Goal: Information Seeking & Learning: Learn about a topic

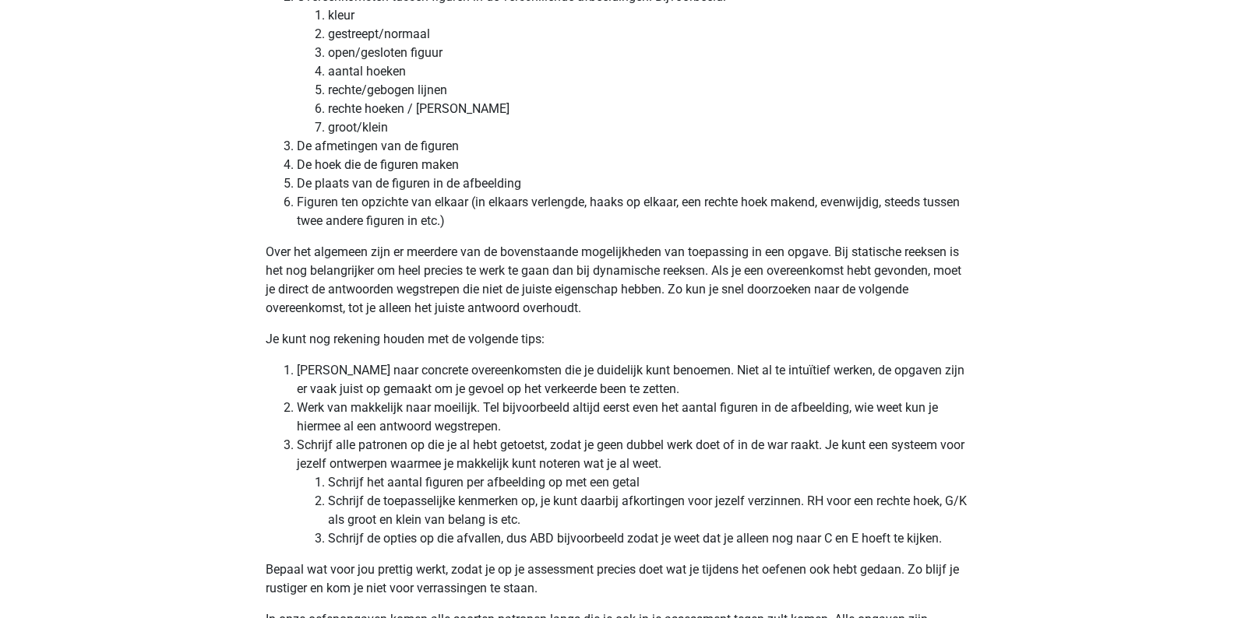
scroll to position [4252, 0]
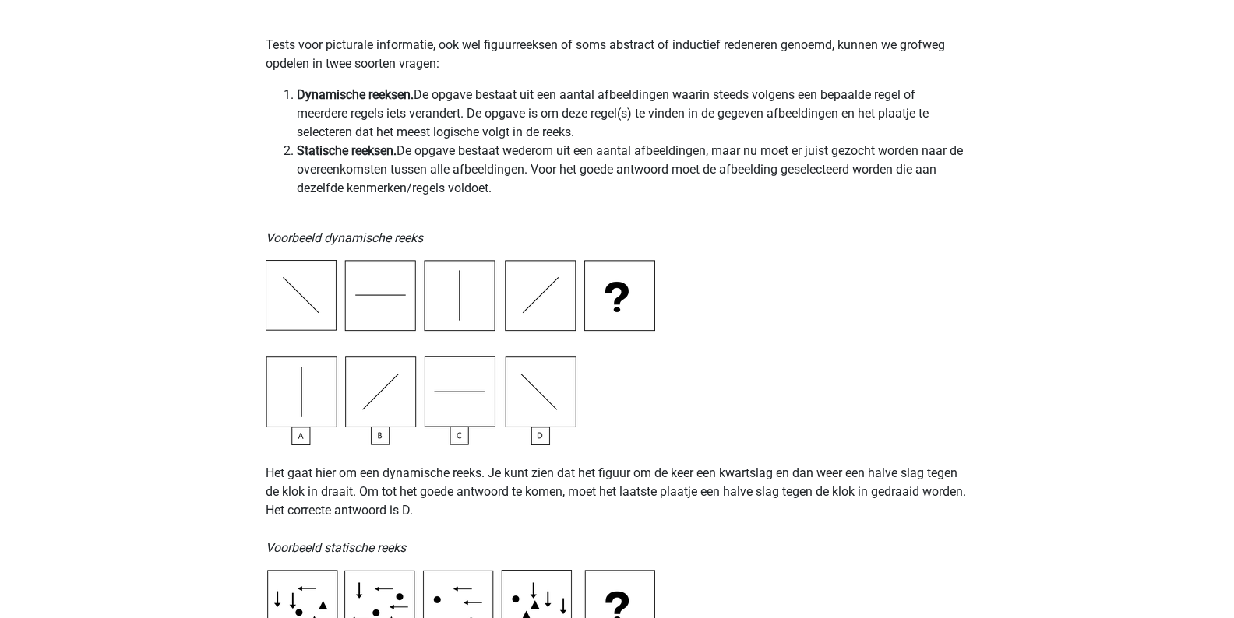
scroll to position [0, 0]
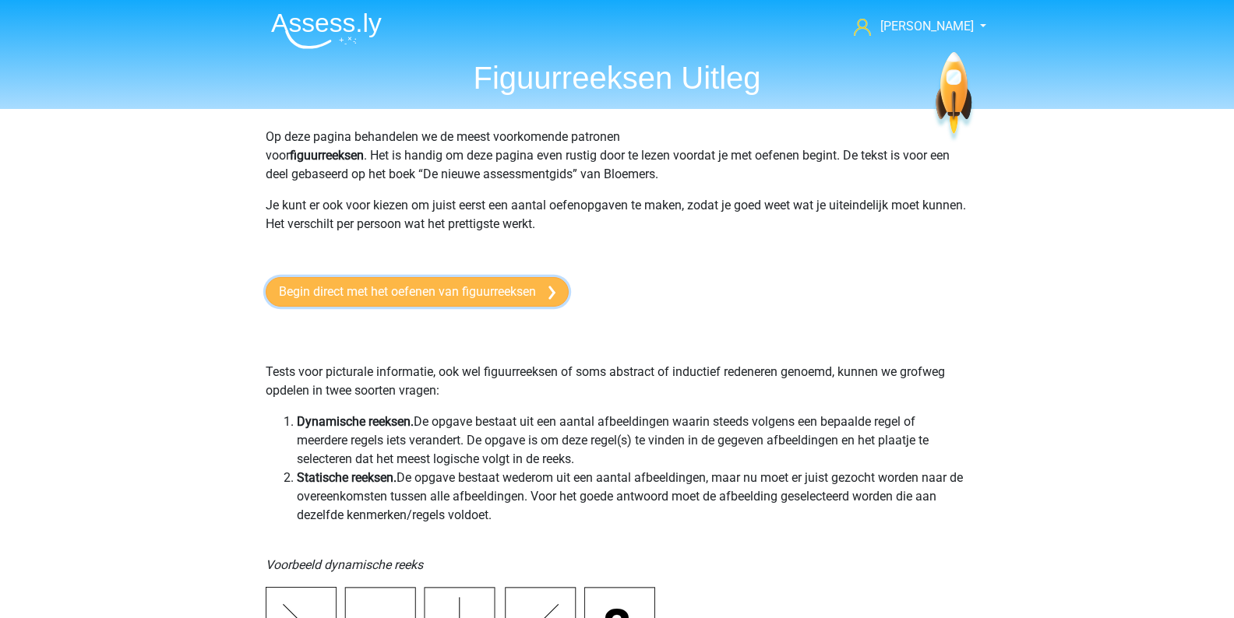
click at [521, 306] on link "Begin direct met het oefenen van figuurreeksen" at bounding box center [417, 292] width 303 height 30
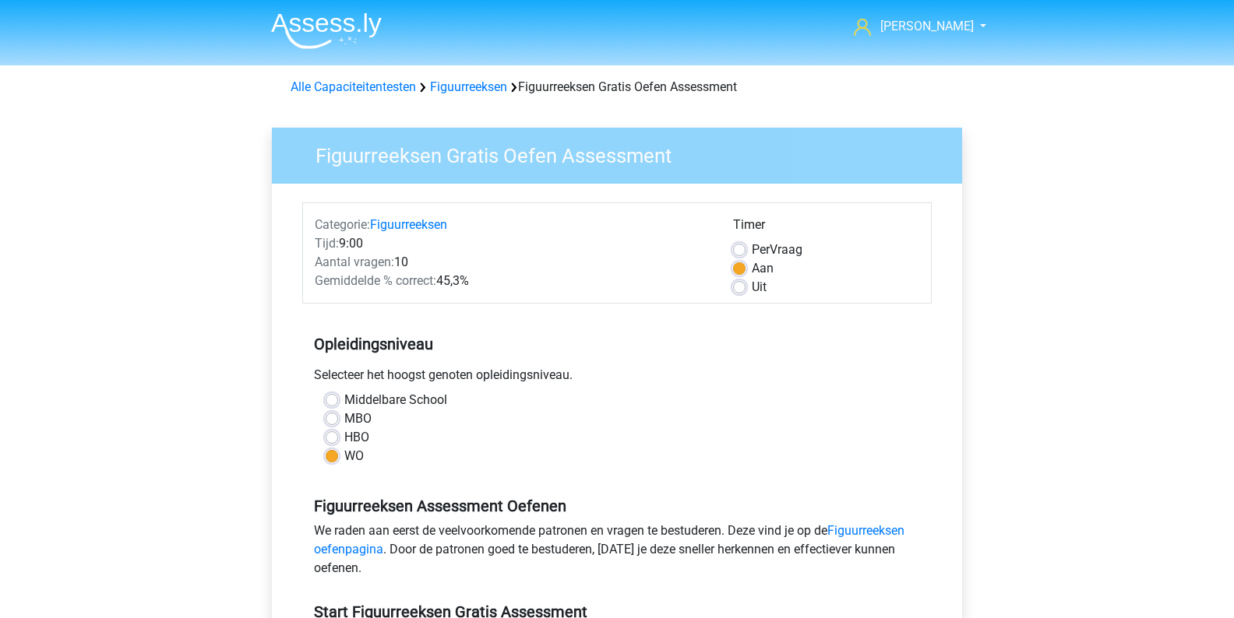
click at [344, 436] on label "HBO" at bounding box center [356, 437] width 25 height 19
click at [333, 436] on input "HBO" at bounding box center [332, 436] width 12 height 16
radio input "true"
click at [472, 88] on link "Figuurreeksen" at bounding box center [468, 86] width 77 height 15
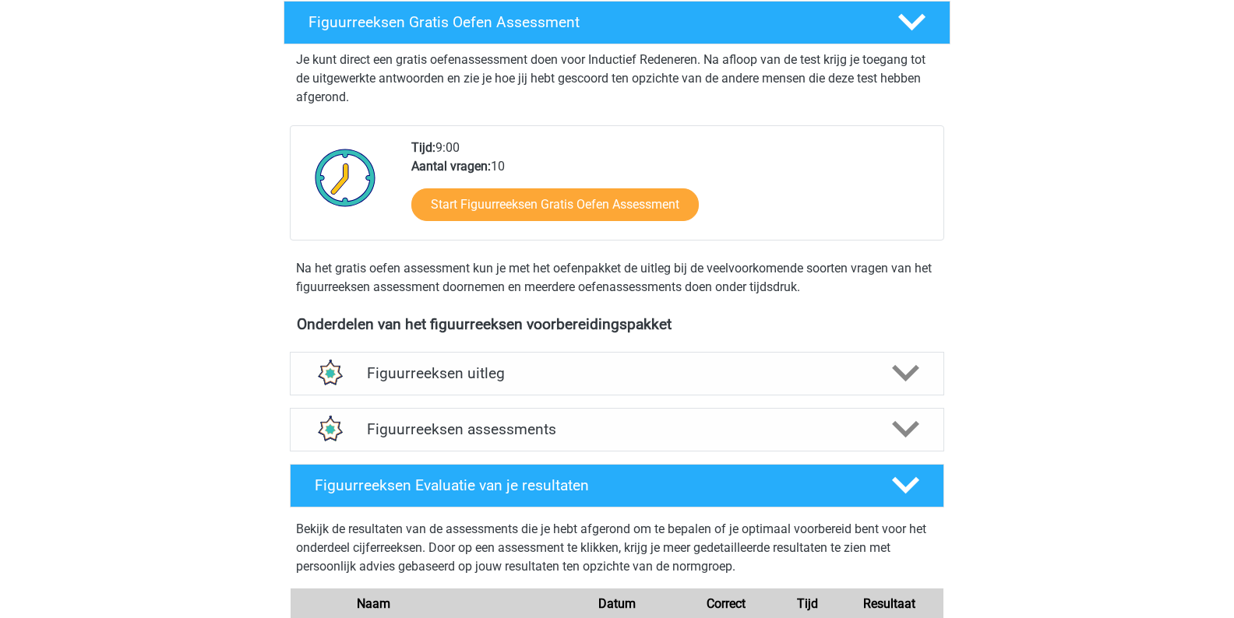
scroll to position [405, 0]
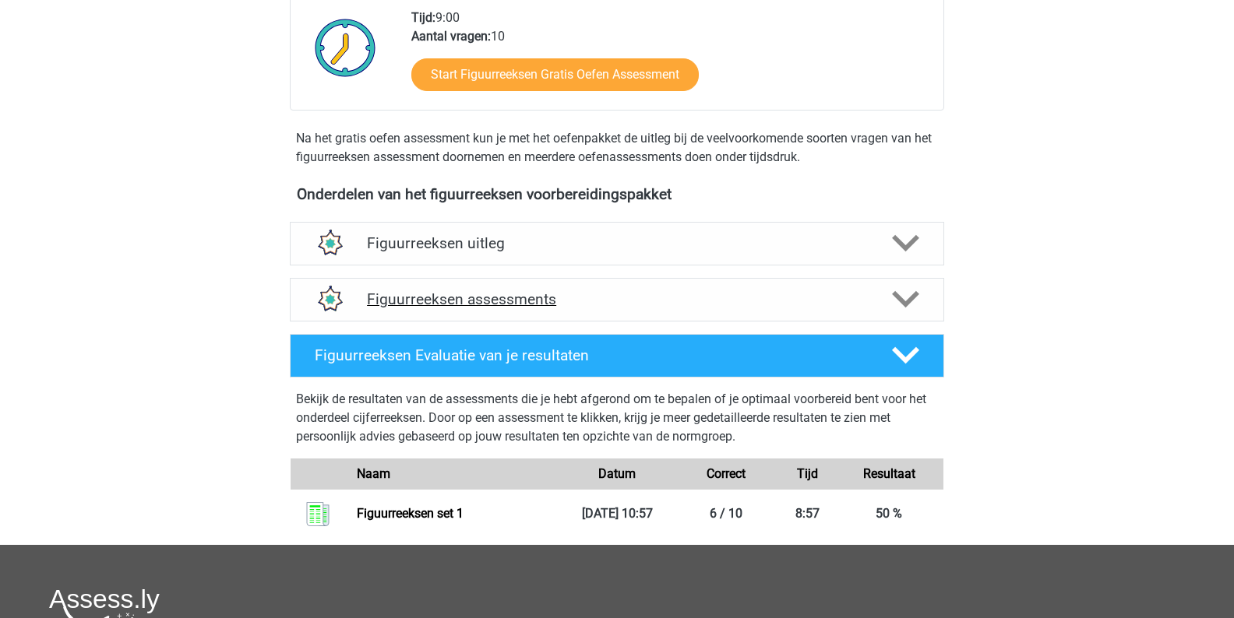
click at [530, 301] on h4 "Figuurreeksen assessments" at bounding box center [617, 300] width 500 height 18
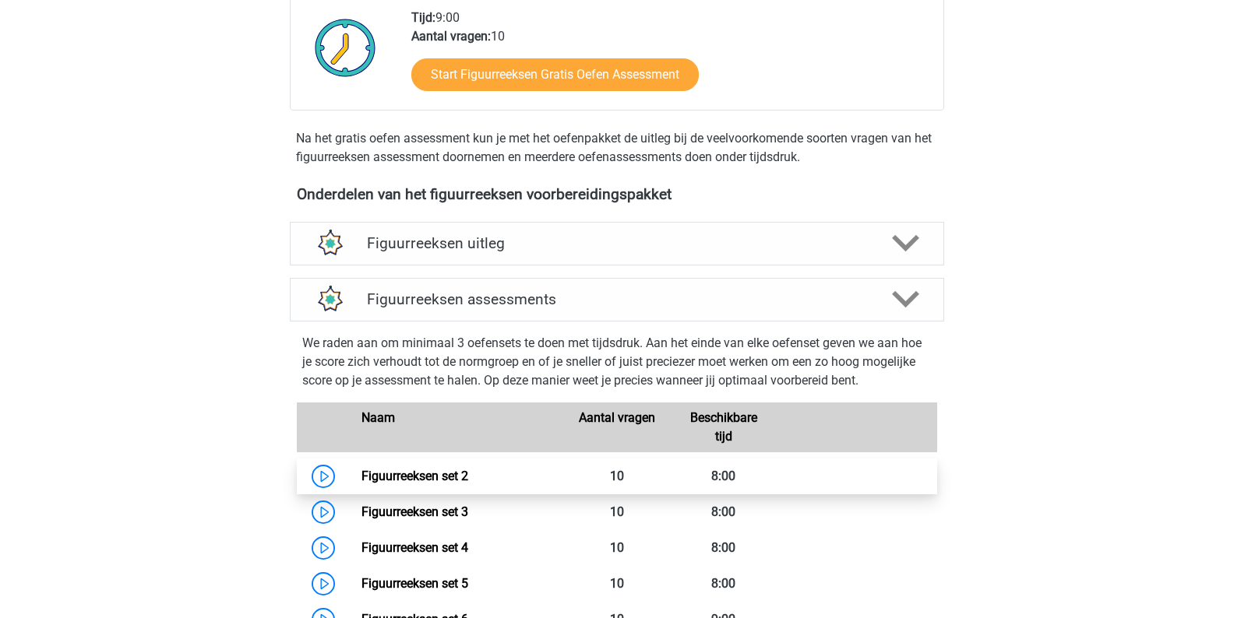
click at [429, 477] on link "Figuurreeksen set 2" at bounding box center [414, 476] width 107 height 15
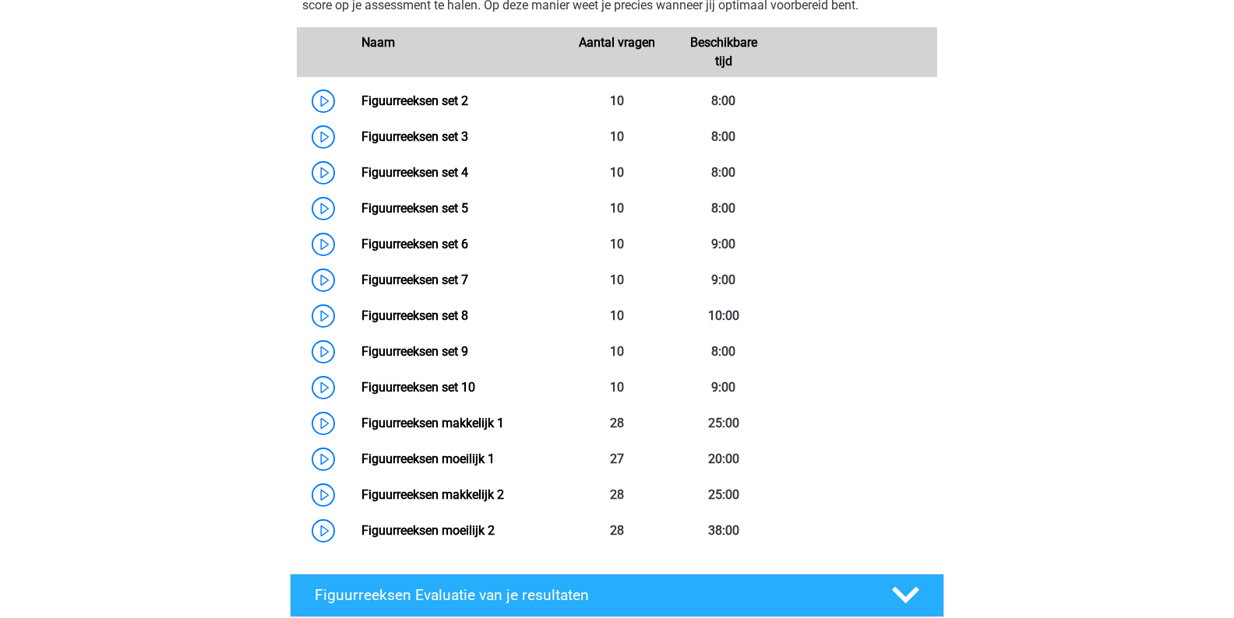
scroll to position [783, 0]
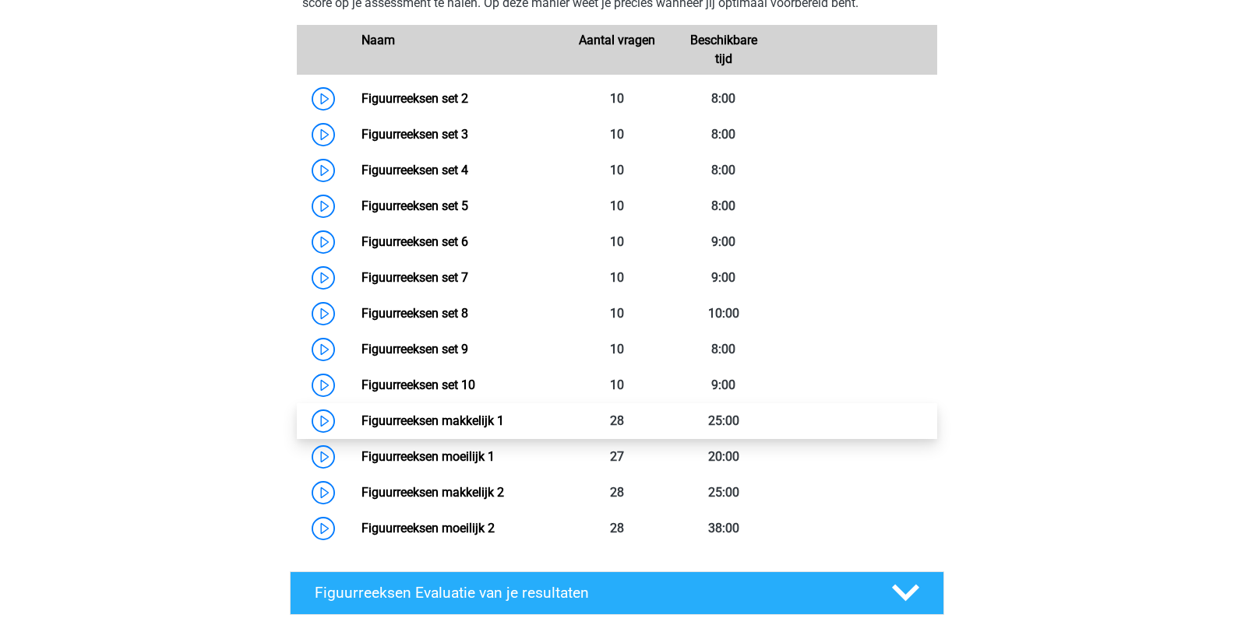
click at [484, 418] on link "Figuurreeksen makkelijk 1" at bounding box center [432, 421] width 143 height 15
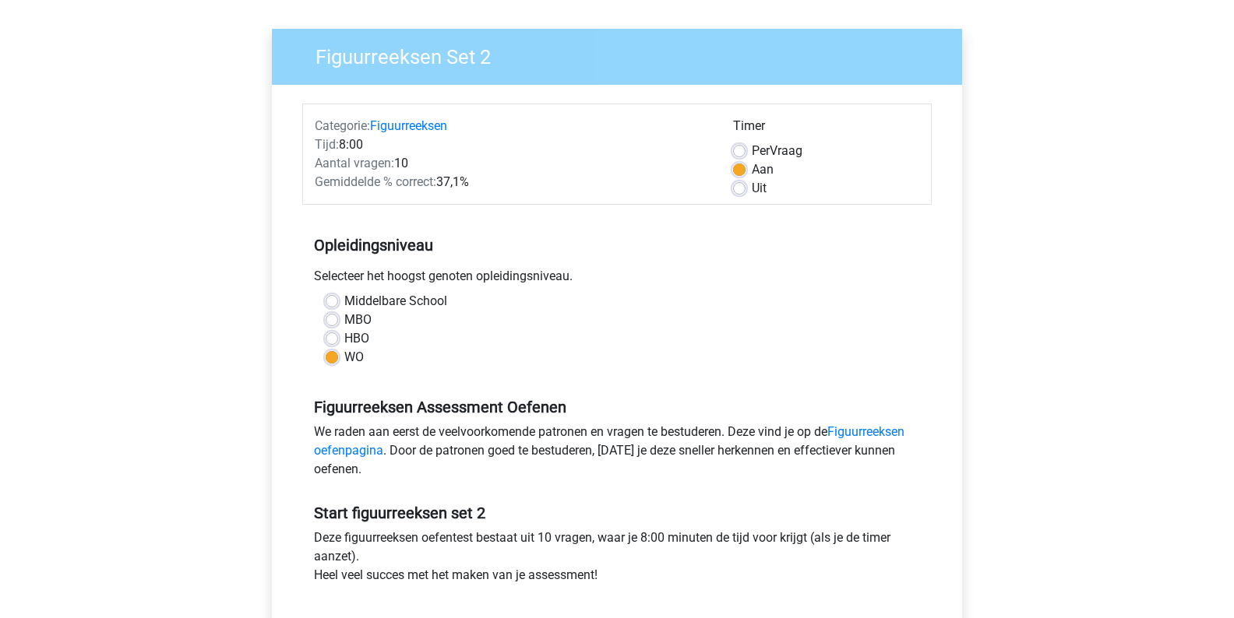
scroll to position [100, 0]
click at [344, 336] on label "HBO" at bounding box center [356, 338] width 25 height 19
click at [328, 336] on input "HBO" at bounding box center [332, 337] width 12 height 16
radio input "true"
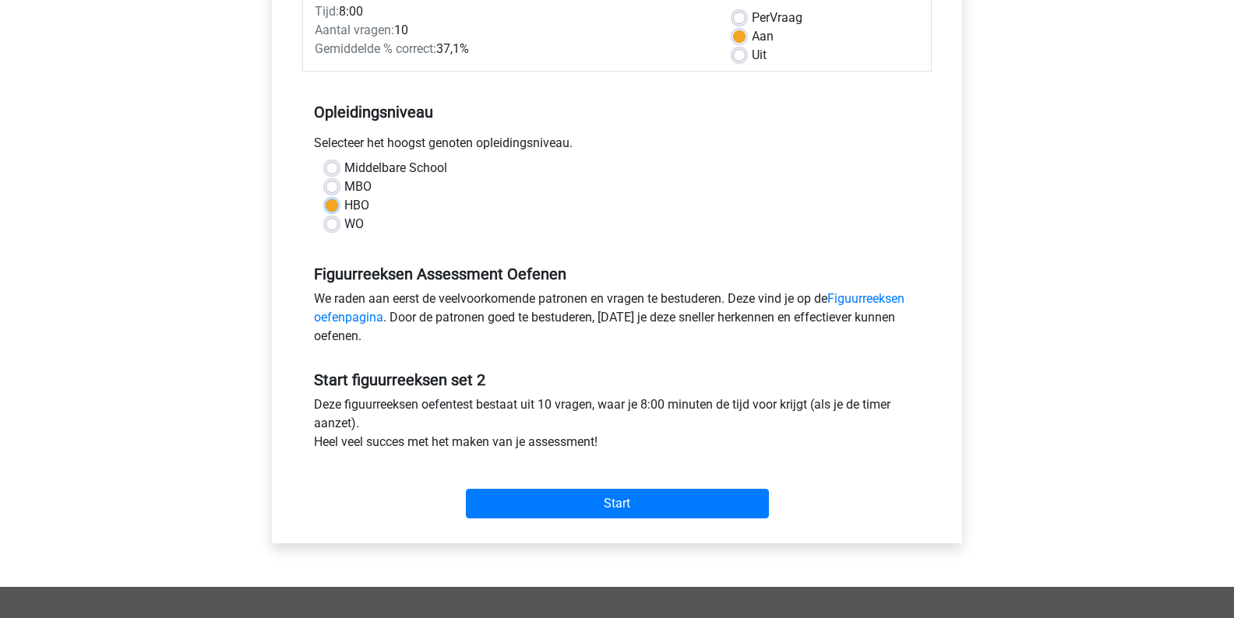
scroll to position [253, 0]
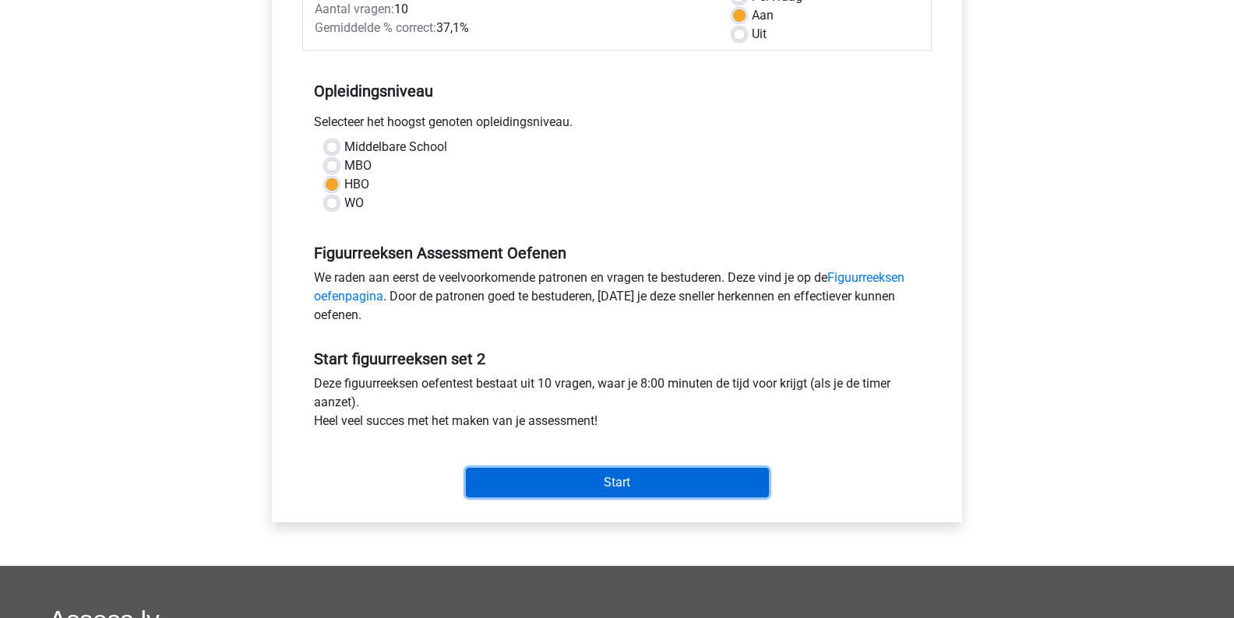
click at [534, 479] on input "Start" at bounding box center [617, 483] width 303 height 30
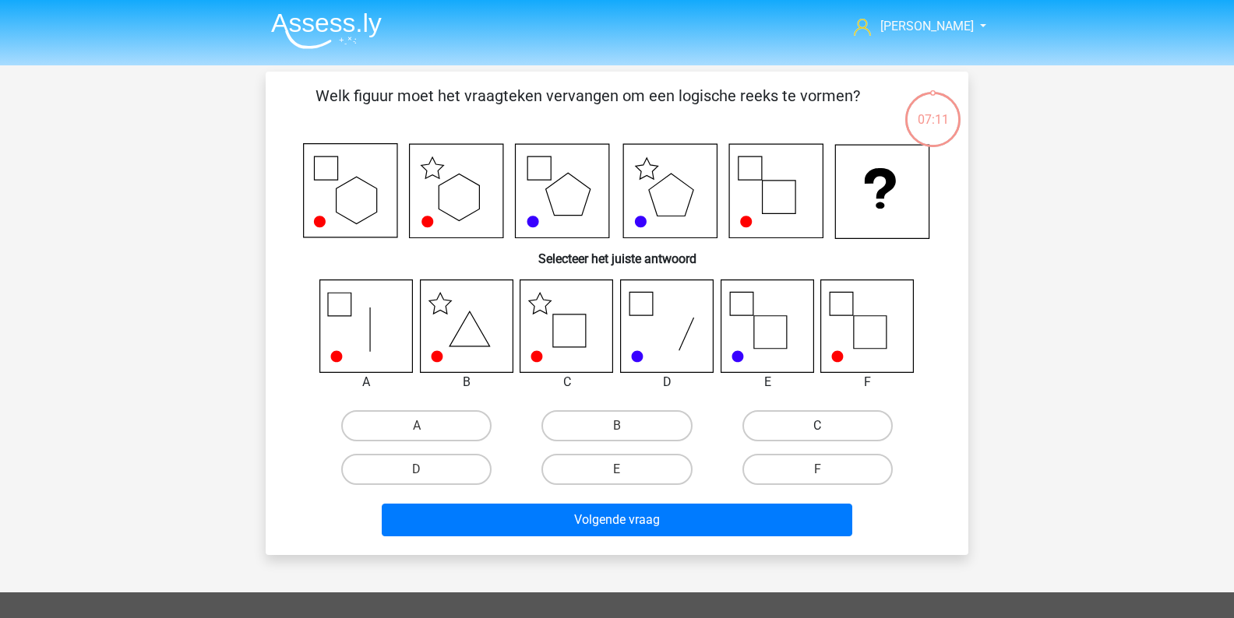
click at [808, 429] on label "C" at bounding box center [817, 425] width 150 height 31
click at [817, 429] on input "C" at bounding box center [822, 431] width 10 height 10
radio input "true"
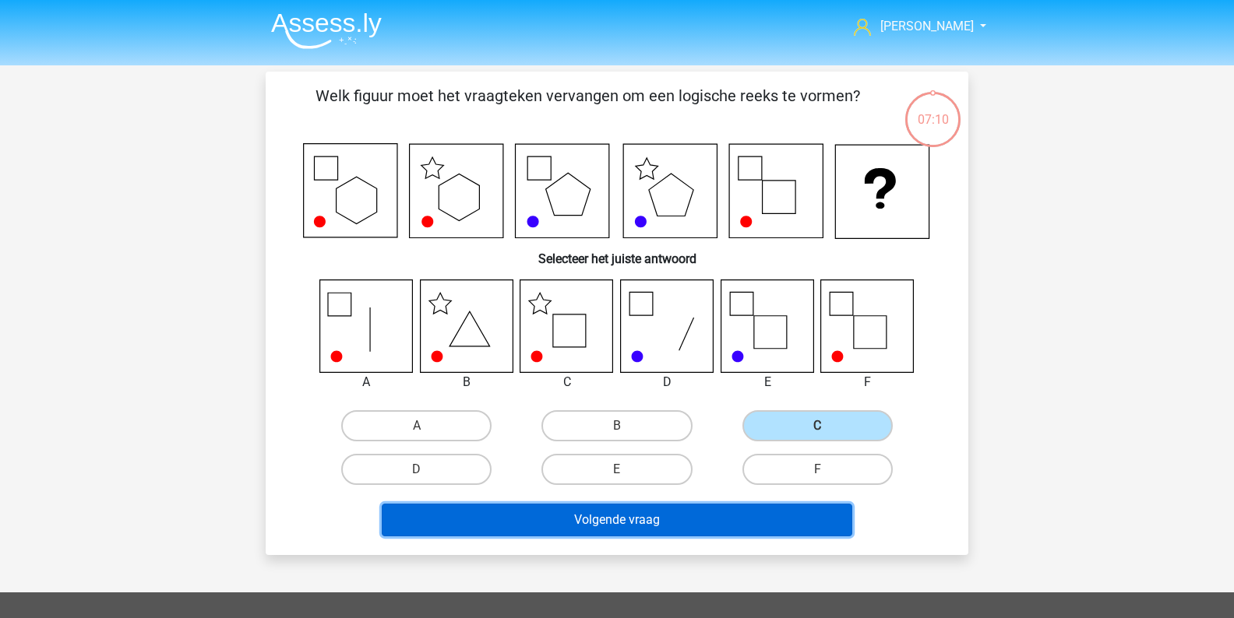
click at [681, 513] on button "Volgende vraag" at bounding box center [617, 520] width 471 height 33
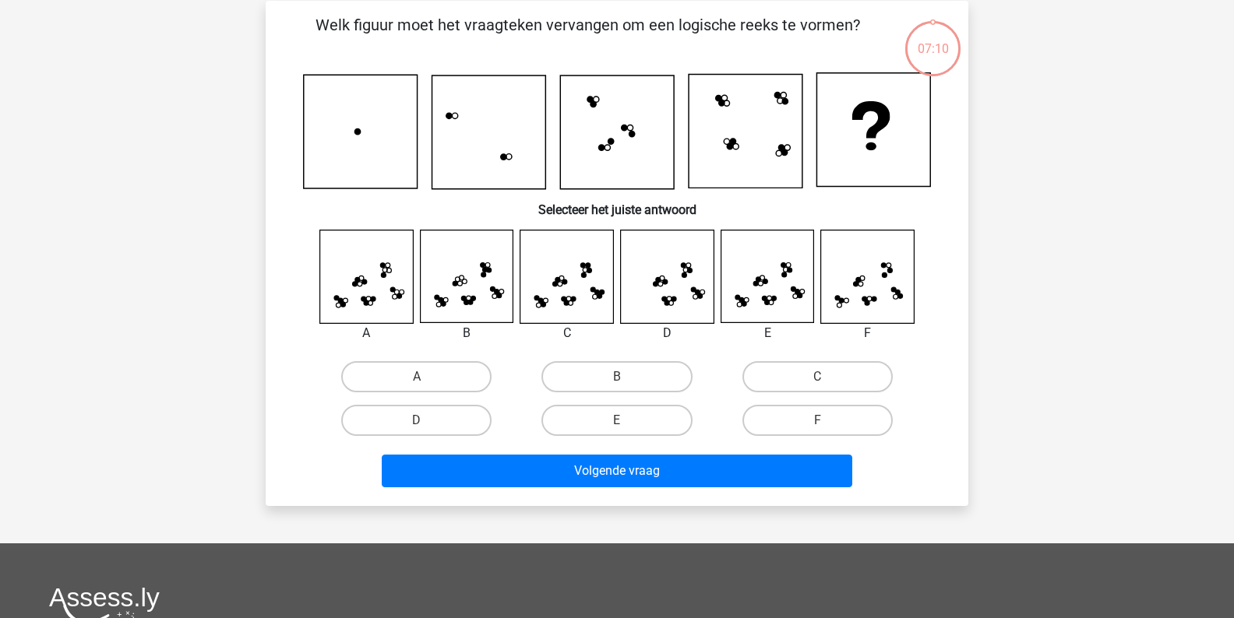
scroll to position [72, 0]
click at [429, 414] on label "D" at bounding box center [416, 419] width 150 height 31
click at [427, 420] on input "D" at bounding box center [422, 425] width 10 height 10
radio input "true"
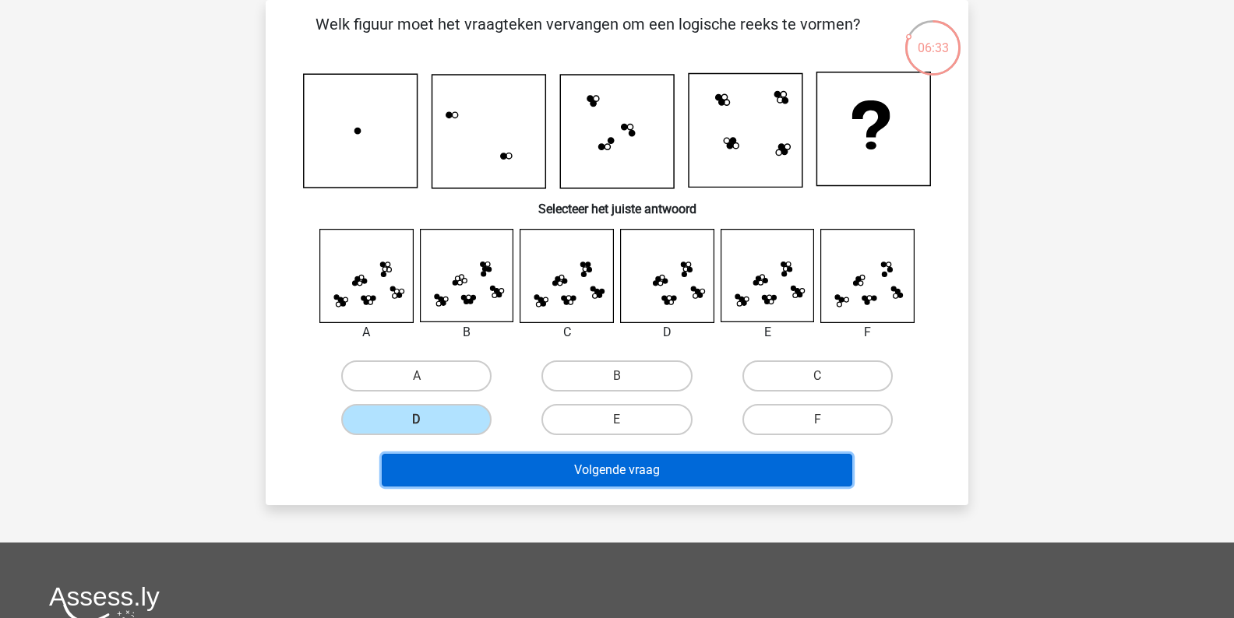
click at [508, 477] on button "Volgende vraag" at bounding box center [617, 470] width 471 height 33
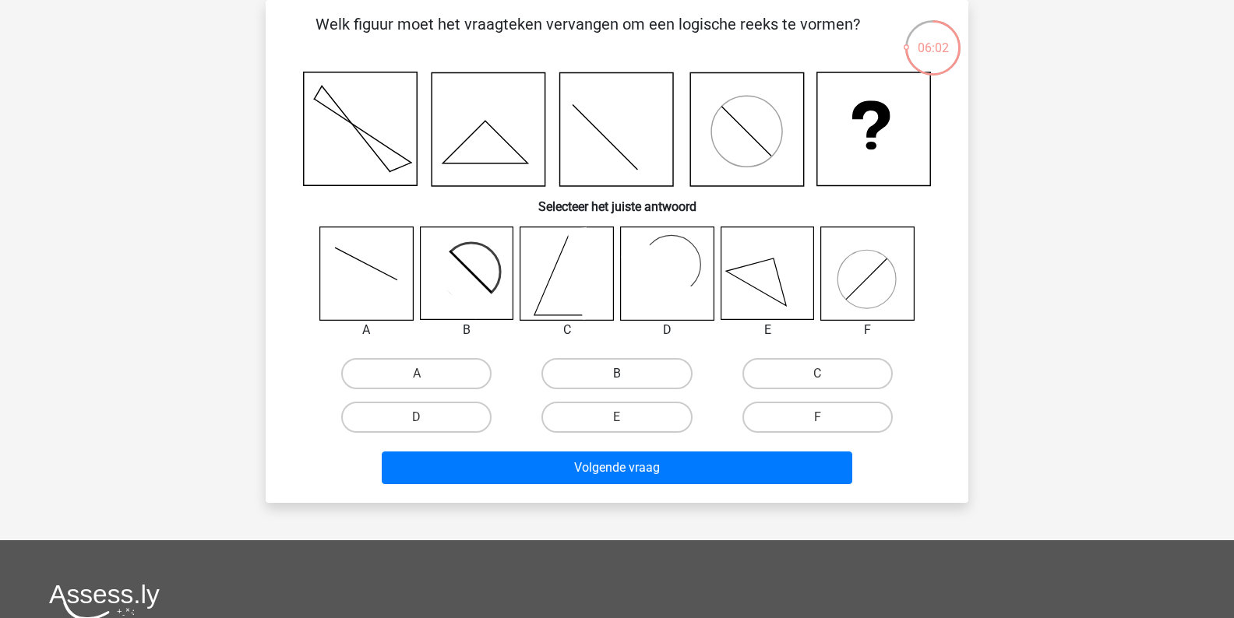
click at [592, 362] on label "B" at bounding box center [616, 373] width 150 height 31
click at [617, 374] on input "B" at bounding box center [622, 379] width 10 height 10
radio input "true"
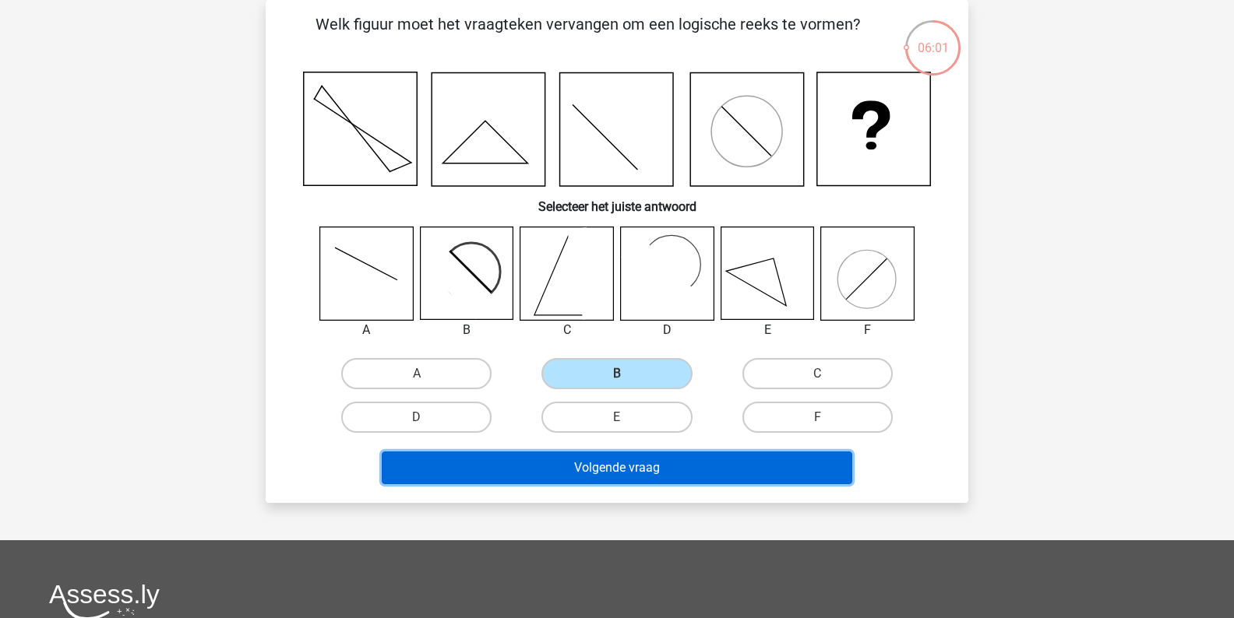
click at [544, 475] on button "Volgende vraag" at bounding box center [617, 468] width 471 height 33
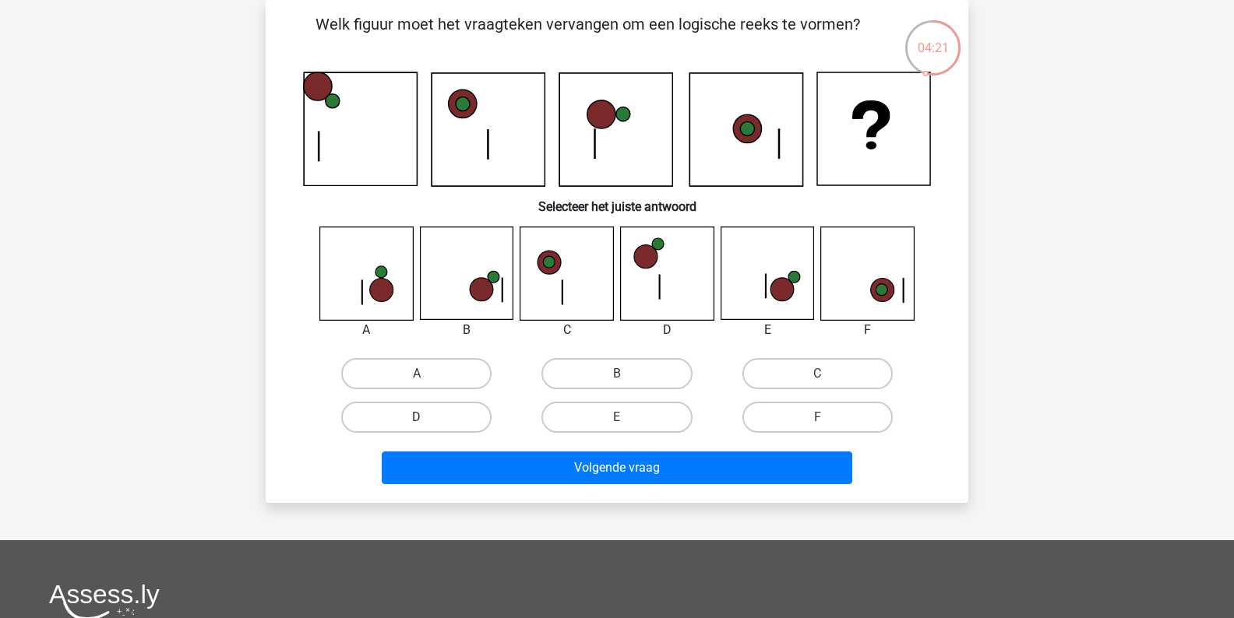
click at [470, 412] on label "D" at bounding box center [416, 417] width 150 height 31
click at [427, 417] on input "D" at bounding box center [422, 422] width 10 height 10
radio input "true"
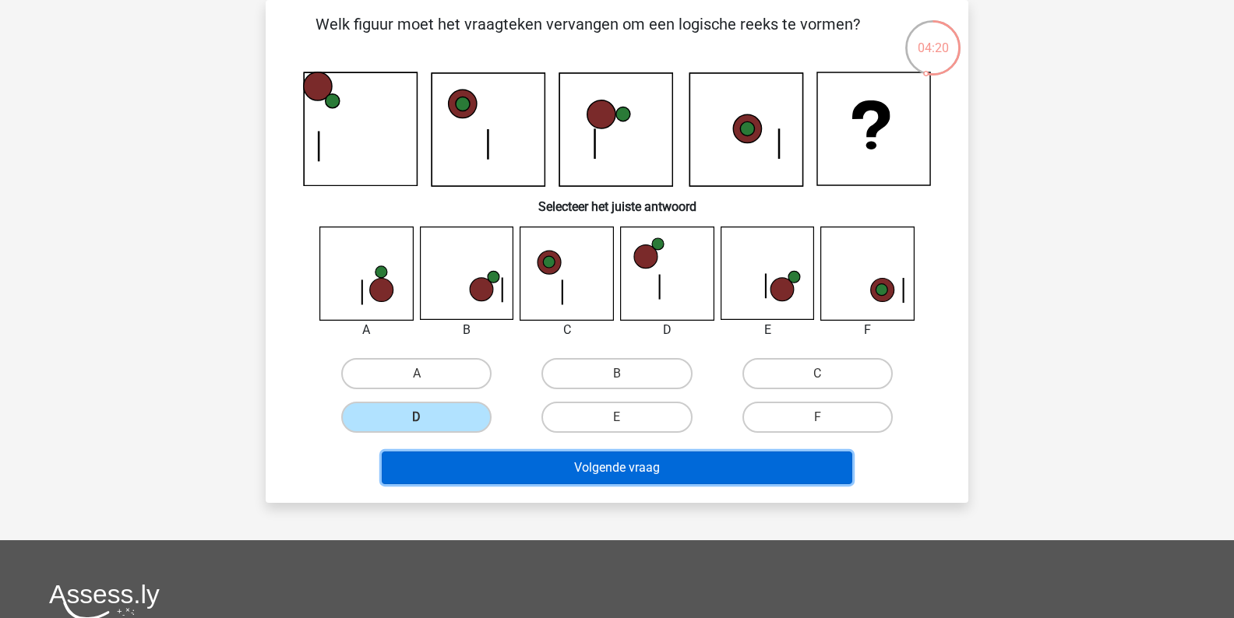
click at [566, 470] on button "Volgende vraag" at bounding box center [617, 468] width 471 height 33
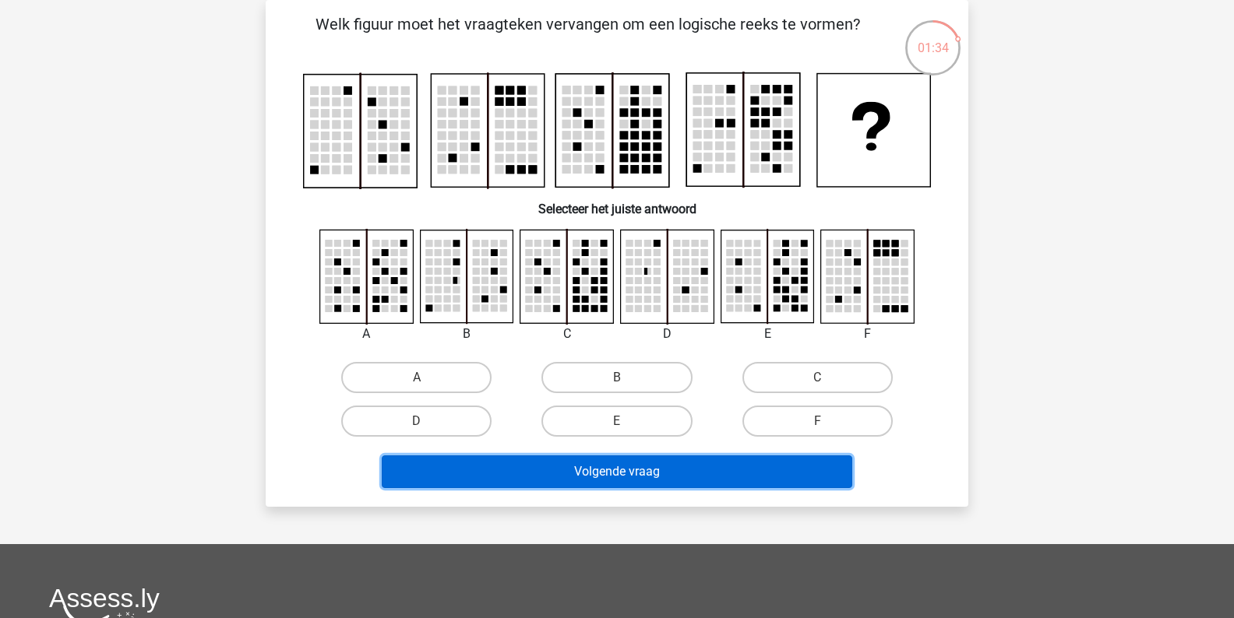
click at [631, 466] on button "Volgende vraag" at bounding box center [617, 472] width 471 height 33
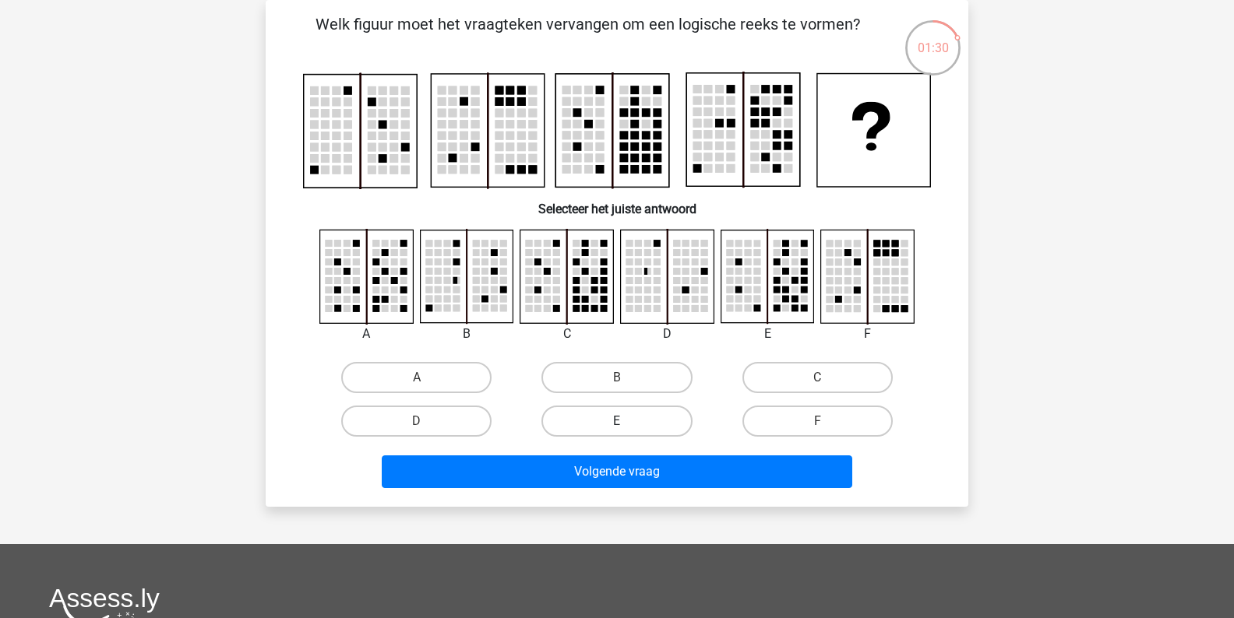
click at [591, 428] on label "E" at bounding box center [616, 421] width 150 height 31
click at [617, 428] on input "E" at bounding box center [622, 426] width 10 height 10
radio input "true"
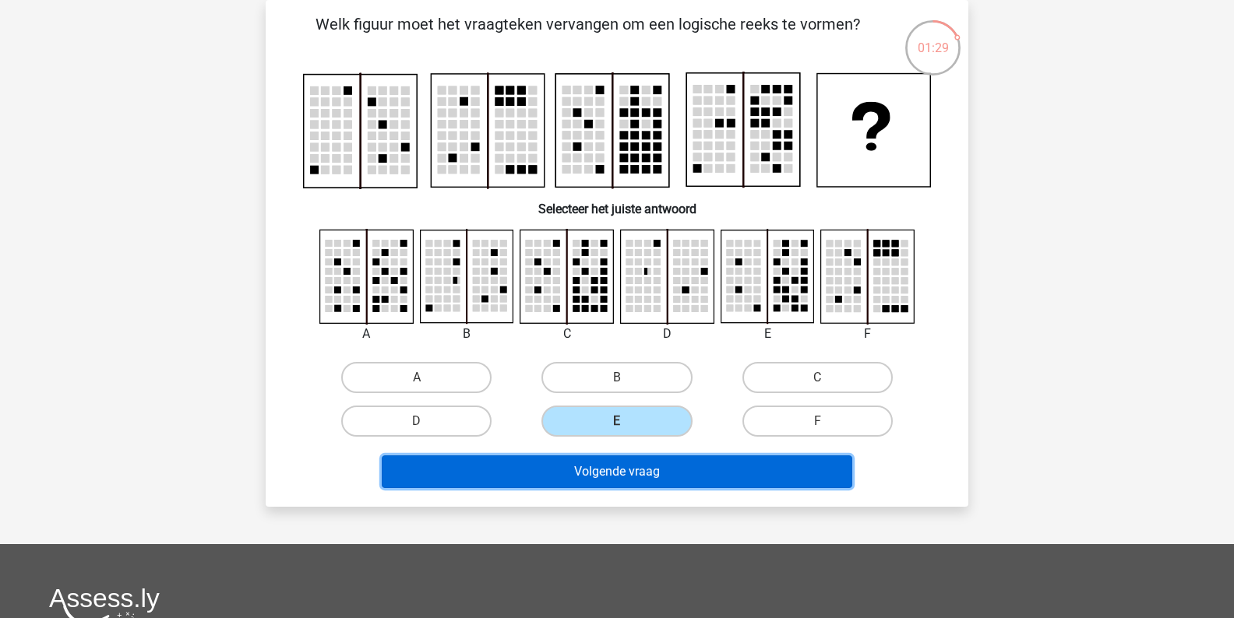
click at [594, 460] on button "Volgende vraag" at bounding box center [617, 472] width 471 height 33
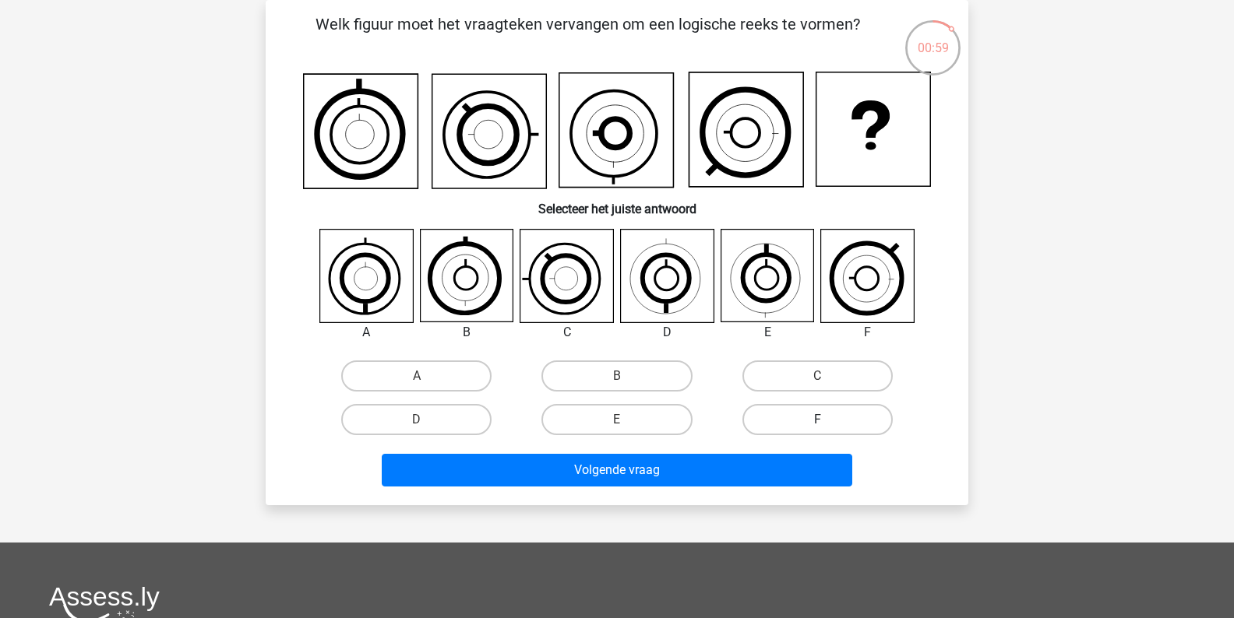
click at [859, 412] on label "F" at bounding box center [817, 419] width 150 height 31
click at [827, 420] on input "F" at bounding box center [822, 425] width 10 height 10
radio input "true"
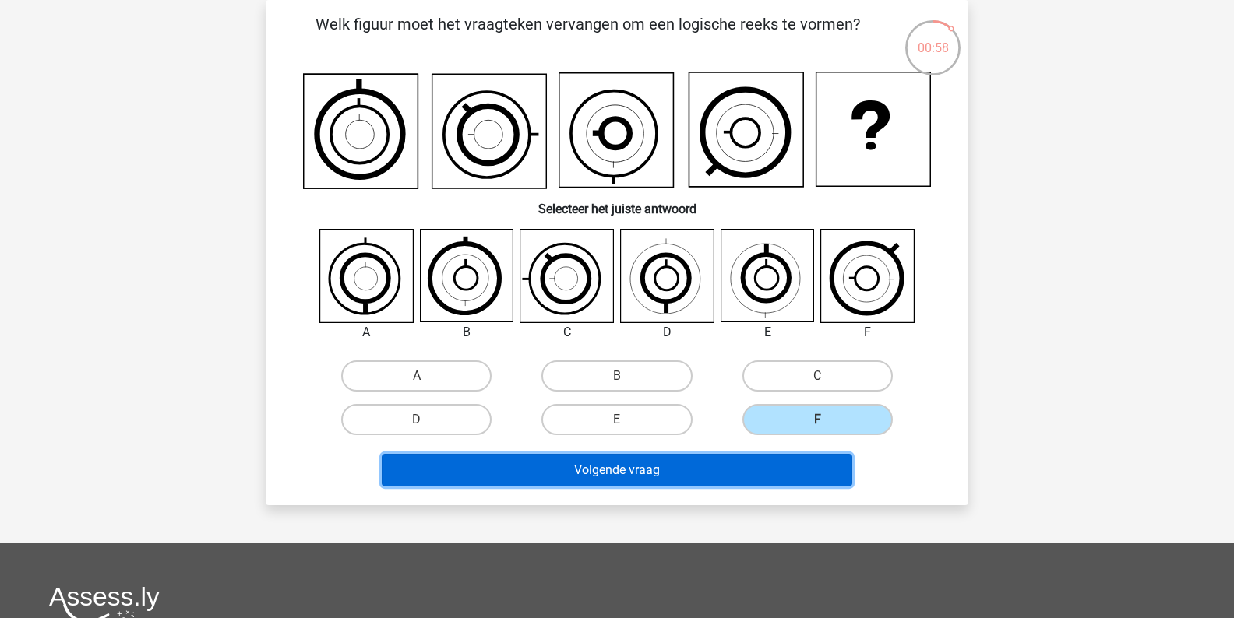
click at [796, 472] on button "Volgende vraag" at bounding box center [617, 470] width 471 height 33
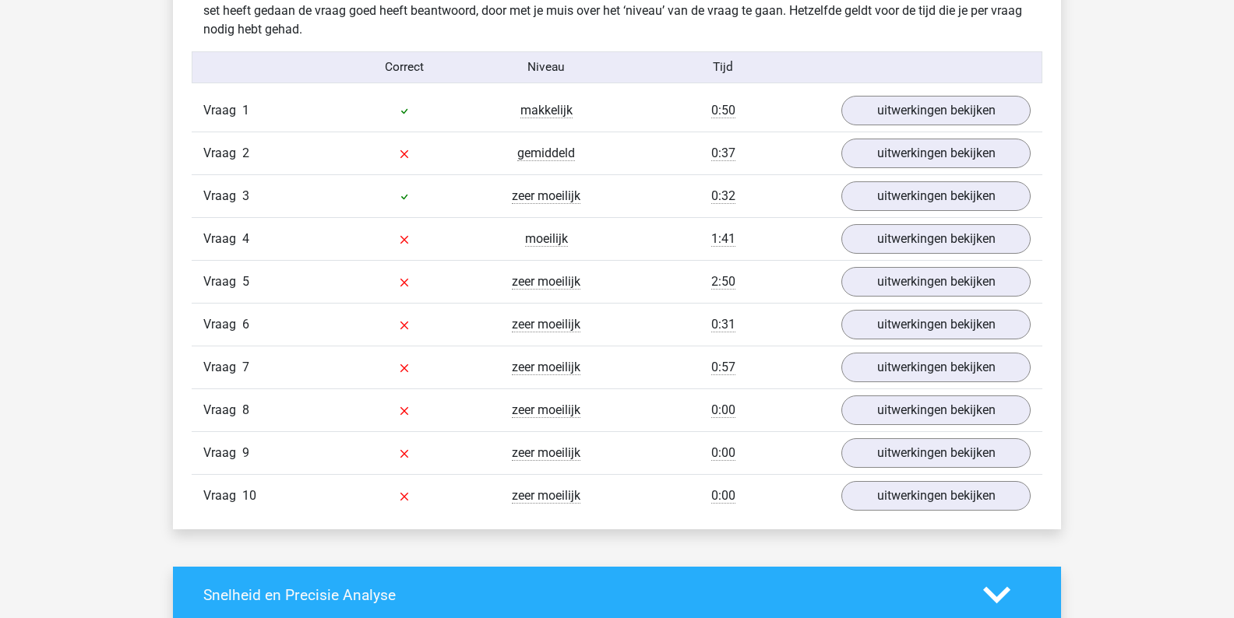
scroll to position [889, 0]
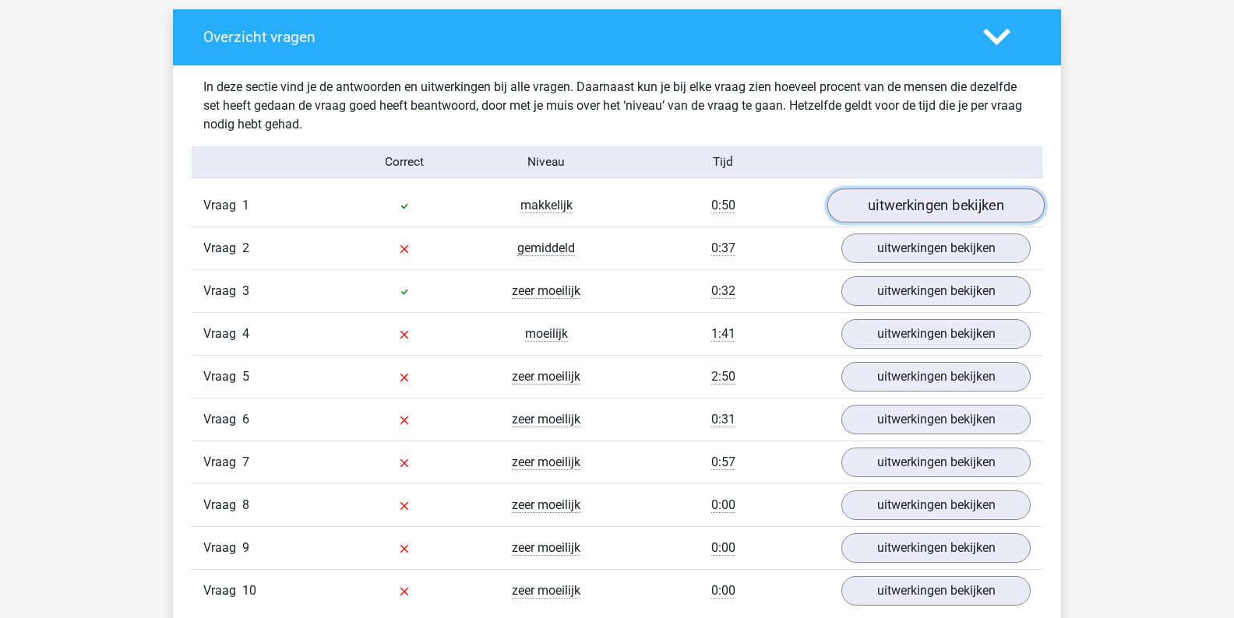
click at [845, 203] on link "uitwerkingen bekijken" at bounding box center [935, 205] width 217 height 34
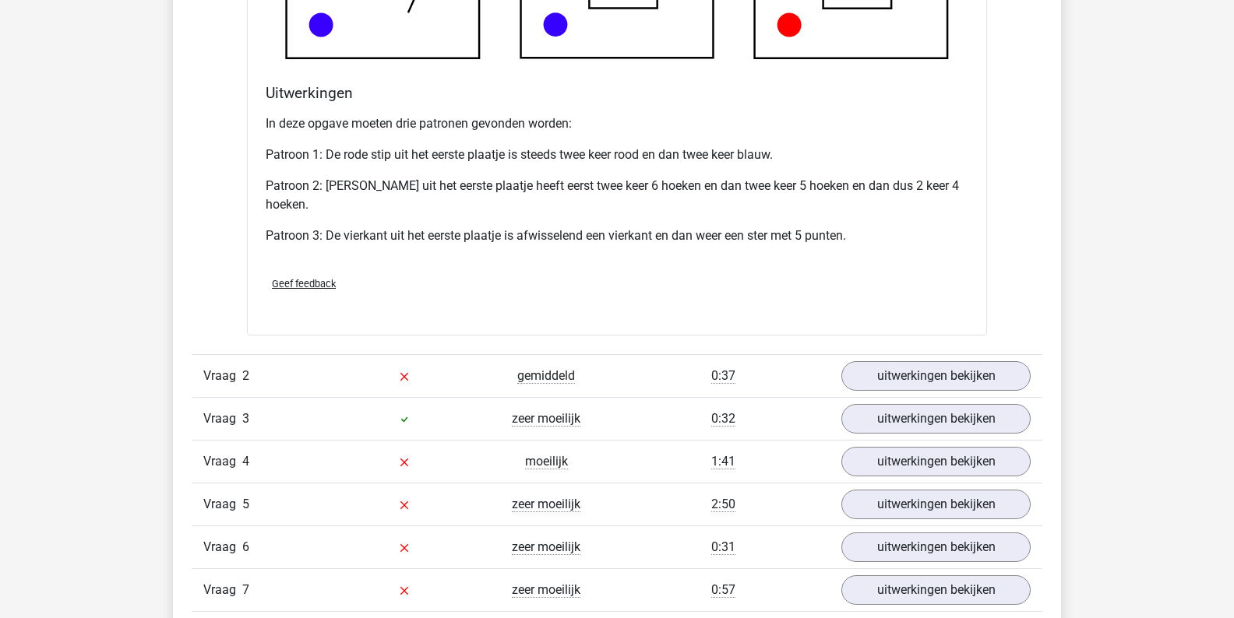
scroll to position [1827, 0]
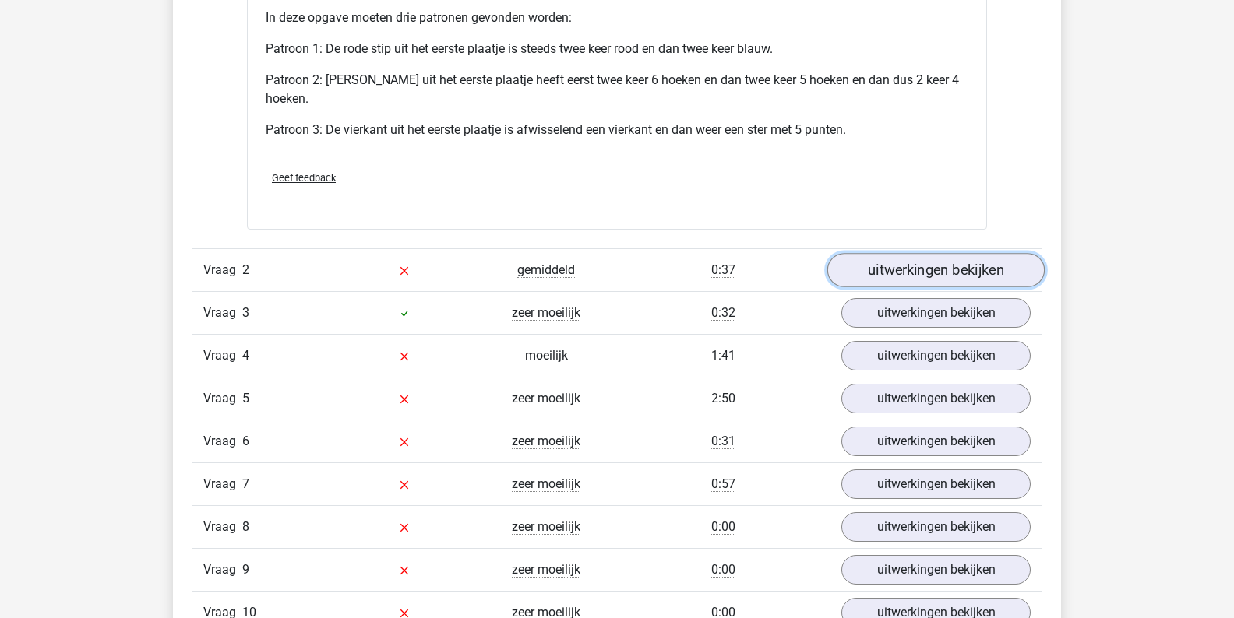
click at [881, 265] on link "uitwerkingen bekijken" at bounding box center [935, 270] width 217 height 34
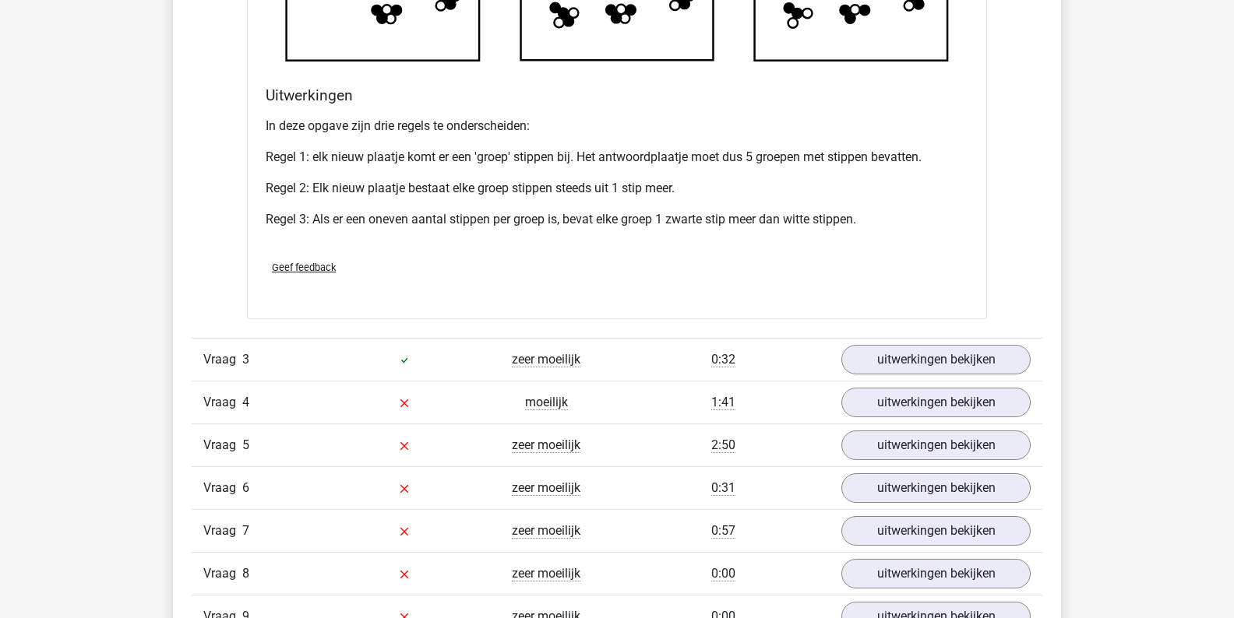
scroll to position [2757, 0]
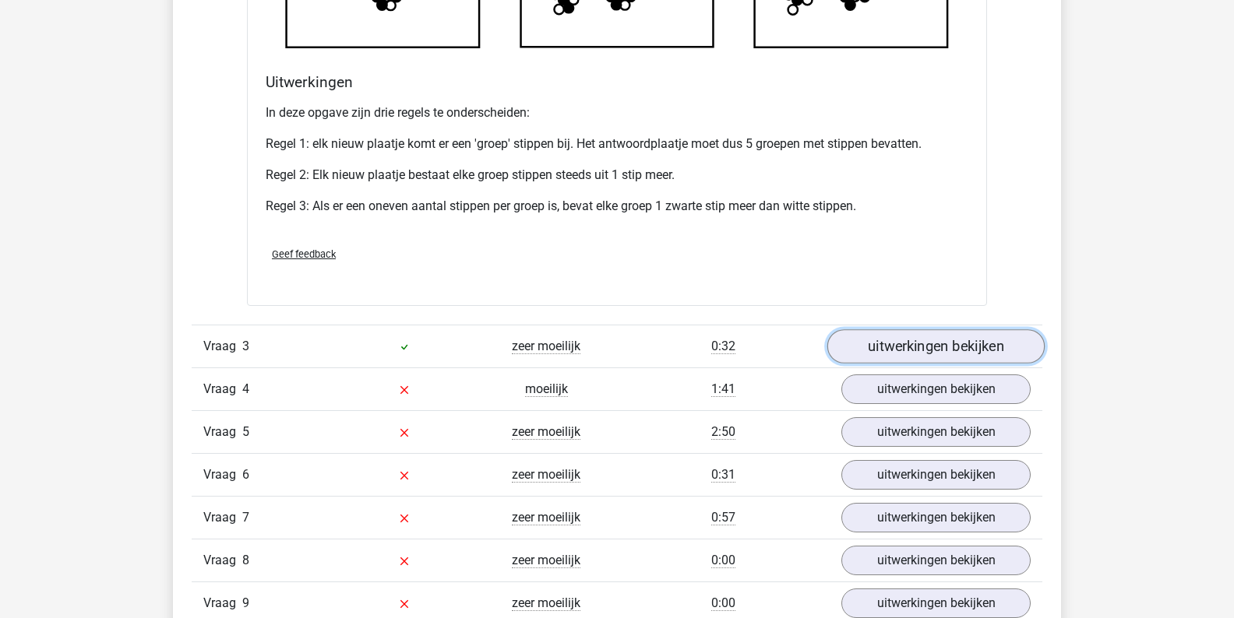
click at [903, 349] on link "uitwerkingen bekijken" at bounding box center [935, 346] width 217 height 34
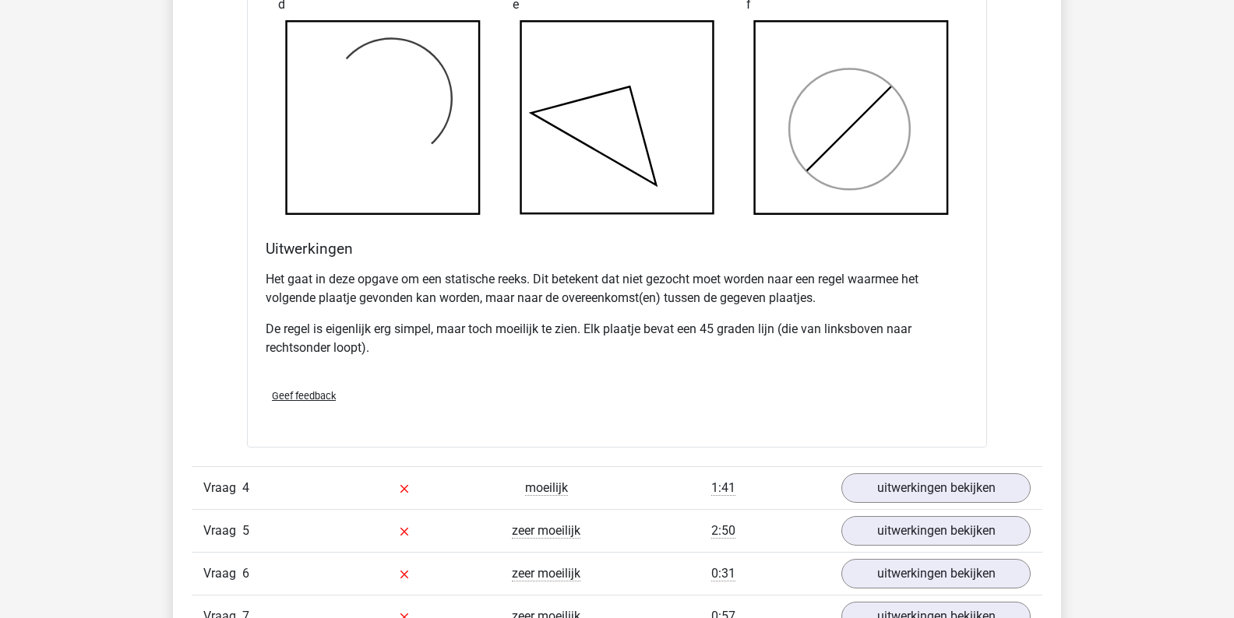
scroll to position [3609, 0]
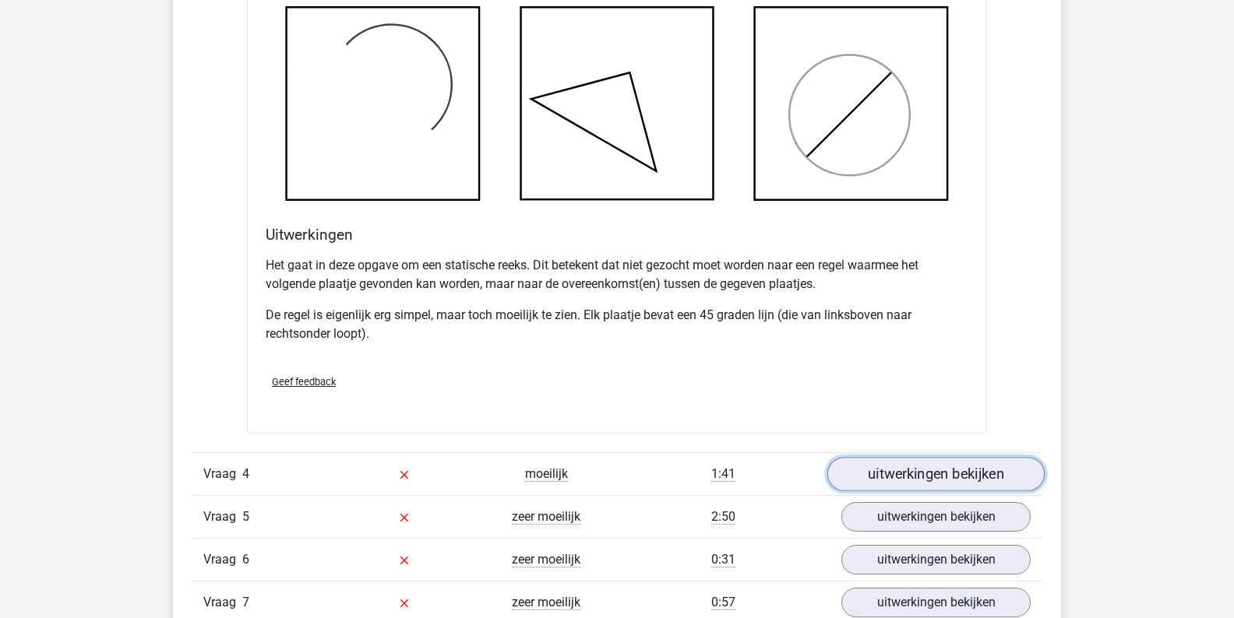
click at [954, 463] on link "uitwerkingen bekijken" at bounding box center [935, 475] width 217 height 34
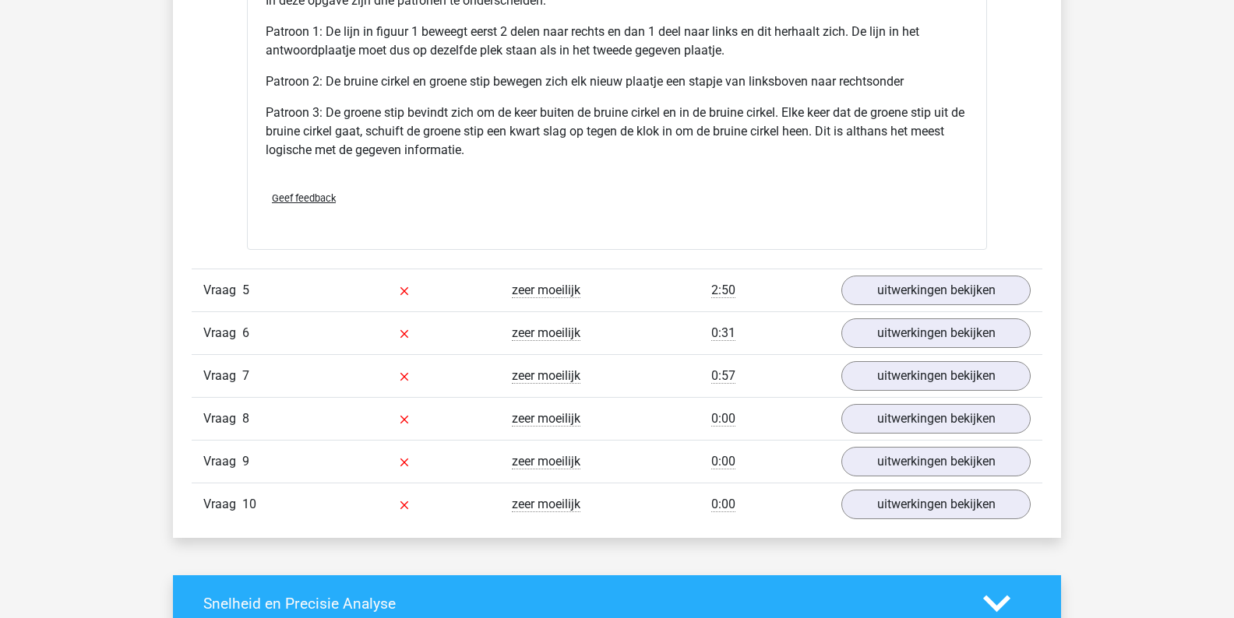
scroll to position [4850, 0]
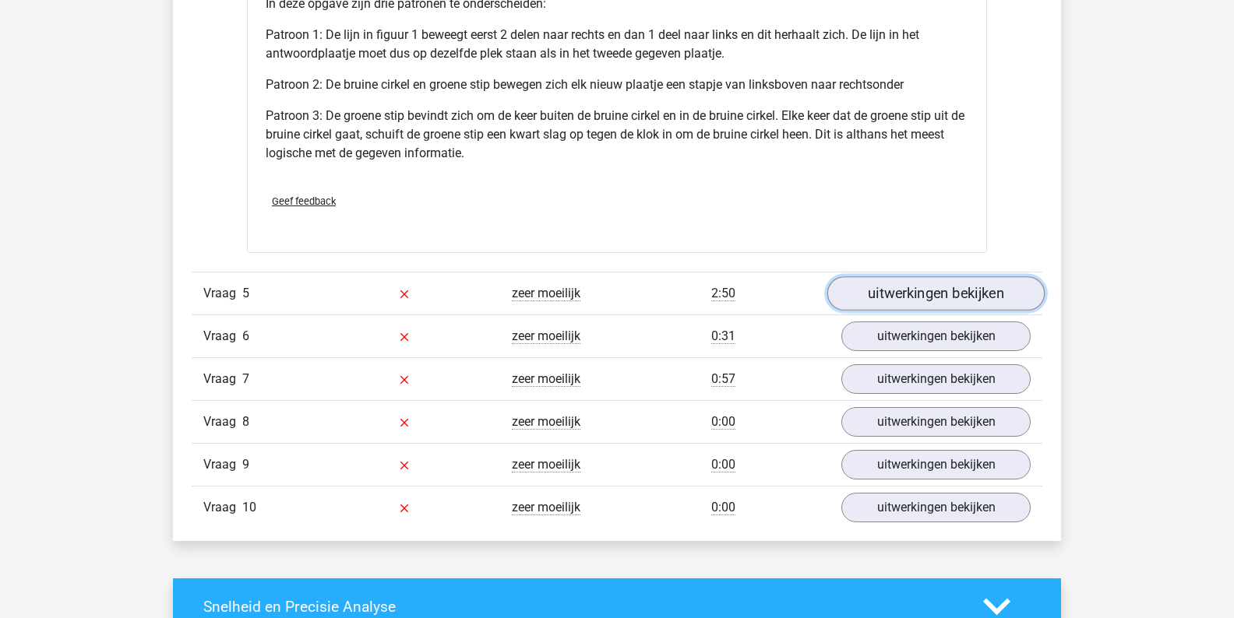
click at [894, 284] on link "uitwerkingen bekijken" at bounding box center [935, 294] width 217 height 34
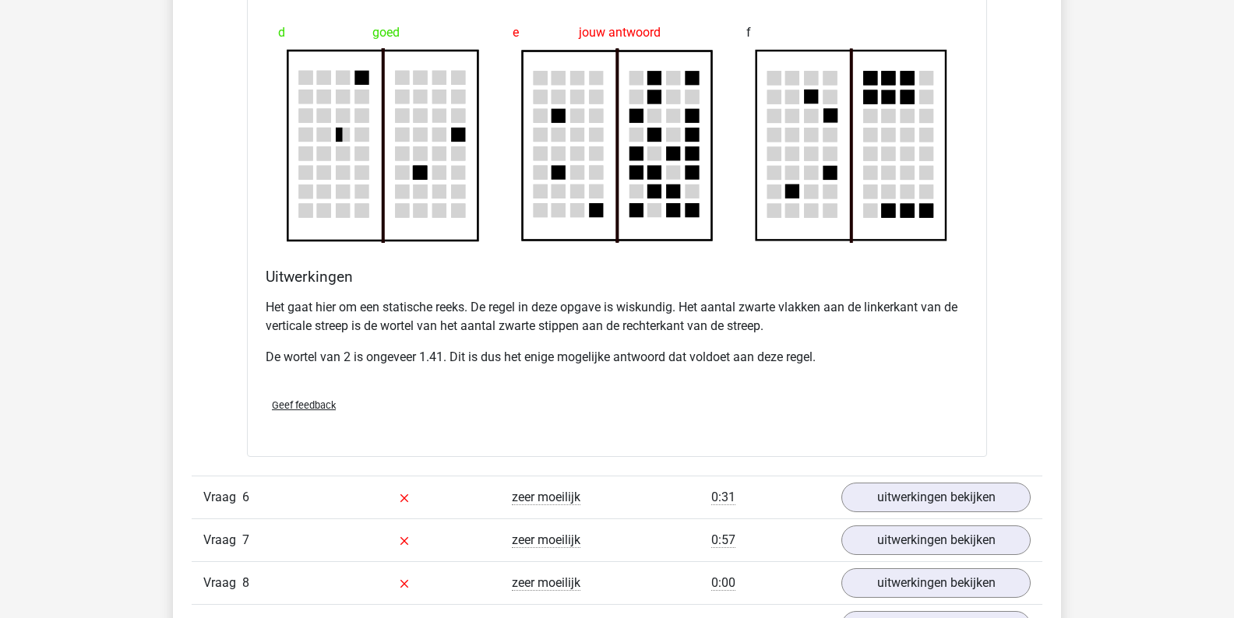
scroll to position [5691, 0]
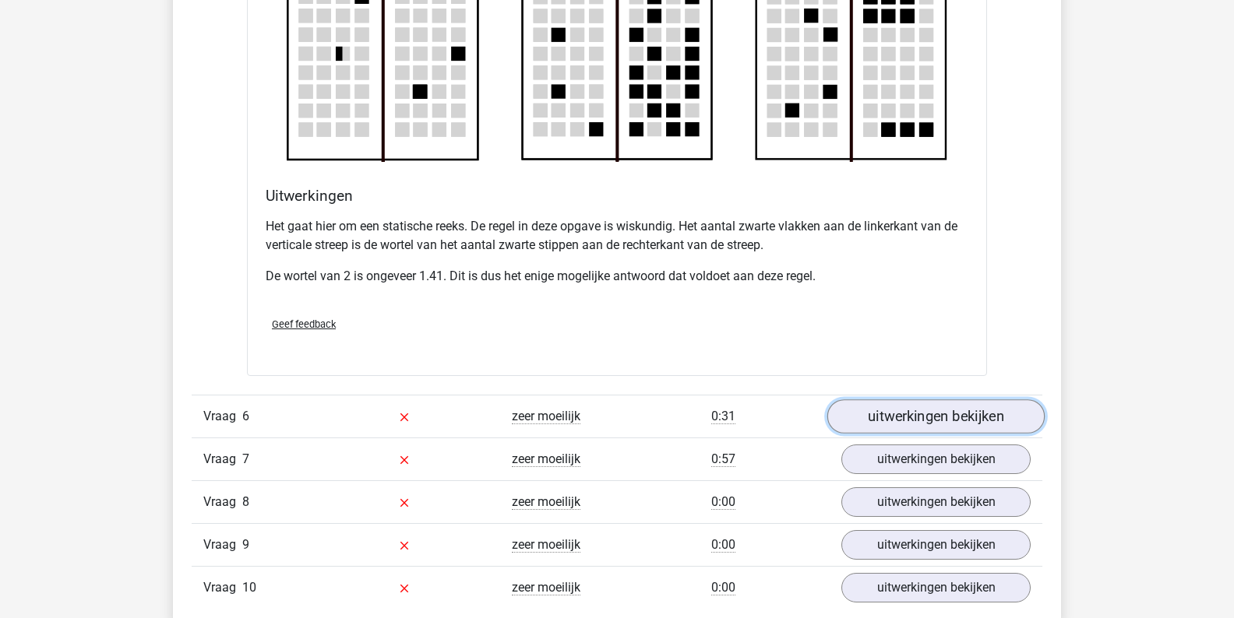
click at [909, 407] on link "uitwerkingen bekijken" at bounding box center [935, 417] width 217 height 34
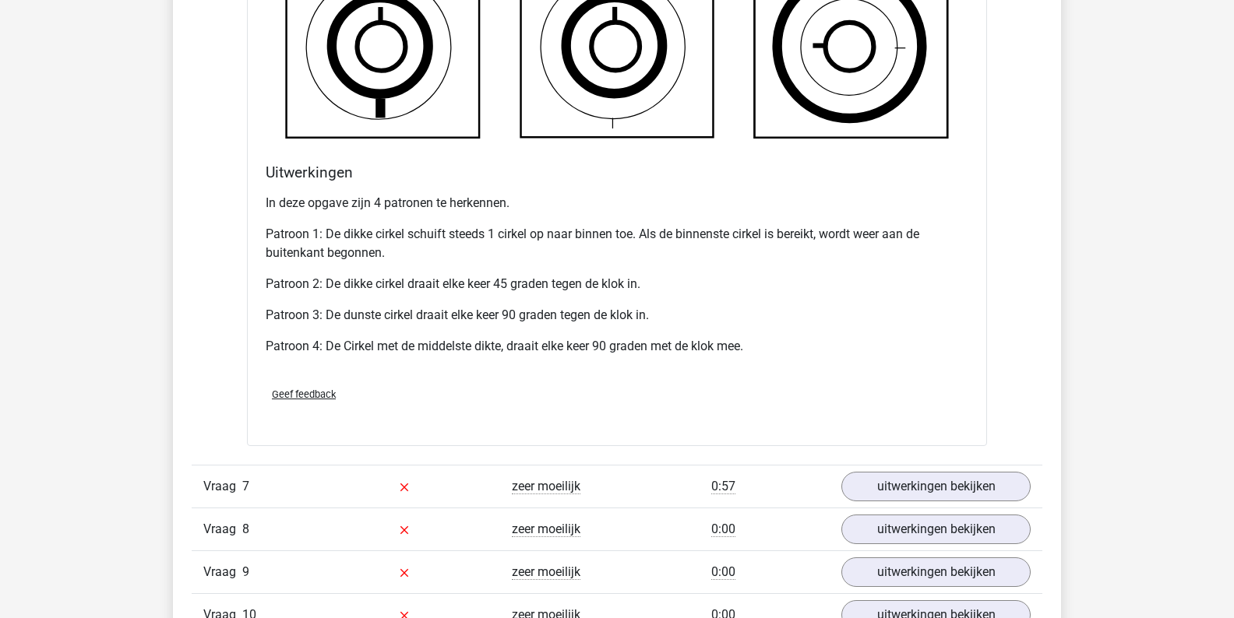
scroll to position [6702, 0]
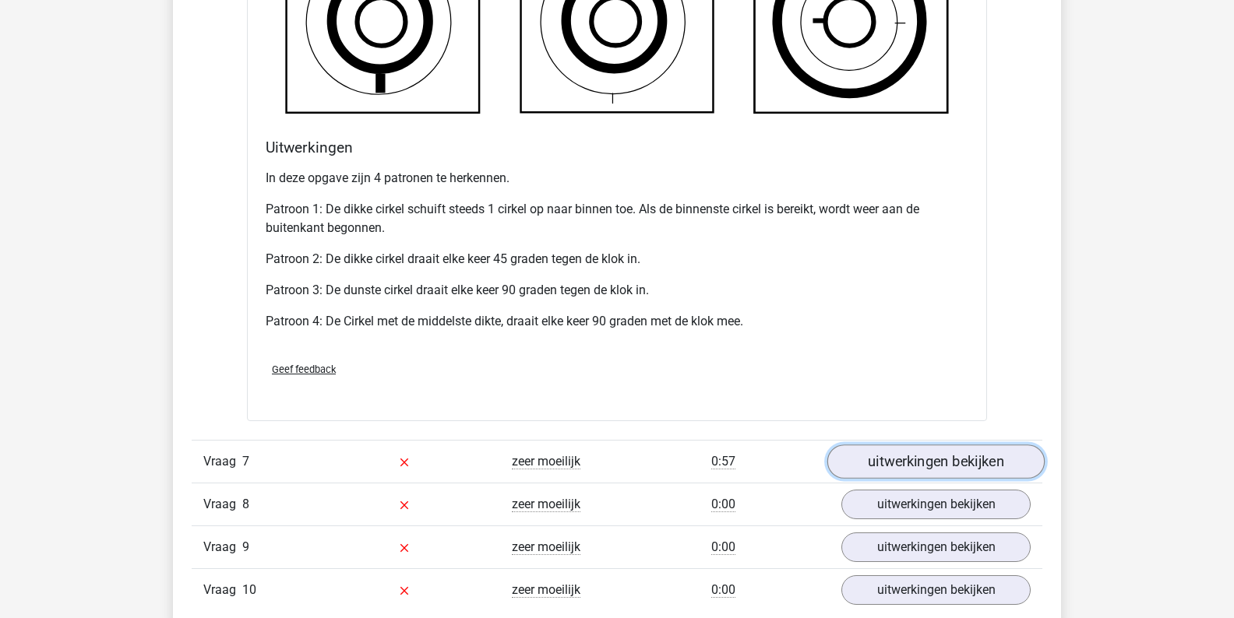
click at [938, 445] on link "uitwerkingen bekijken" at bounding box center [935, 462] width 217 height 34
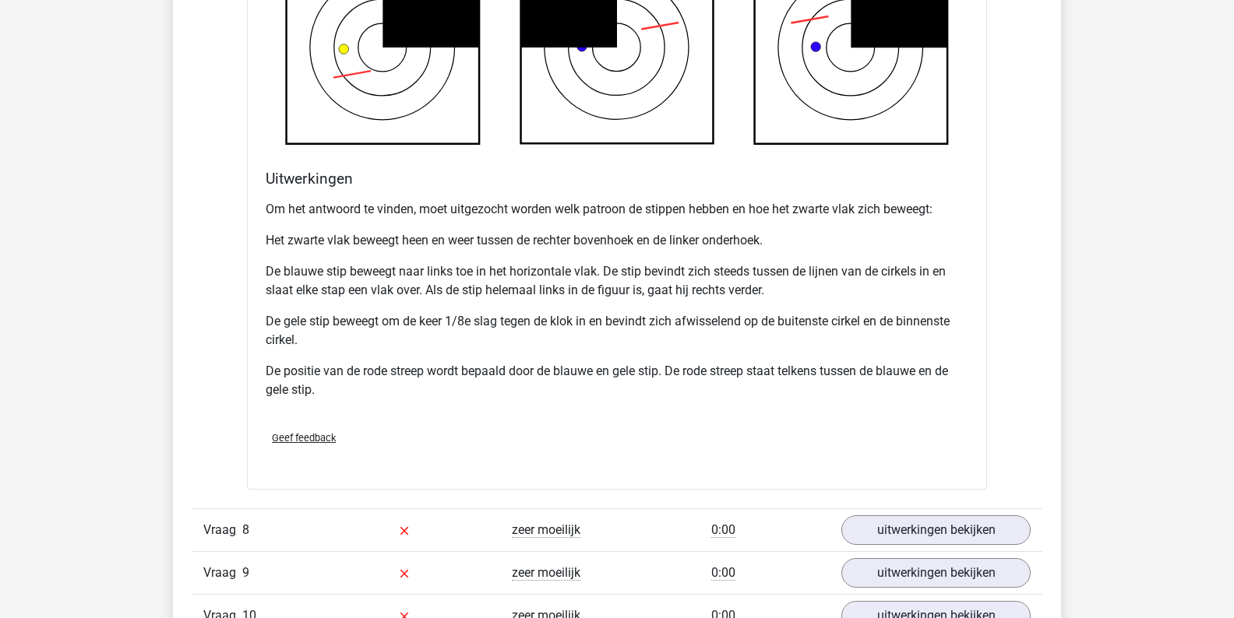
scroll to position [7838, 0]
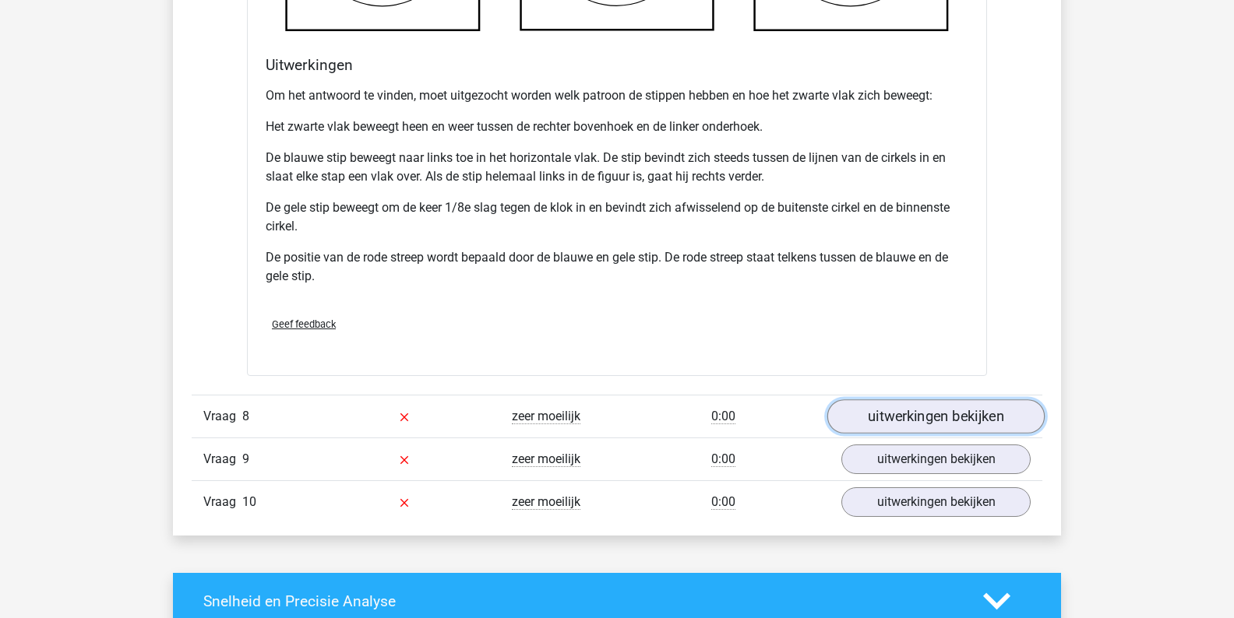
click at [924, 412] on link "uitwerkingen bekijken" at bounding box center [935, 417] width 217 height 34
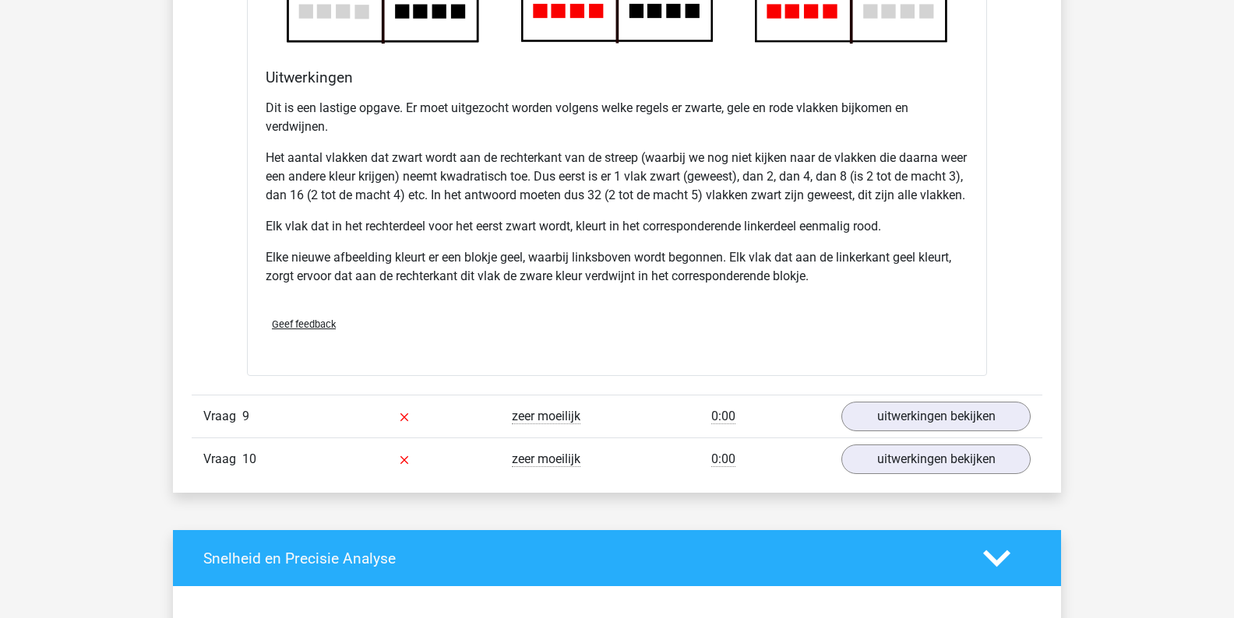
scroll to position [9084, 0]
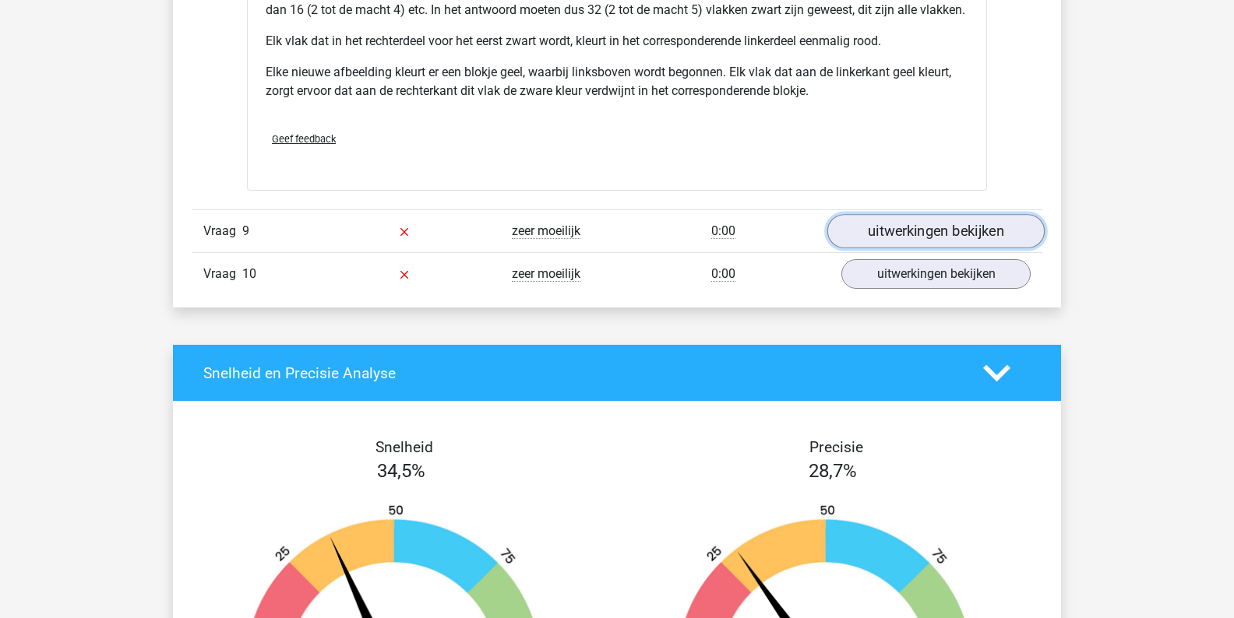
click at [902, 243] on link "uitwerkingen bekijken" at bounding box center [935, 232] width 217 height 34
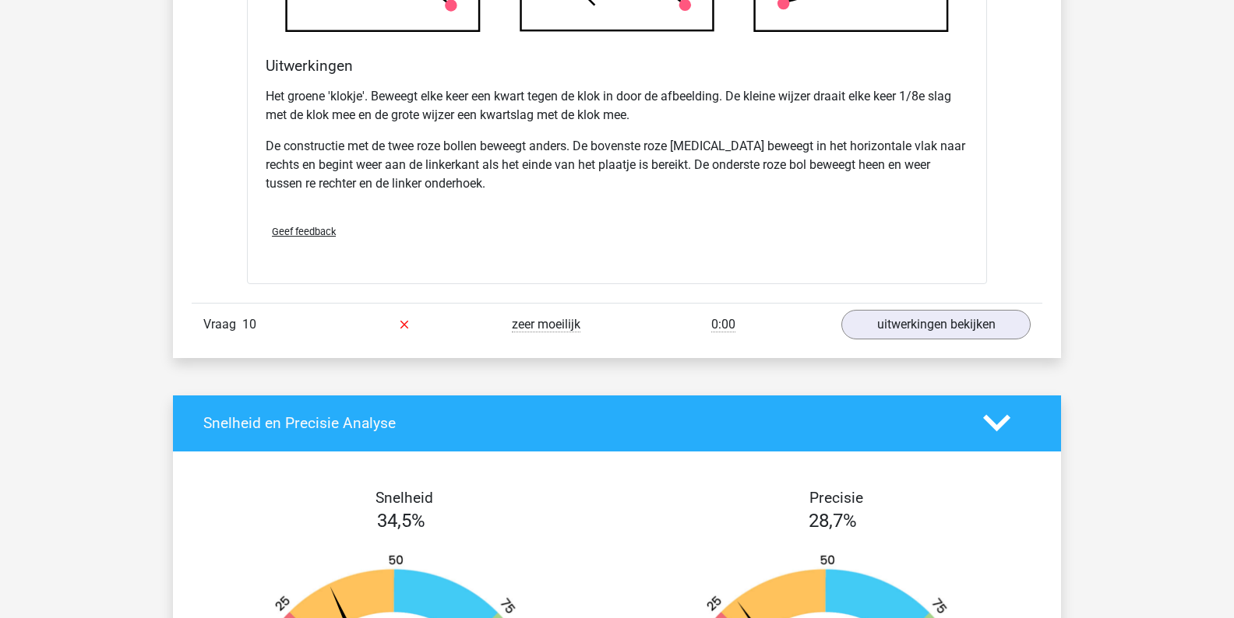
scroll to position [10012, 0]
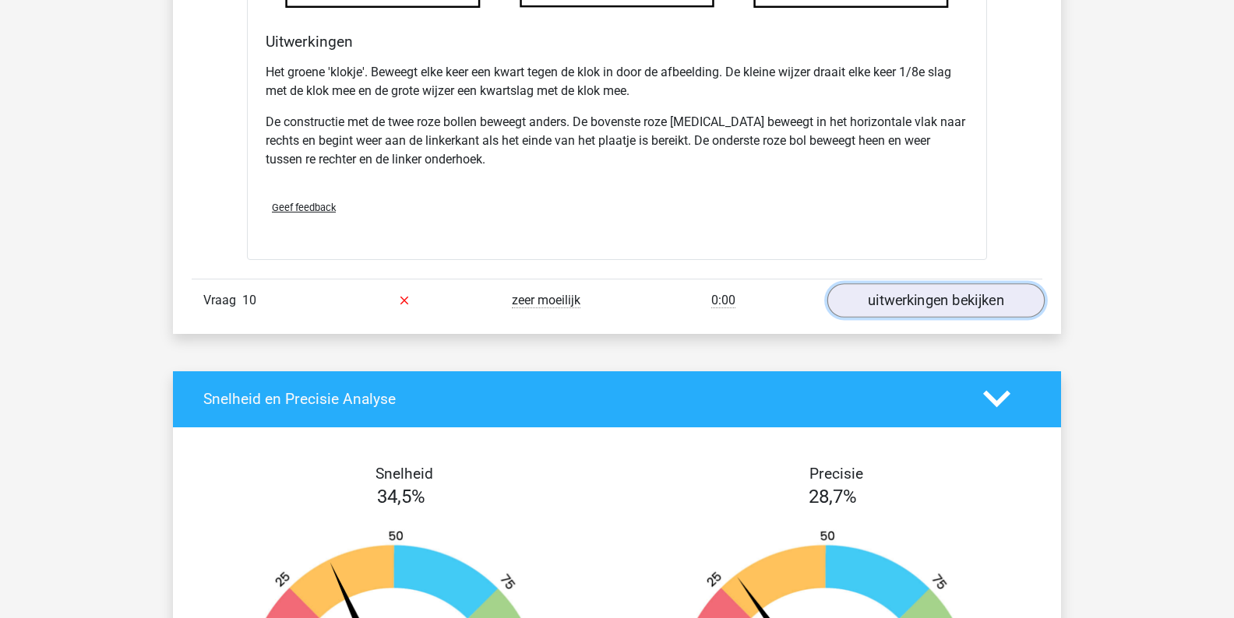
click at [1008, 309] on link "uitwerkingen bekijken" at bounding box center [935, 301] width 217 height 34
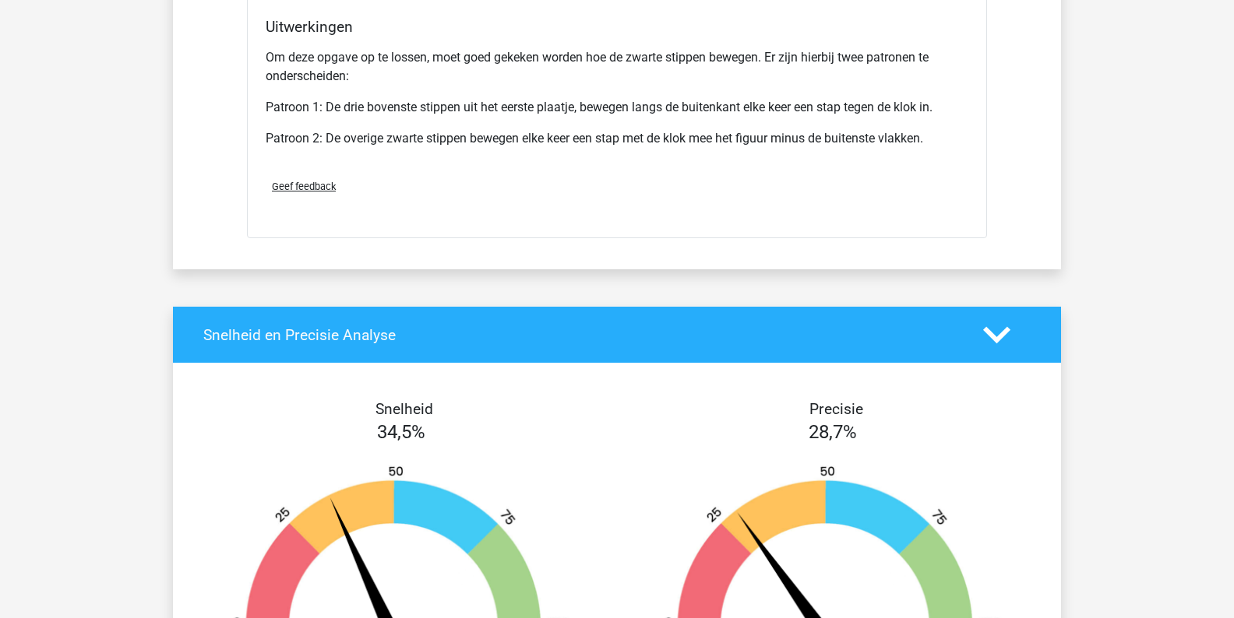
scroll to position [11116, 0]
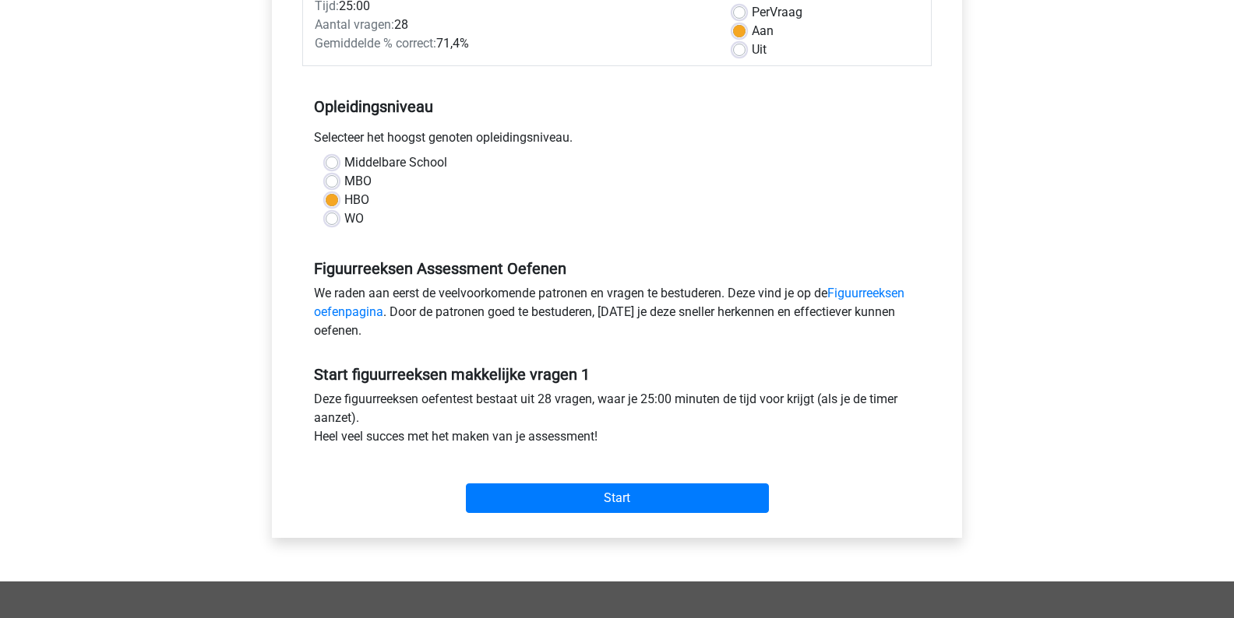
scroll to position [307, 0]
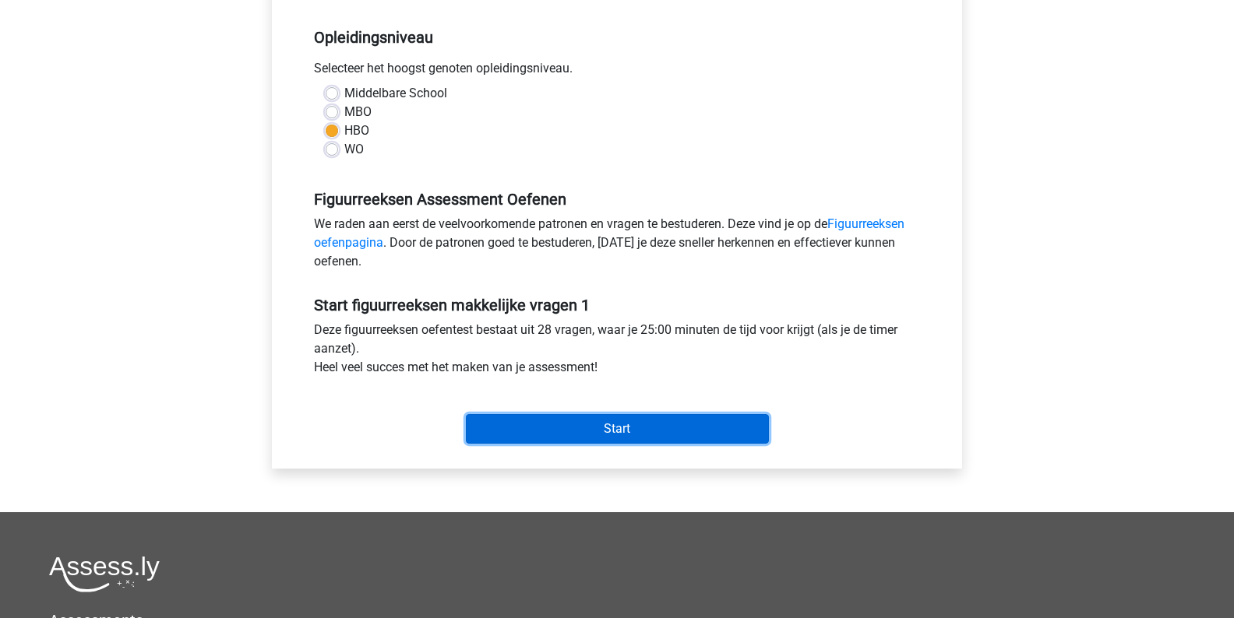
click at [596, 433] on input "Start" at bounding box center [617, 429] width 303 height 30
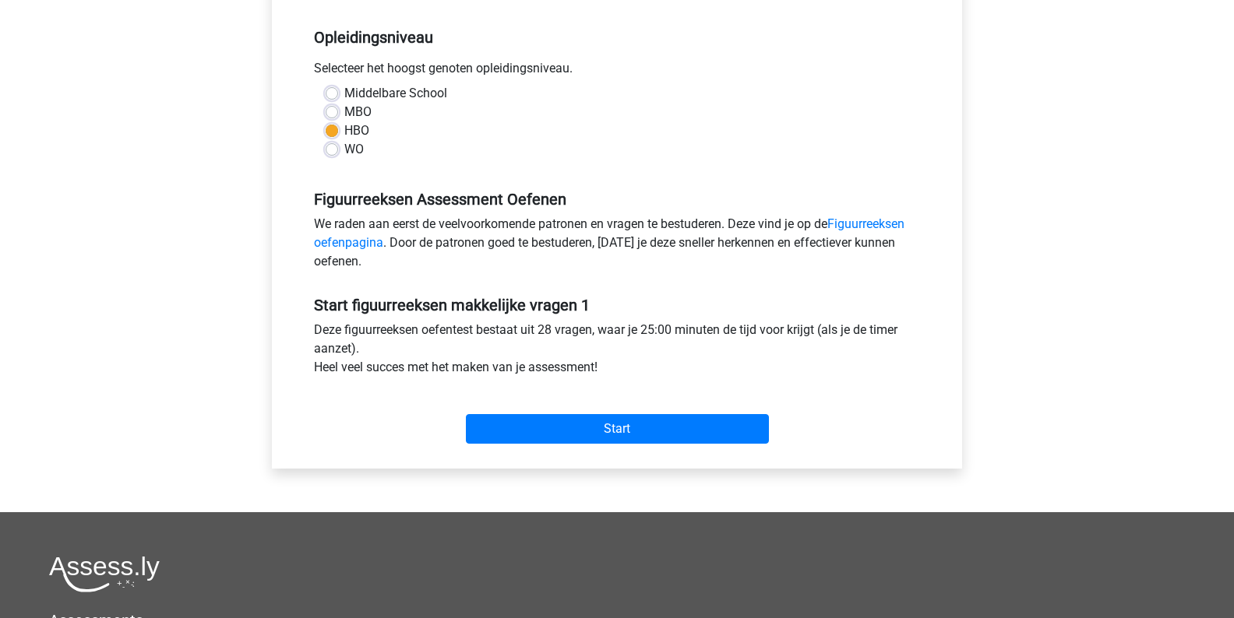
scroll to position [0, 0]
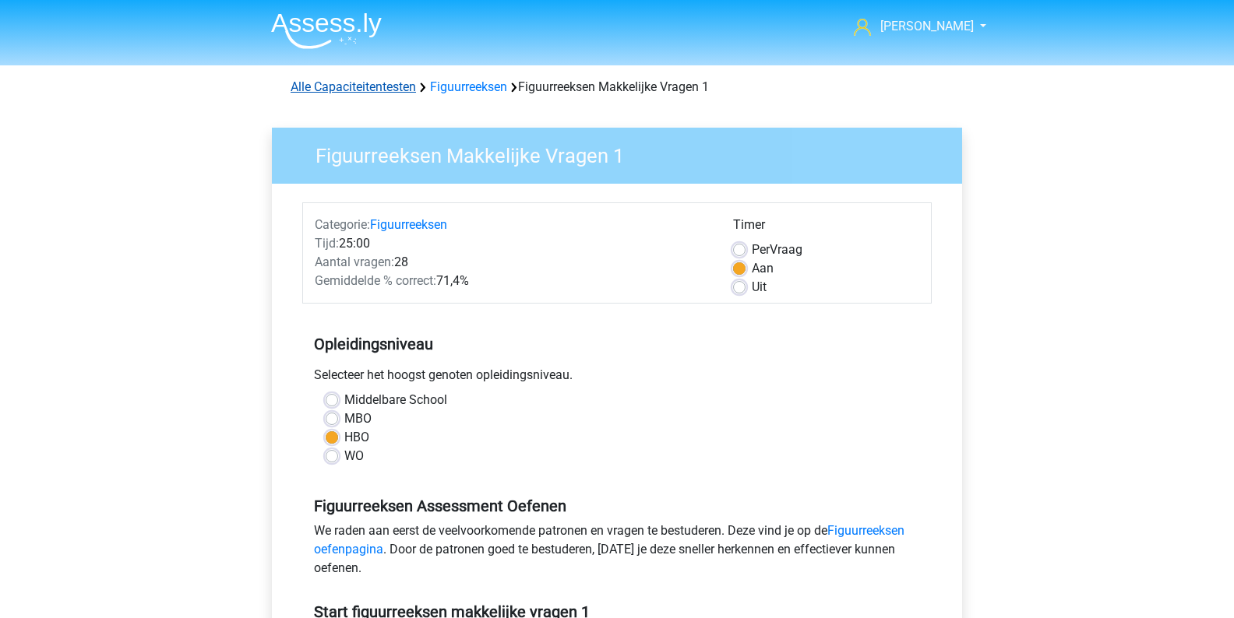
click at [384, 87] on link "Alle Capaciteitentesten" at bounding box center [353, 86] width 125 height 15
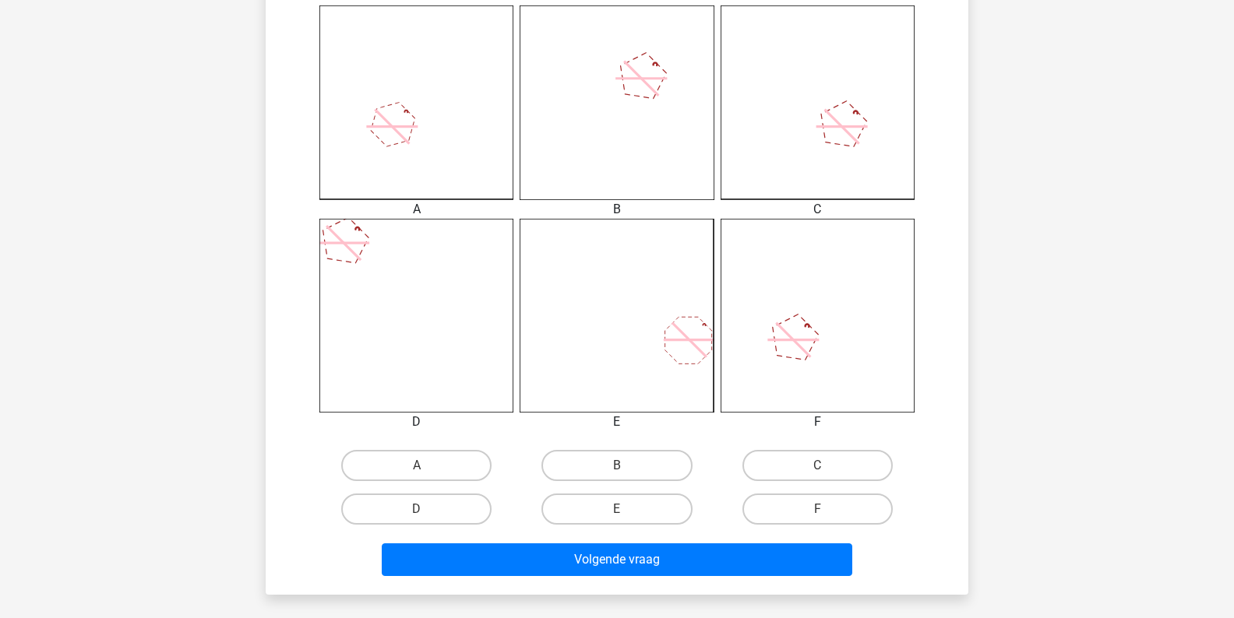
scroll to position [437, 0]
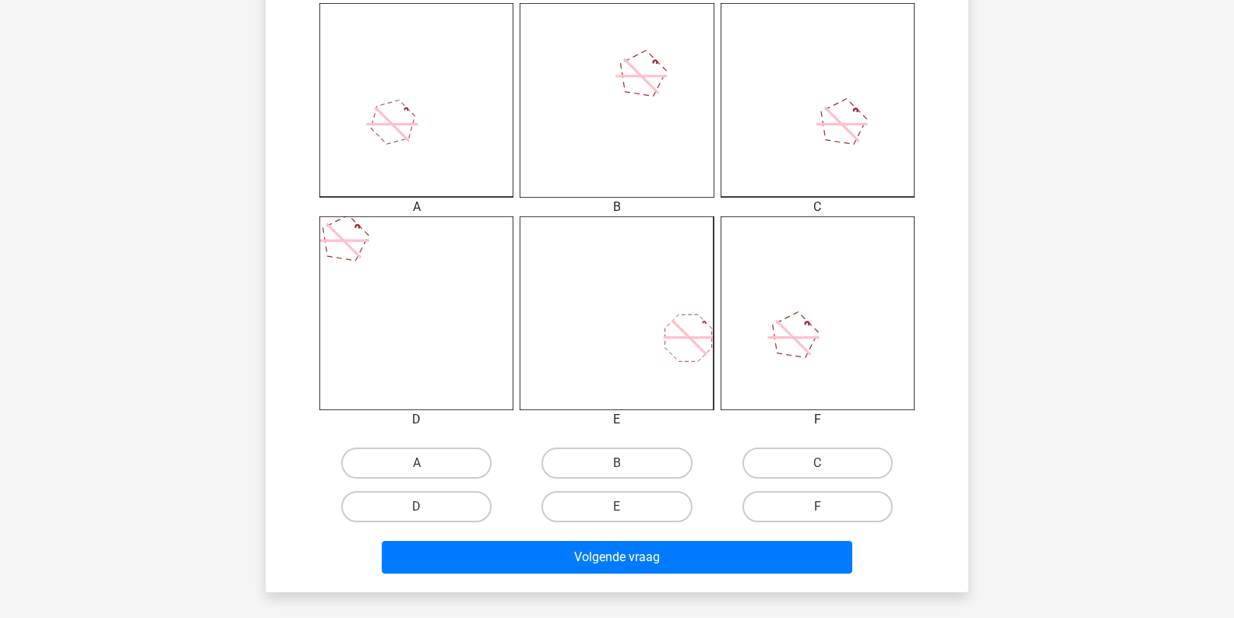
click at [627, 510] on input "E" at bounding box center [622, 512] width 10 height 10
radio input "true"
click at [619, 510] on input "E" at bounding box center [622, 512] width 10 height 10
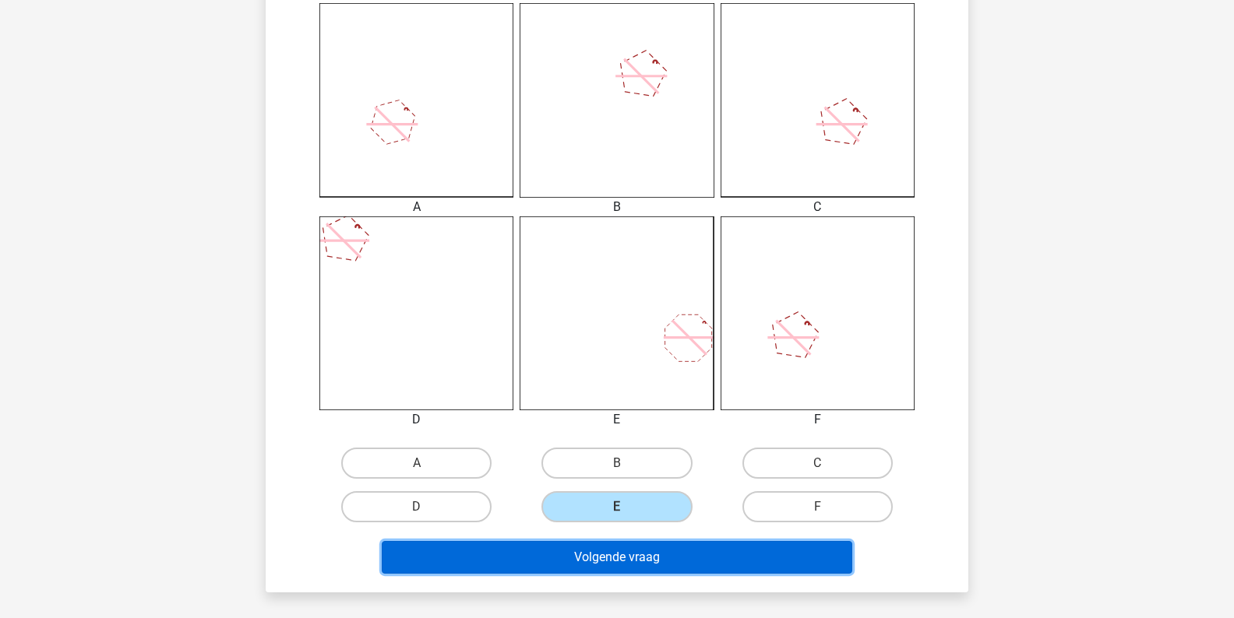
click at [626, 555] on button "Volgende vraag" at bounding box center [617, 557] width 471 height 33
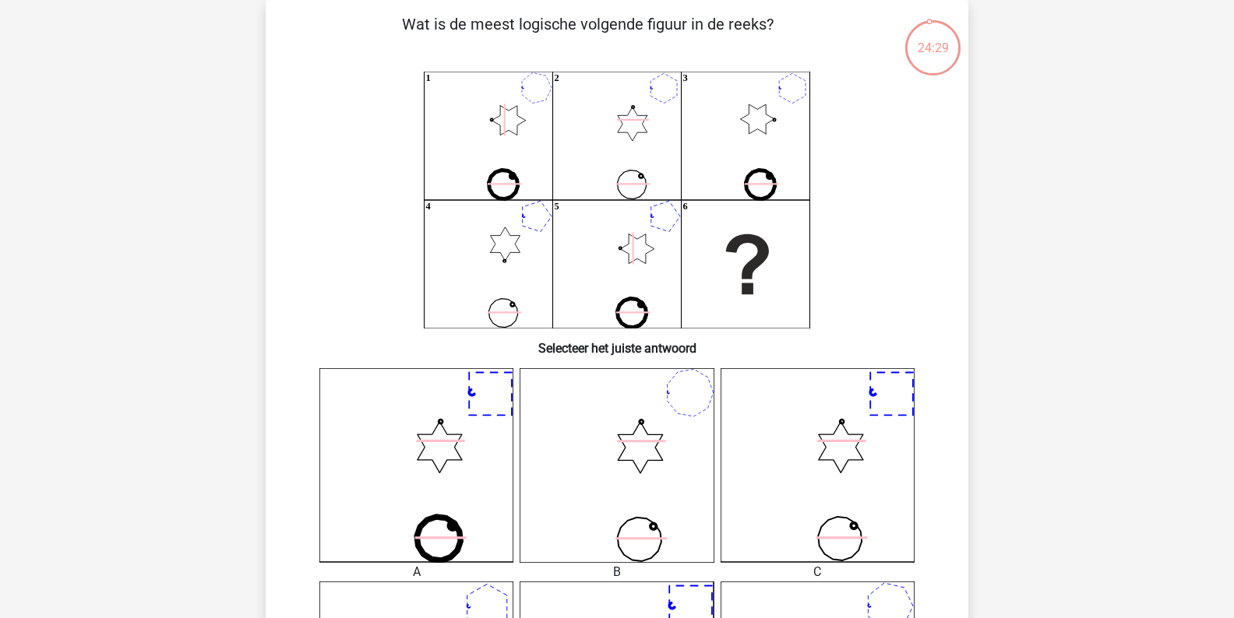
scroll to position [0, 0]
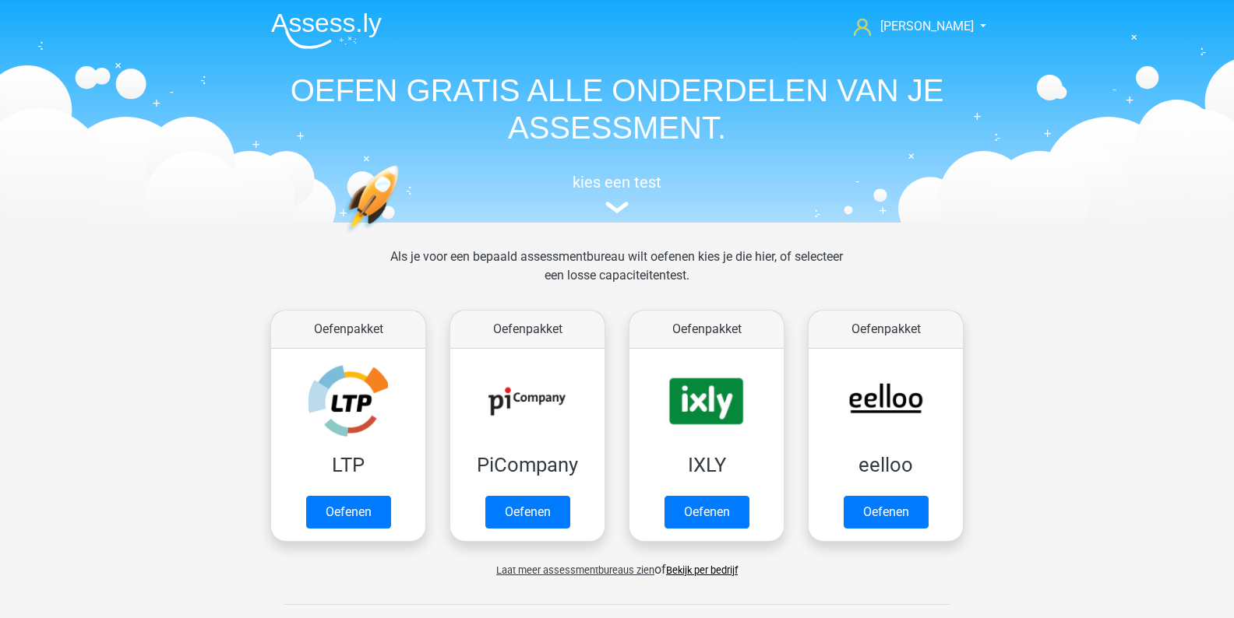
scroll to position [660, 0]
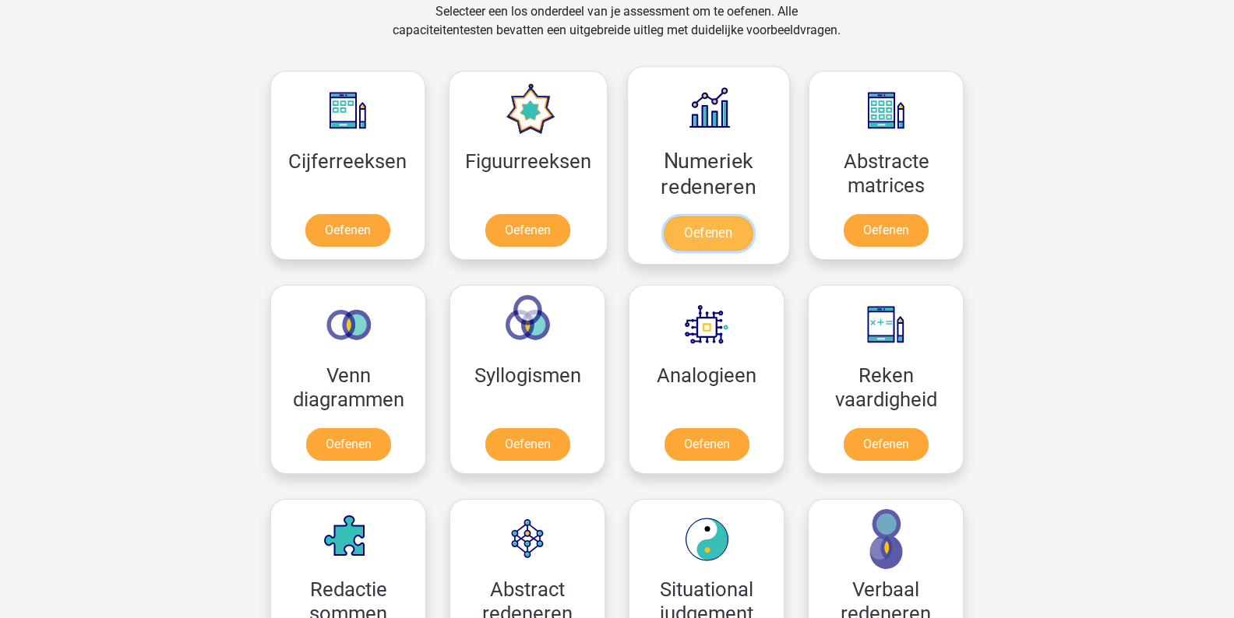
click at [752, 217] on link "Oefenen" at bounding box center [708, 234] width 89 height 34
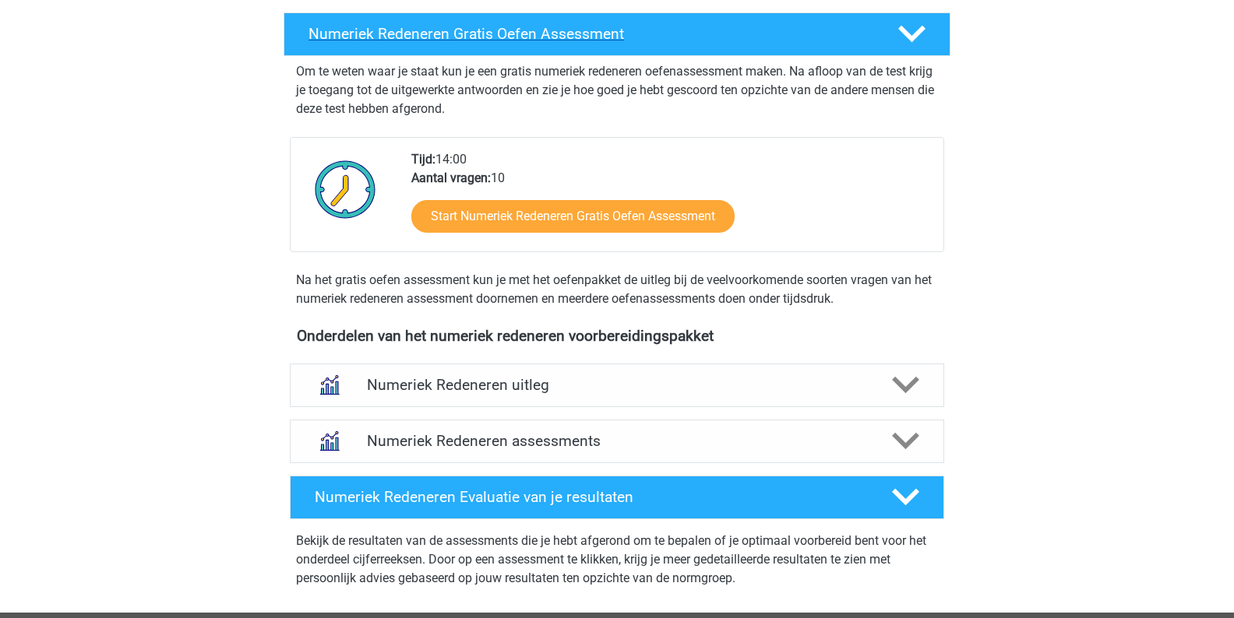
scroll to position [323, 0]
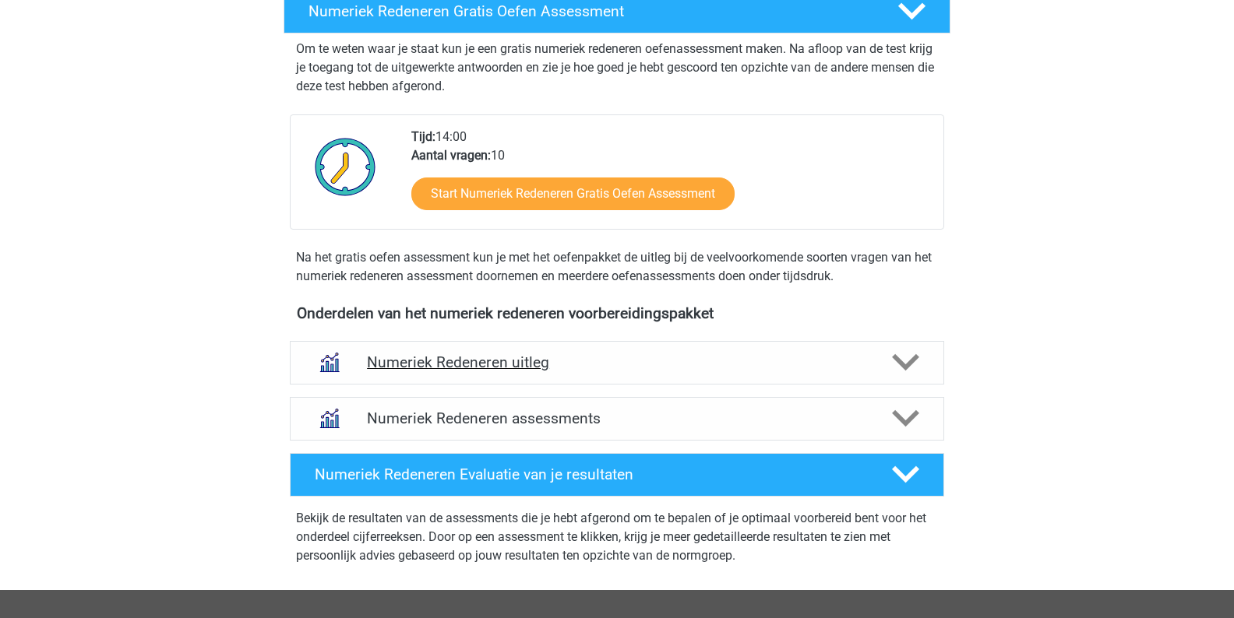
click at [710, 358] on h4 "Numeriek Redeneren uitleg" at bounding box center [617, 363] width 500 height 18
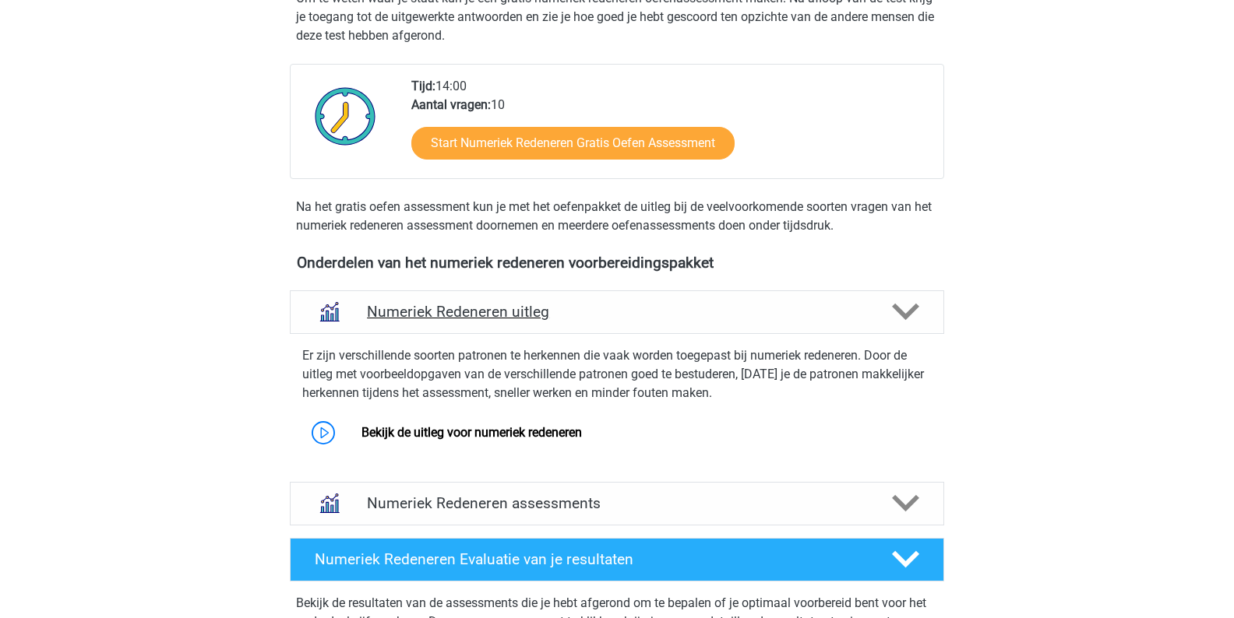
scroll to position [491, 0]
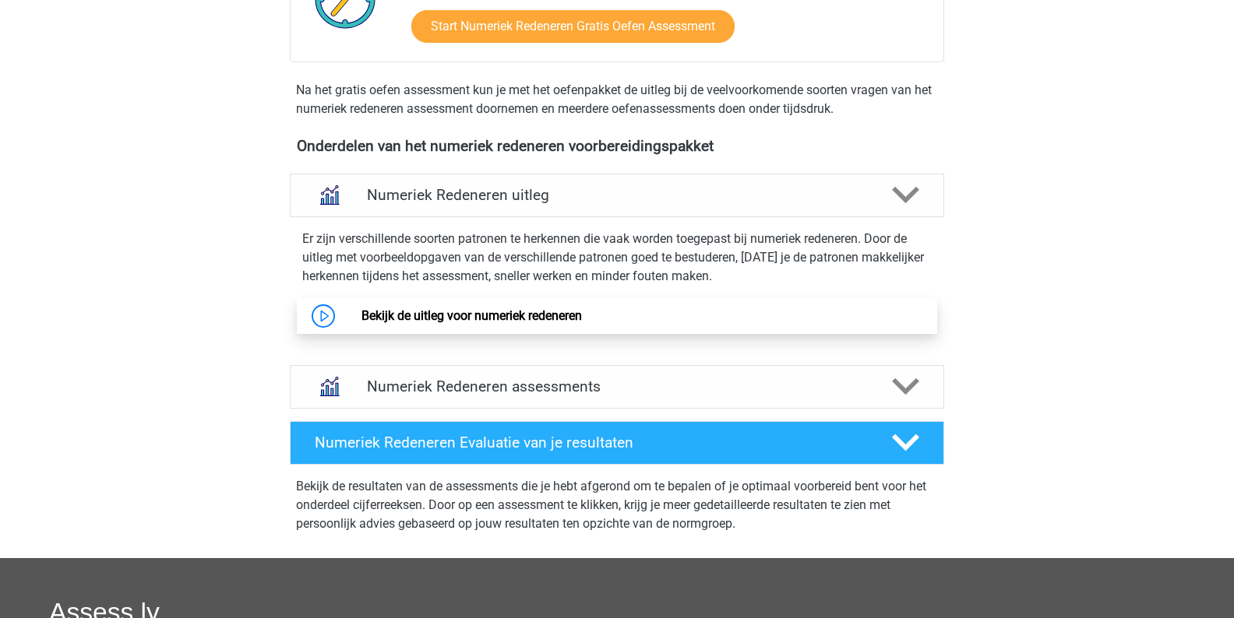
click at [572, 319] on link "Bekijk de uitleg voor numeriek redeneren" at bounding box center [471, 315] width 220 height 15
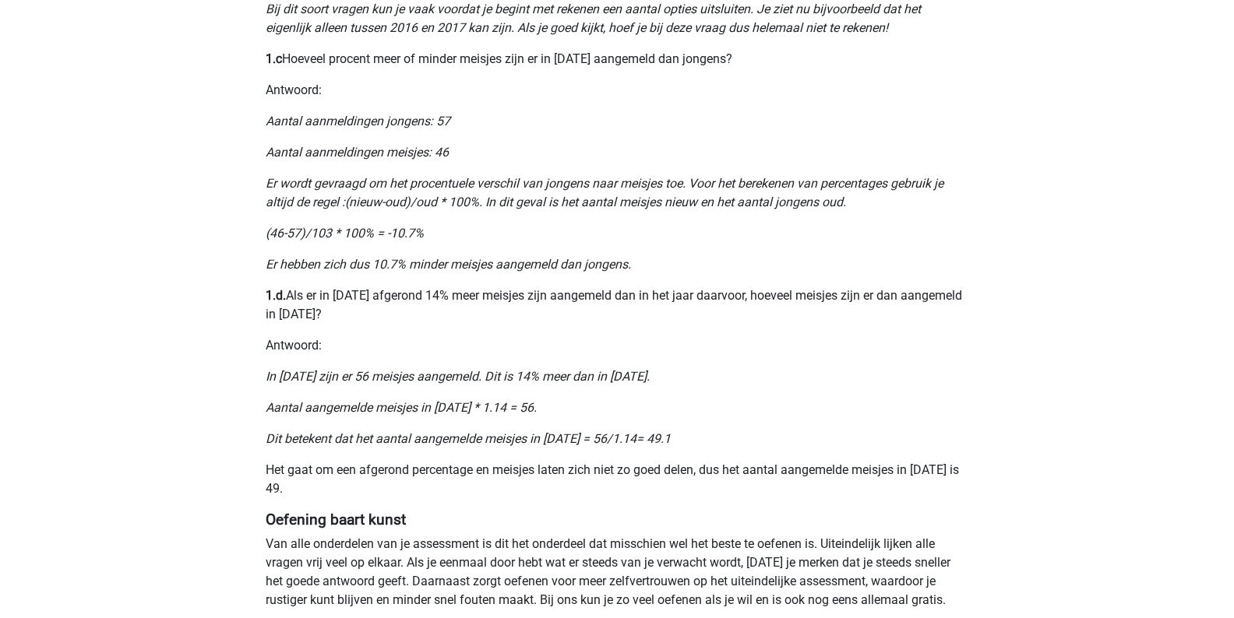
scroll to position [1257, 0]
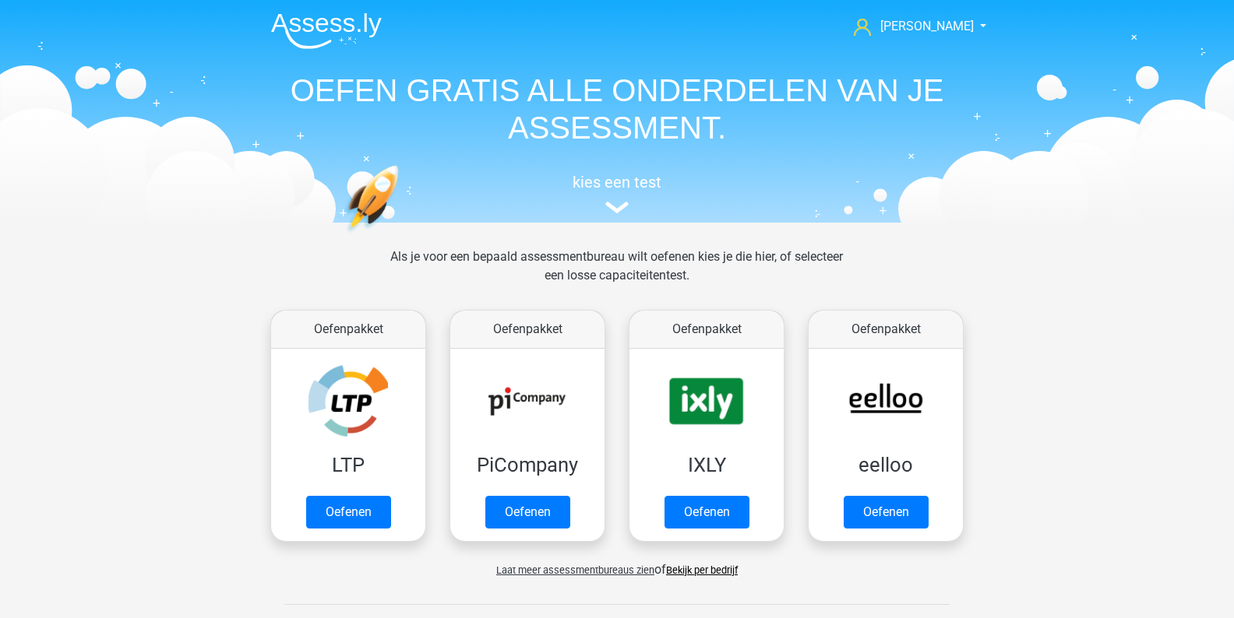
scroll to position [660, 0]
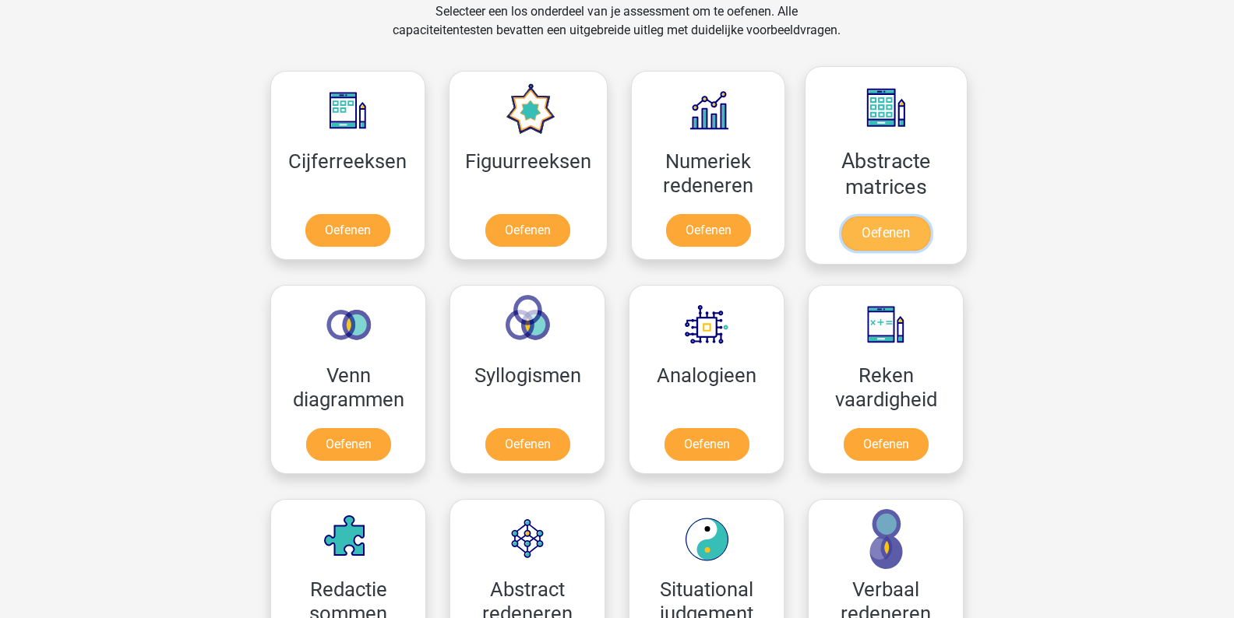
click at [893, 244] on link "Oefenen" at bounding box center [885, 234] width 89 height 34
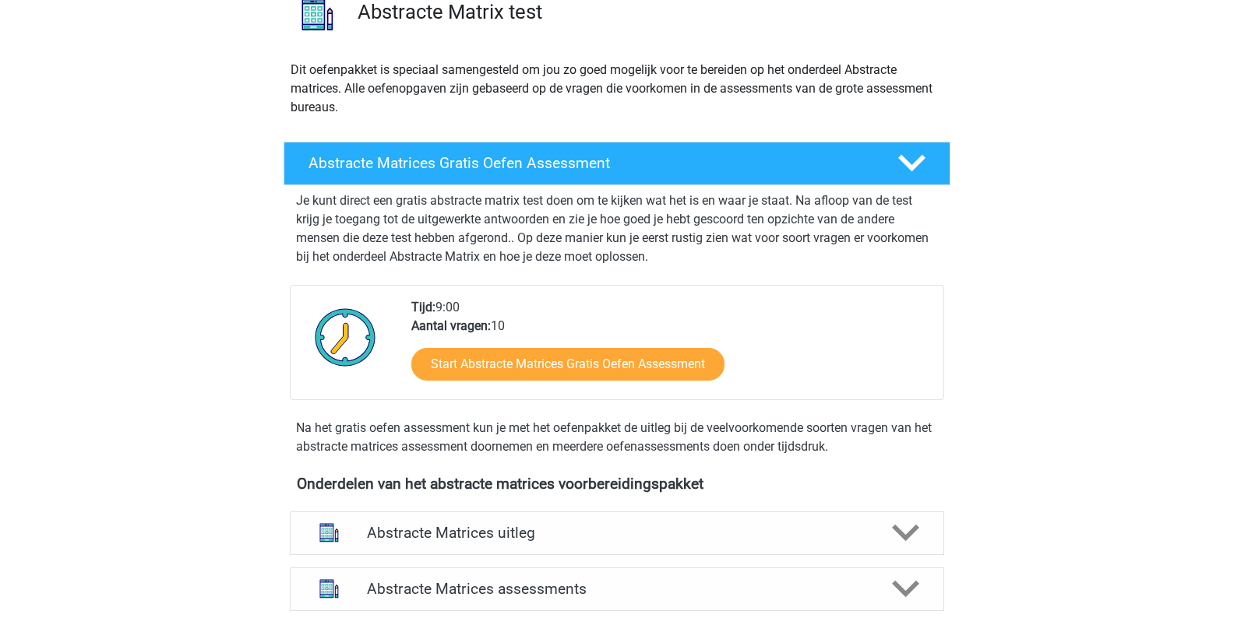
scroll to position [135, 0]
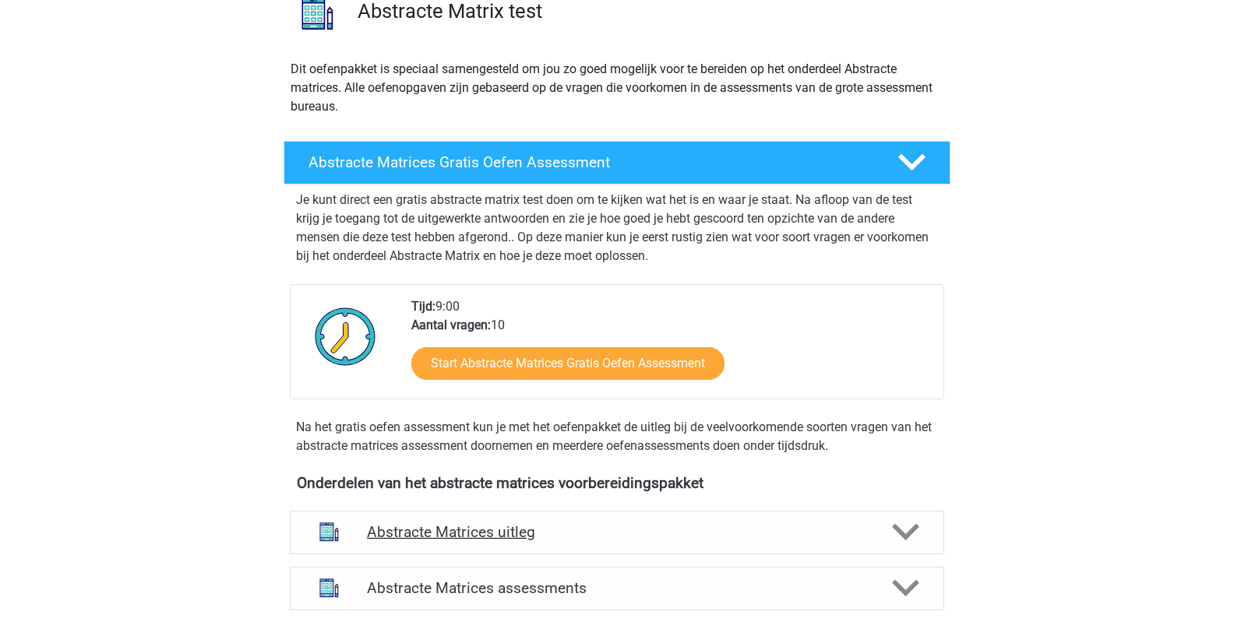
click at [439, 545] on div "Abstracte Matrices uitleg" at bounding box center [617, 533] width 654 height 44
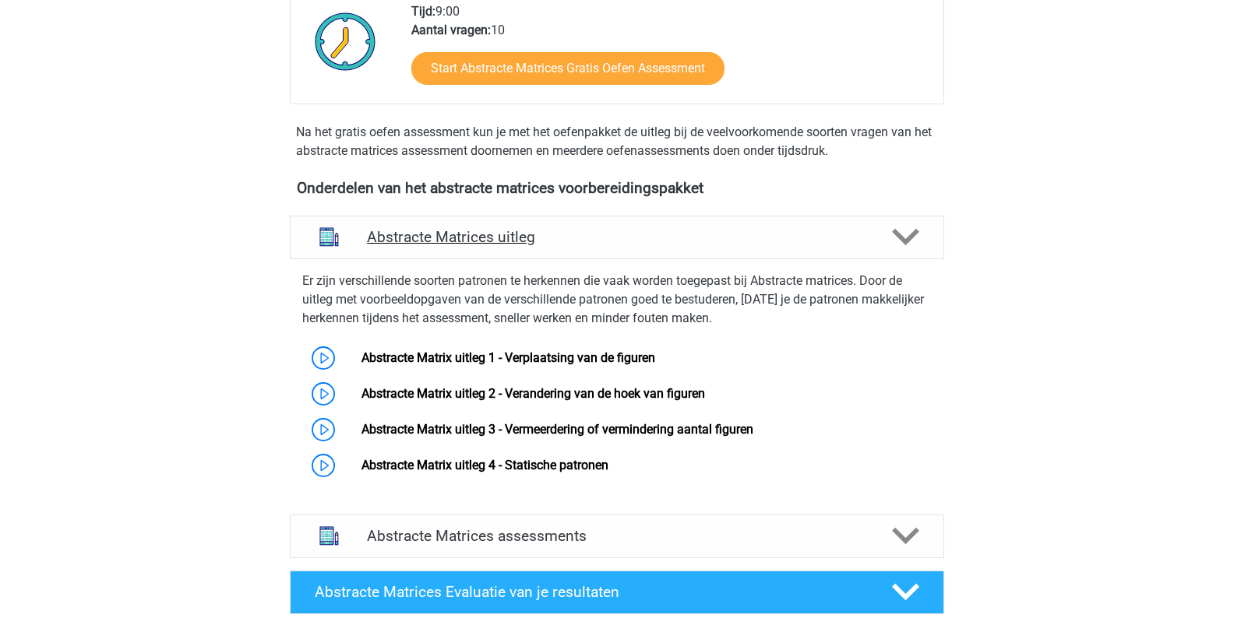
scroll to position [502, 0]
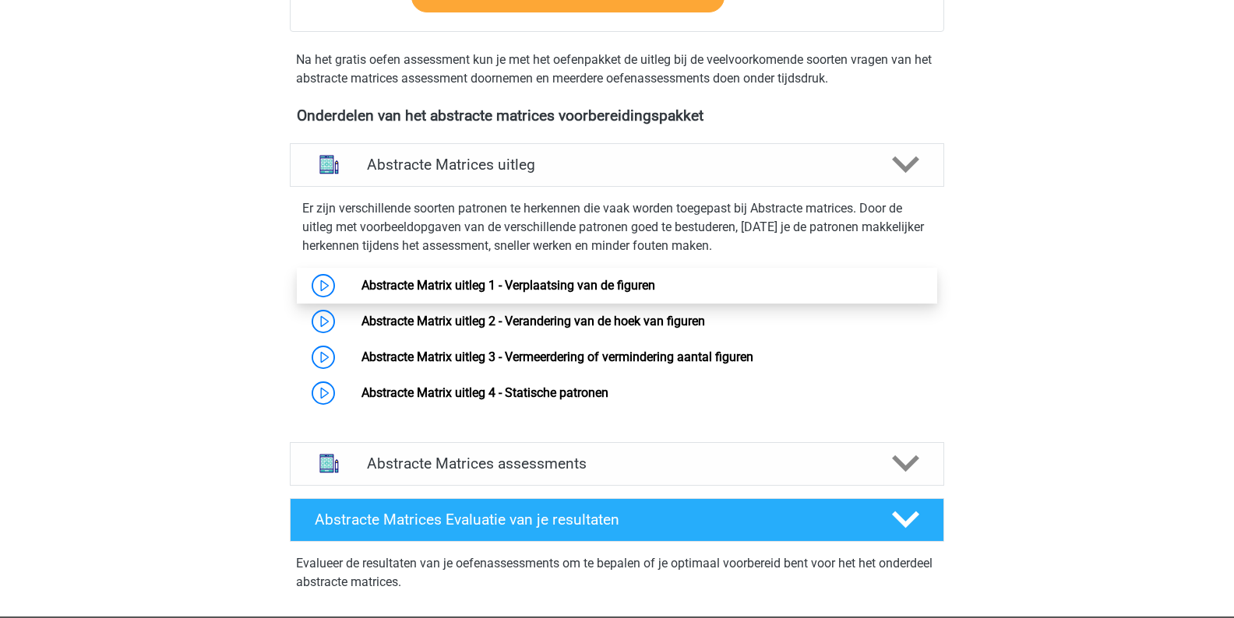
click at [606, 284] on link "Abstracte Matrix uitleg 1 - Verplaatsing van de figuren" at bounding box center [508, 285] width 294 height 15
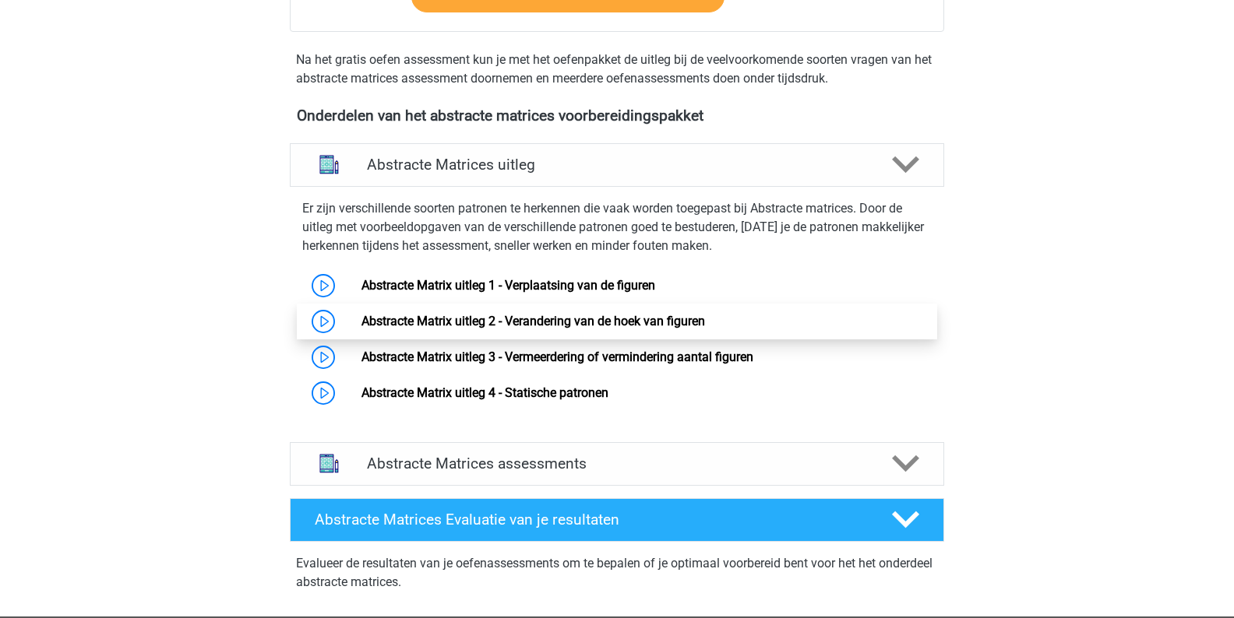
click at [541, 323] on link "Abstracte Matrix uitleg 2 - Verandering van de hoek van figuren" at bounding box center [532, 321] width 343 height 15
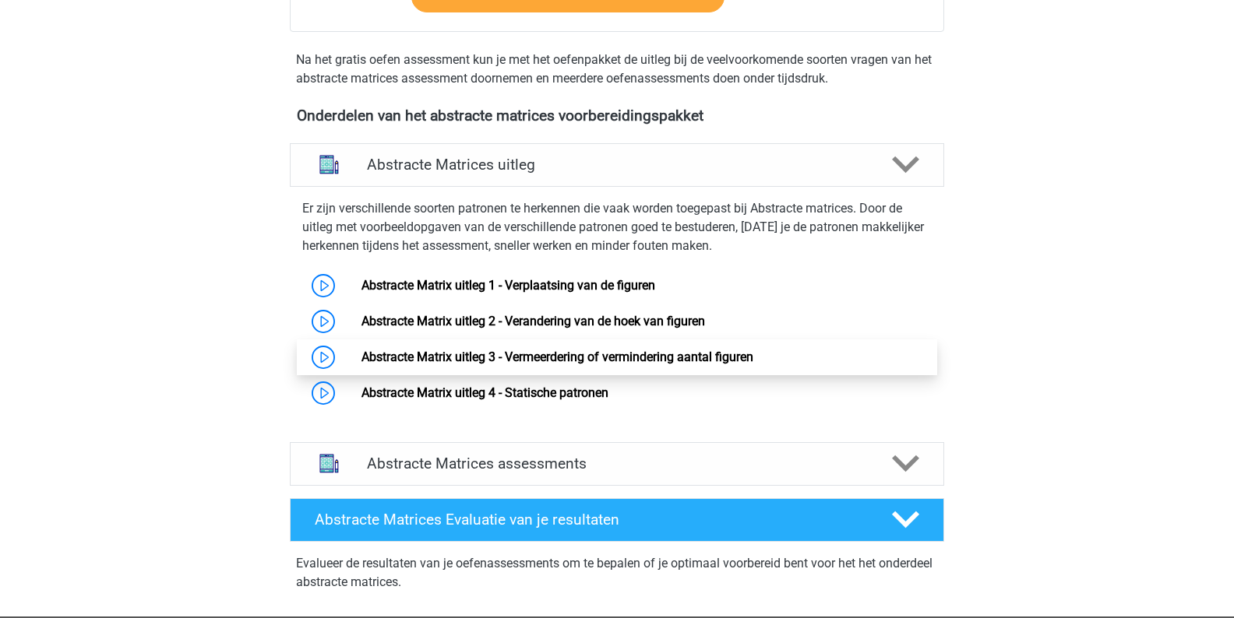
click at [405, 350] on link "Abstracte Matrix uitleg 3 - Vermeerdering of vermindering aantal figuren" at bounding box center [557, 357] width 392 height 15
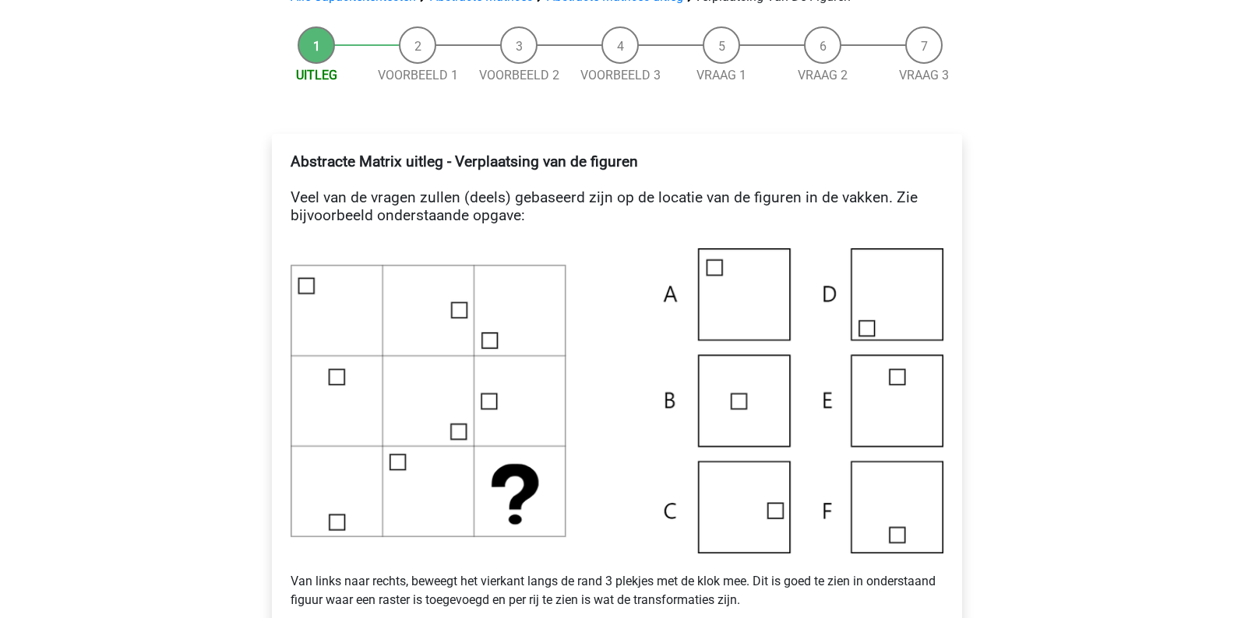
scroll to position [177, 0]
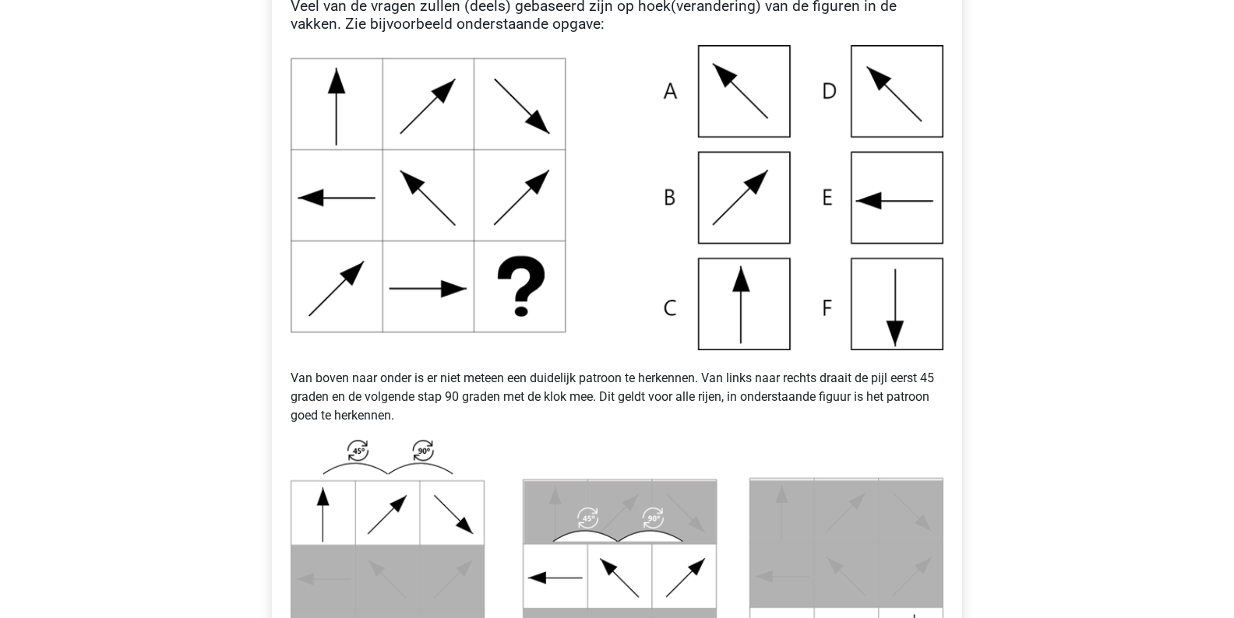
scroll to position [551, 0]
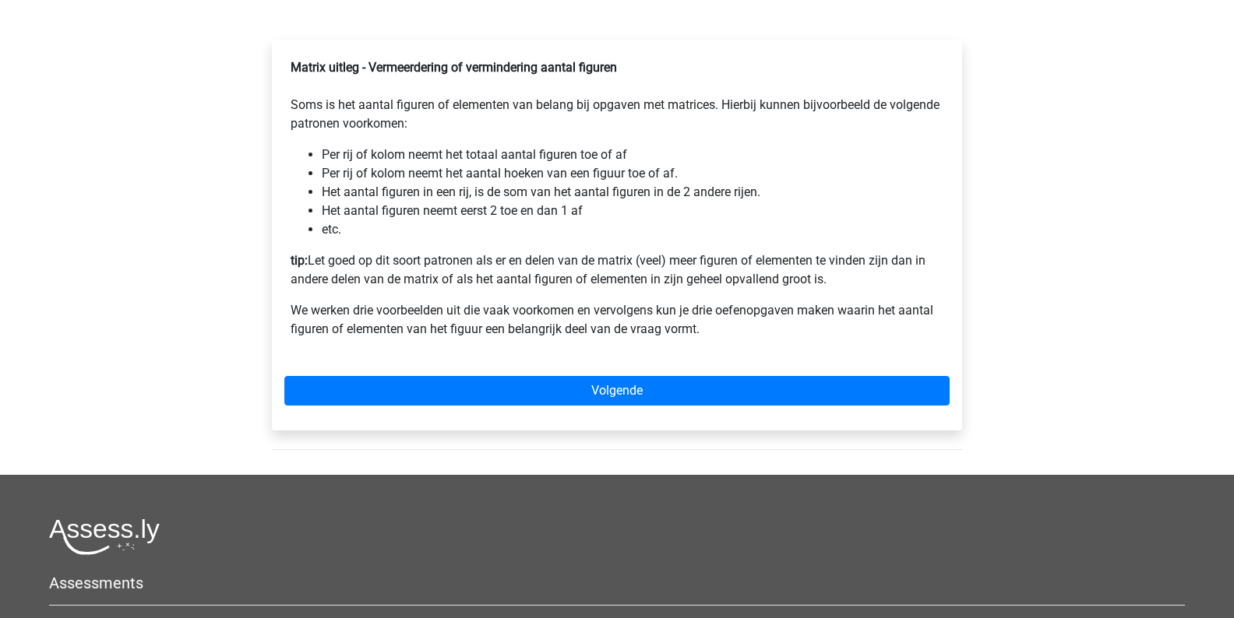
scroll to position [225, 0]
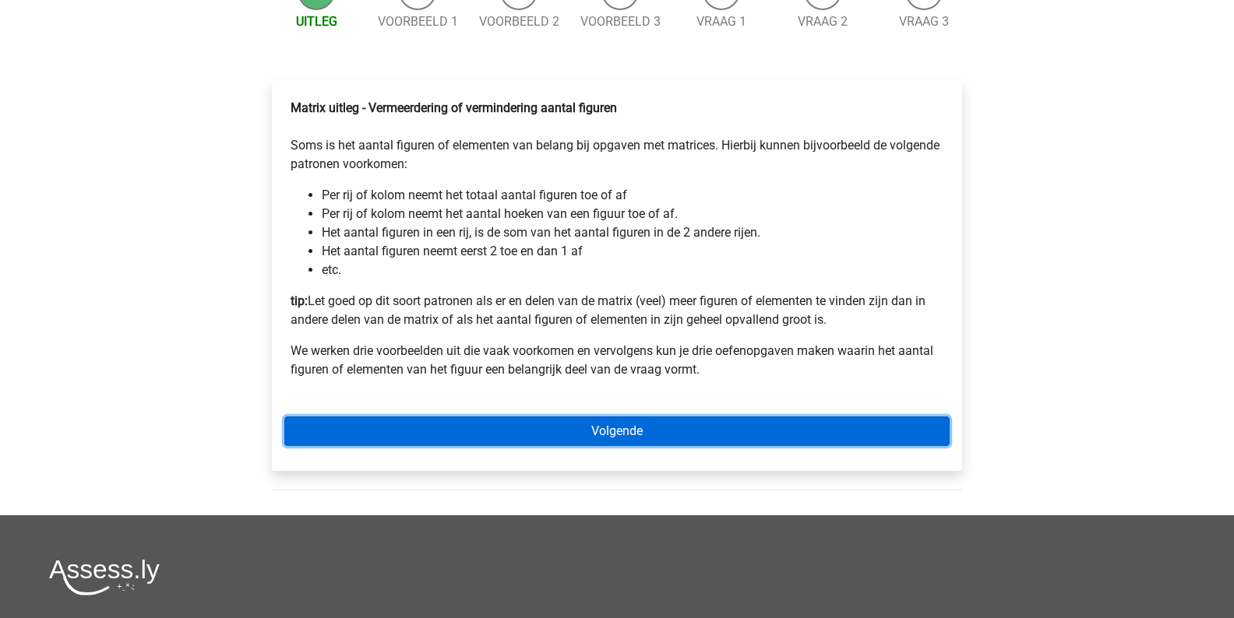
click at [417, 446] on link "Volgende" at bounding box center [616, 432] width 665 height 30
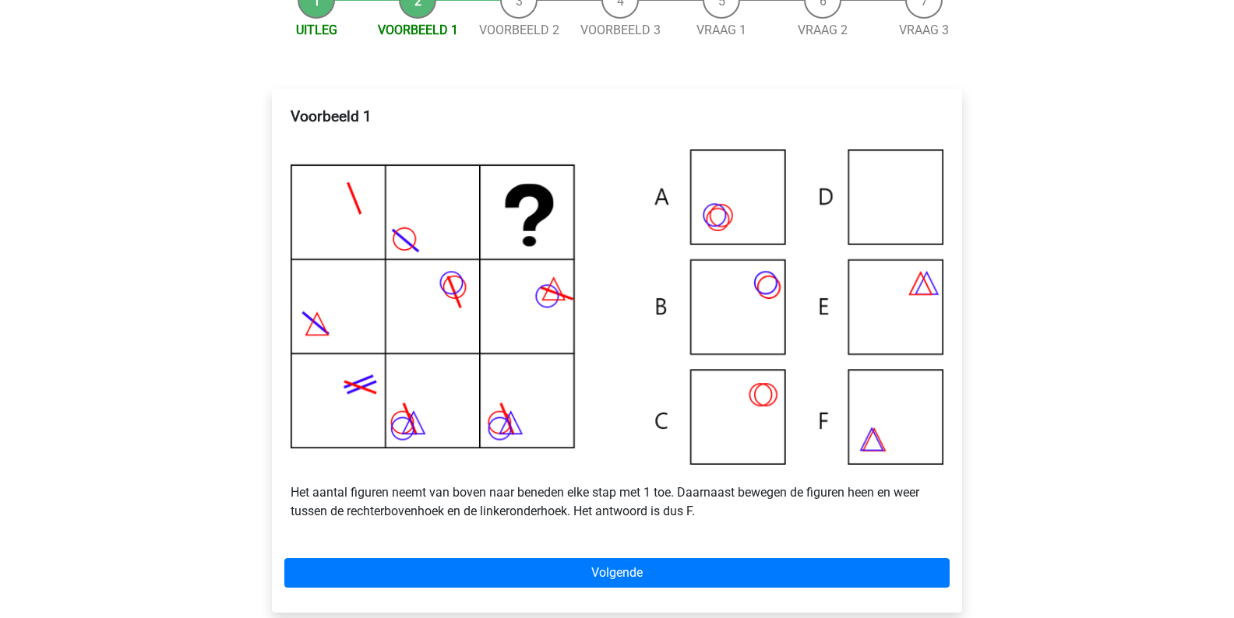
scroll to position [268, 0]
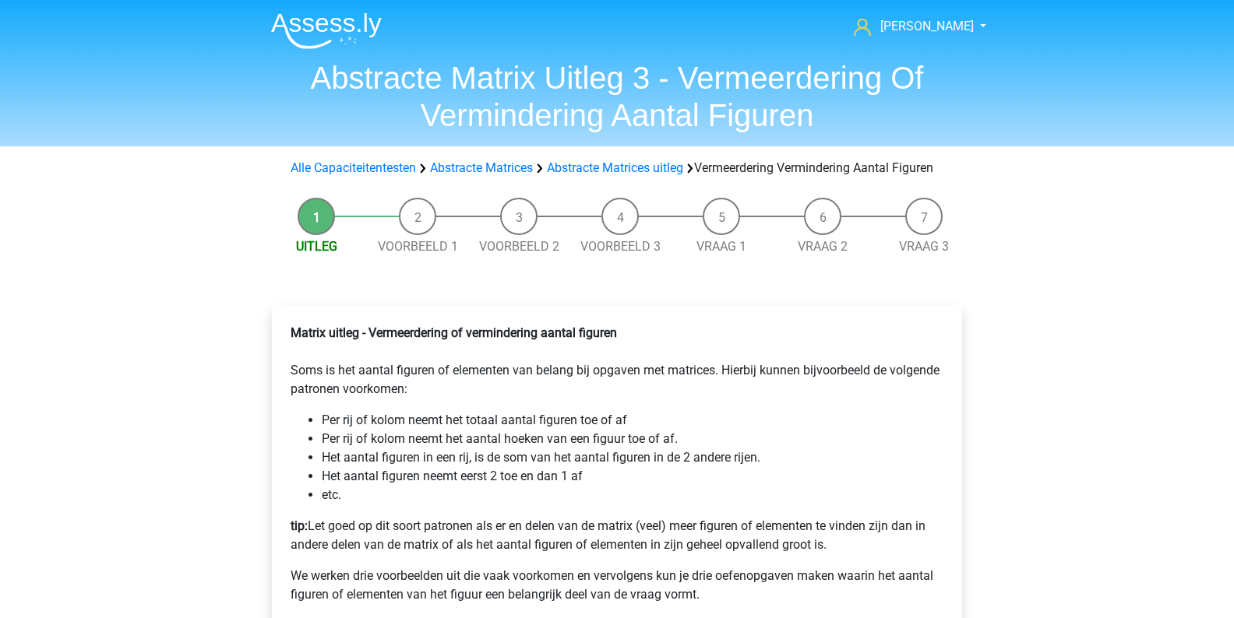
scroll to position [225, 0]
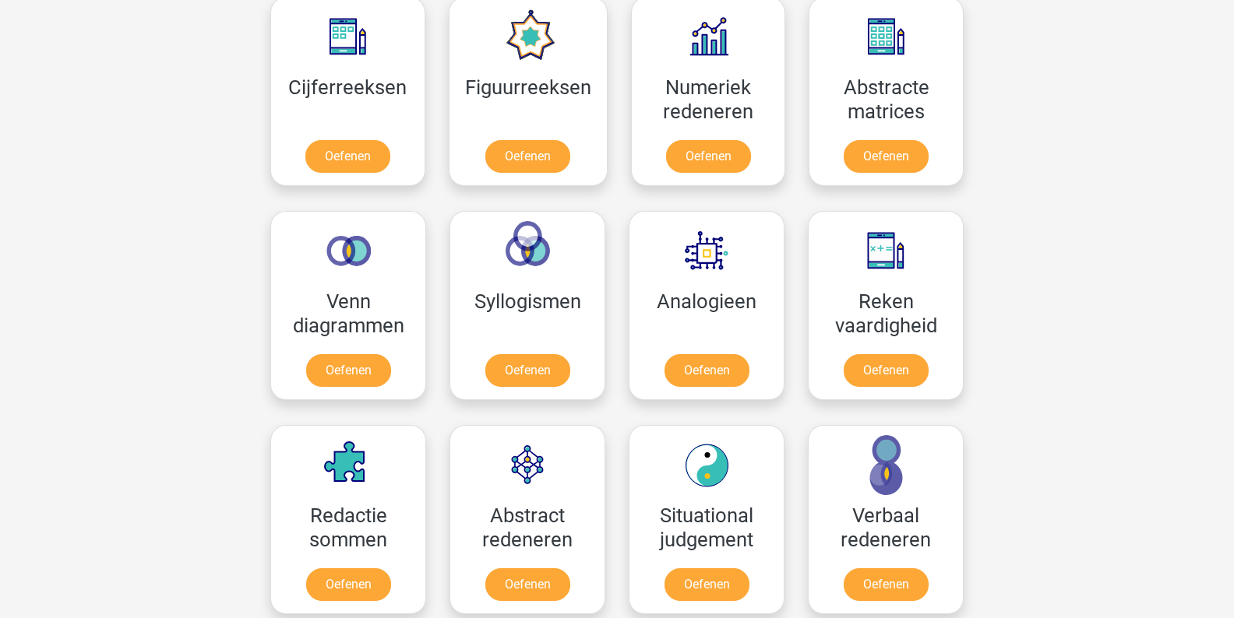
scroll to position [739, 0]
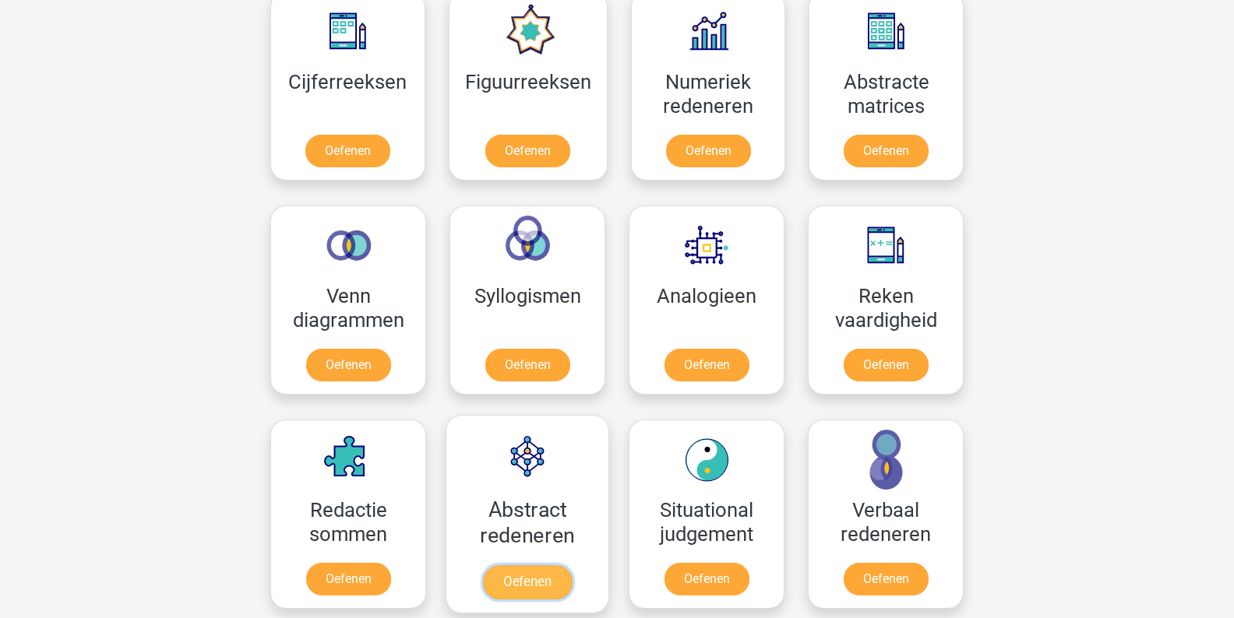
click at [511, 565] on link "Oefenen" at bounding box center [527, 582] width 89 height 34
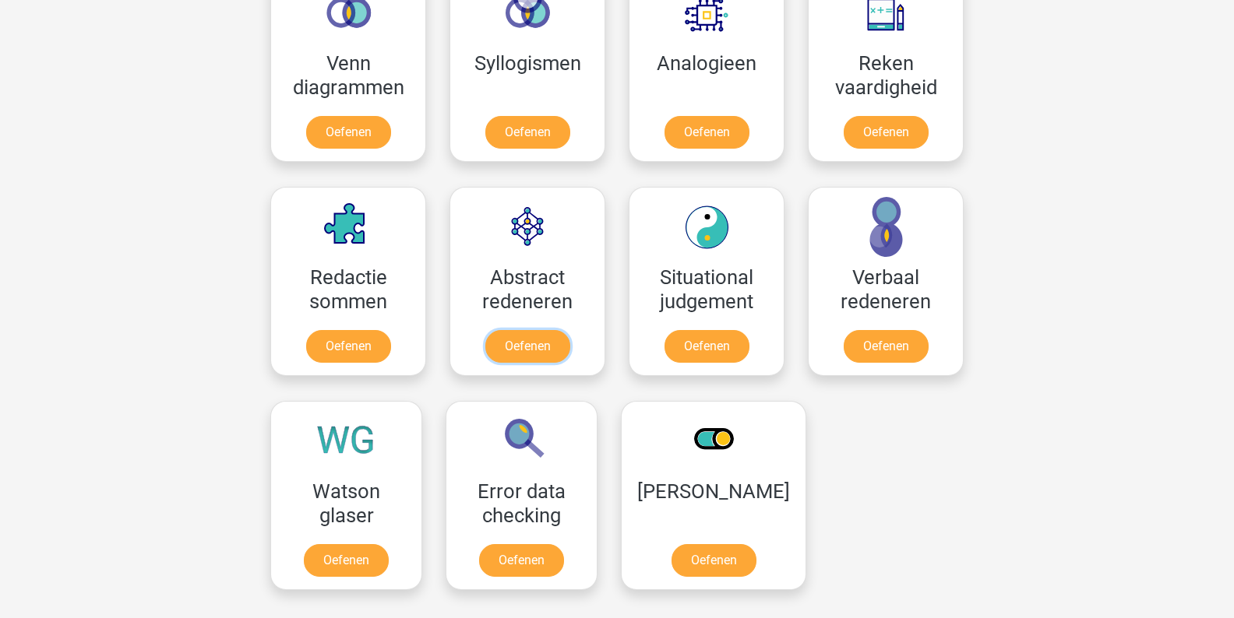
scroll to position [983, 0]
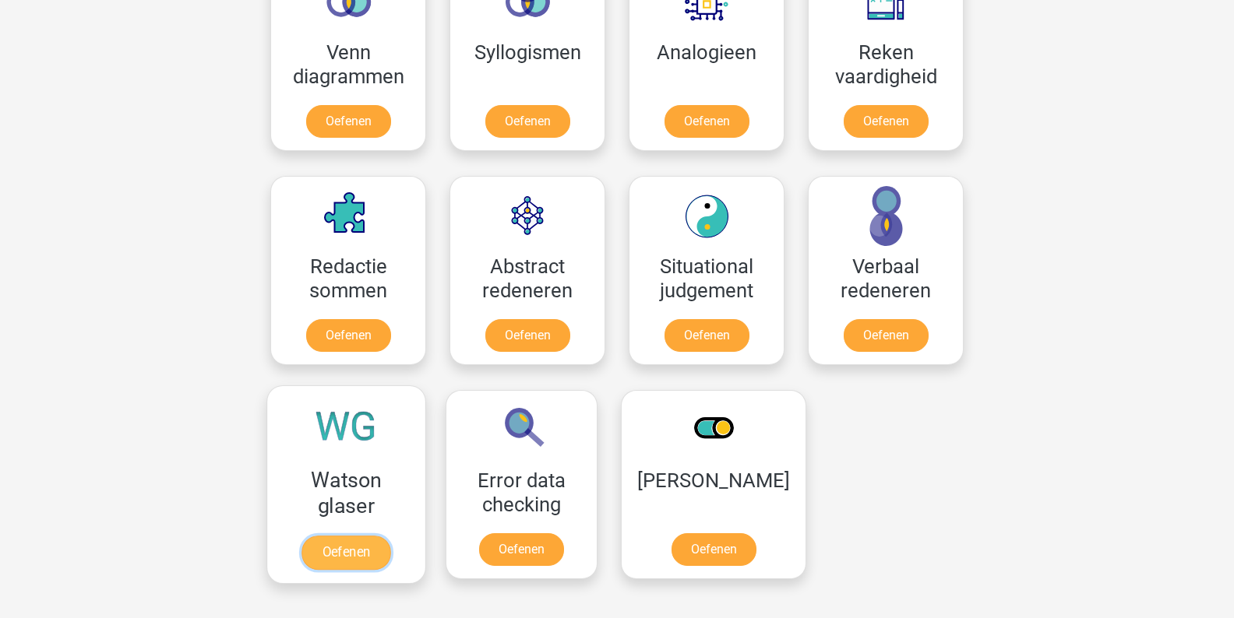
click at [325, 536] on link "Oefenen" at bounding box center [345, 553] width 89 height 34
click at [544, 536] on link "Oefenen" at bounding box center [521, 553] width 89 height 34
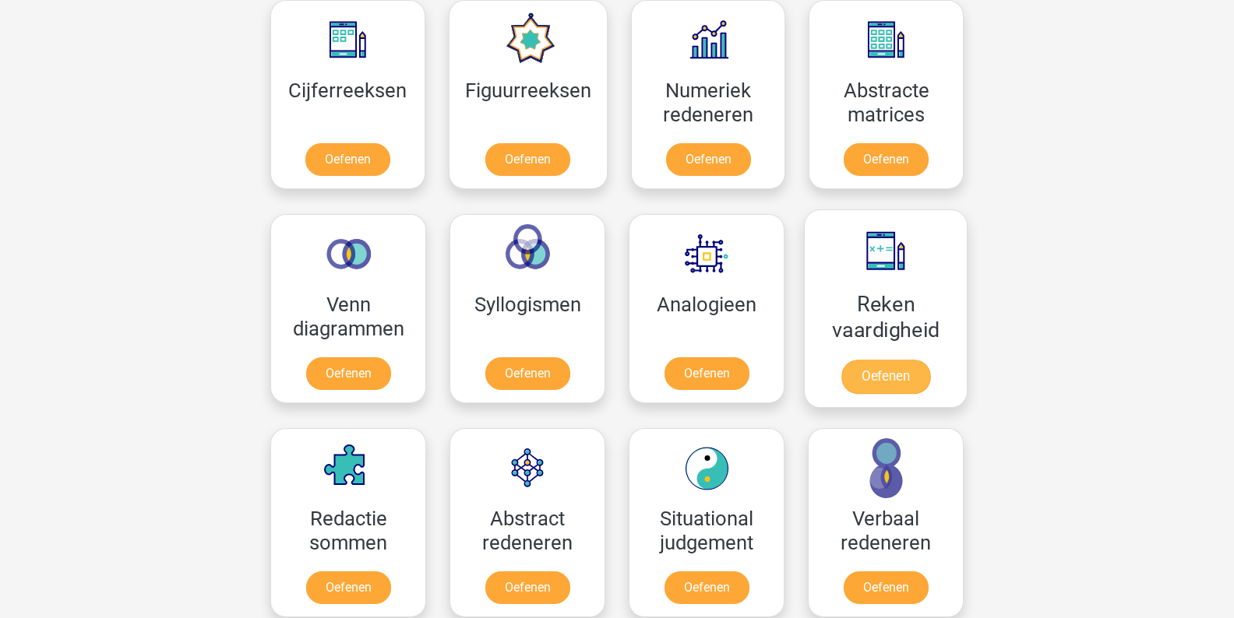
scroll to position [727, 0]
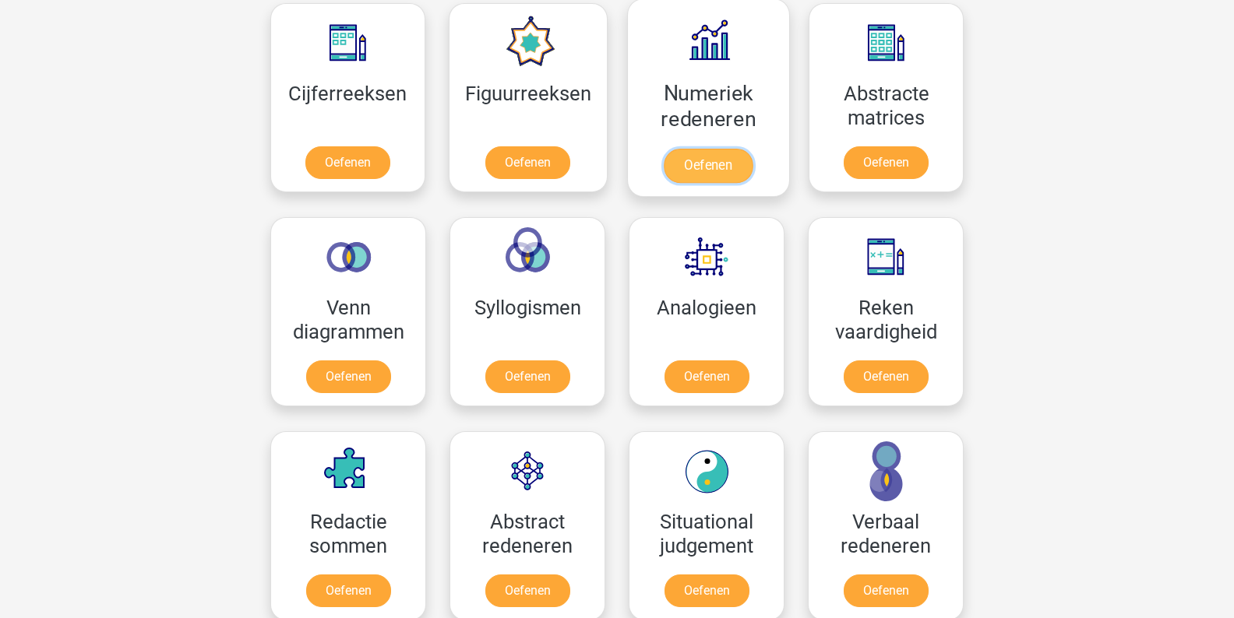
click at [722, 151] on link "Oefenen" at bounding box center [708, 166] width 89 height 34
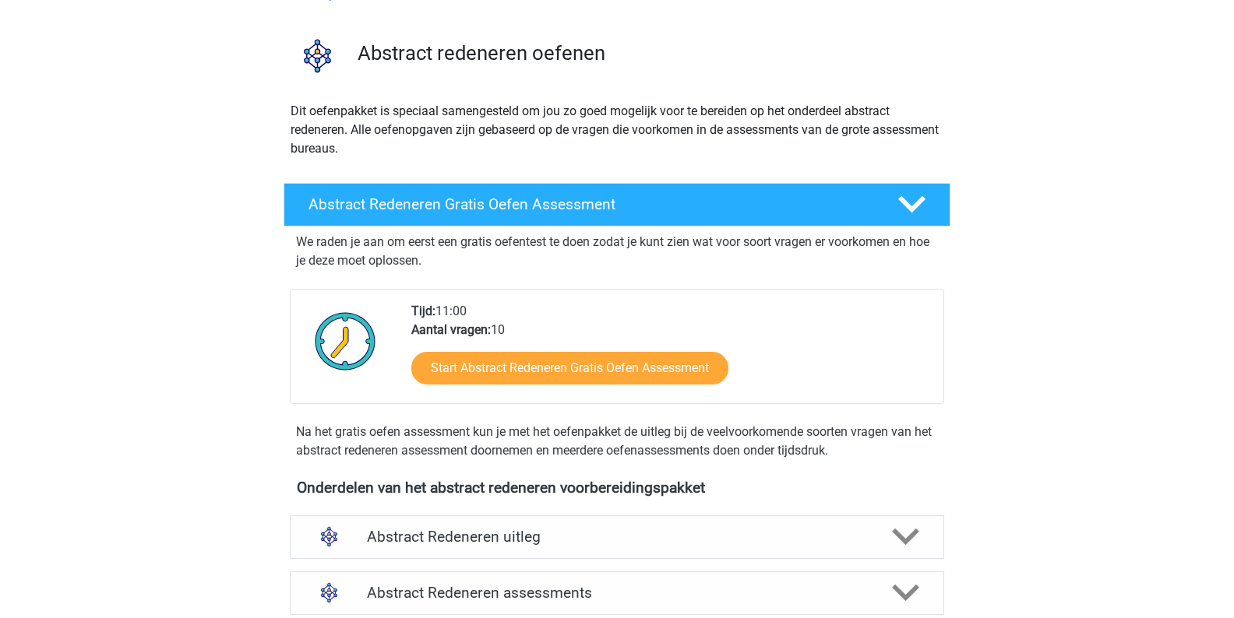
scroll to position [260, 0]
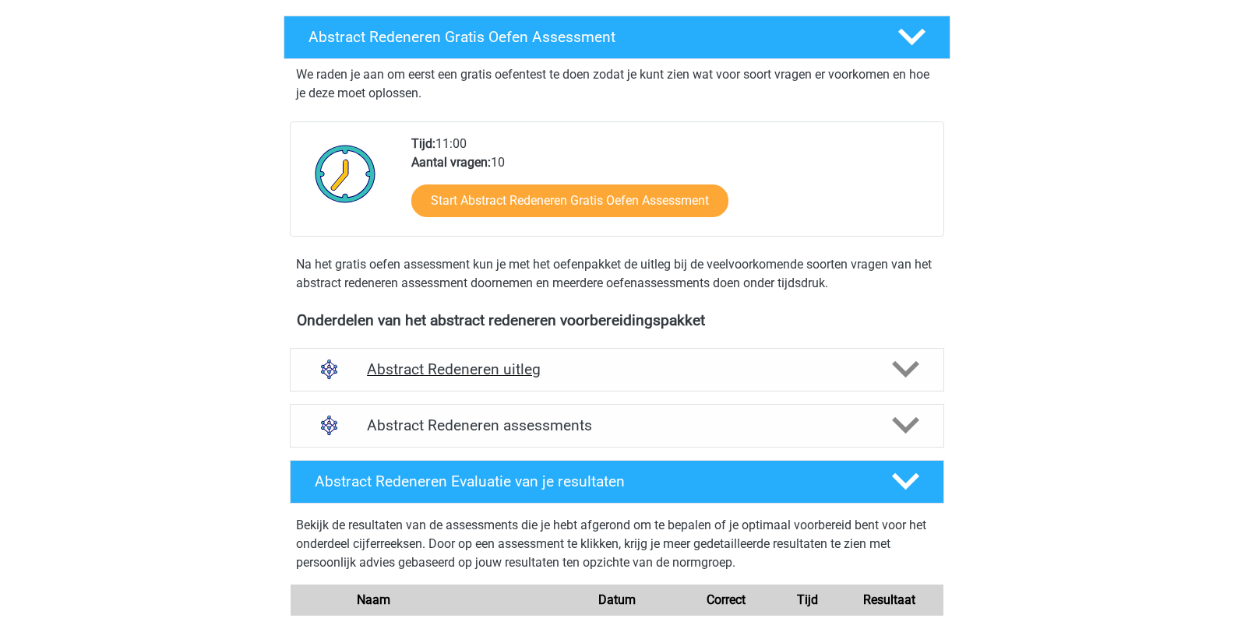
click at [579, 376] on h4 "Abstract Redeneren uitleg" at bounding box center [617, 370] width 500 height 18
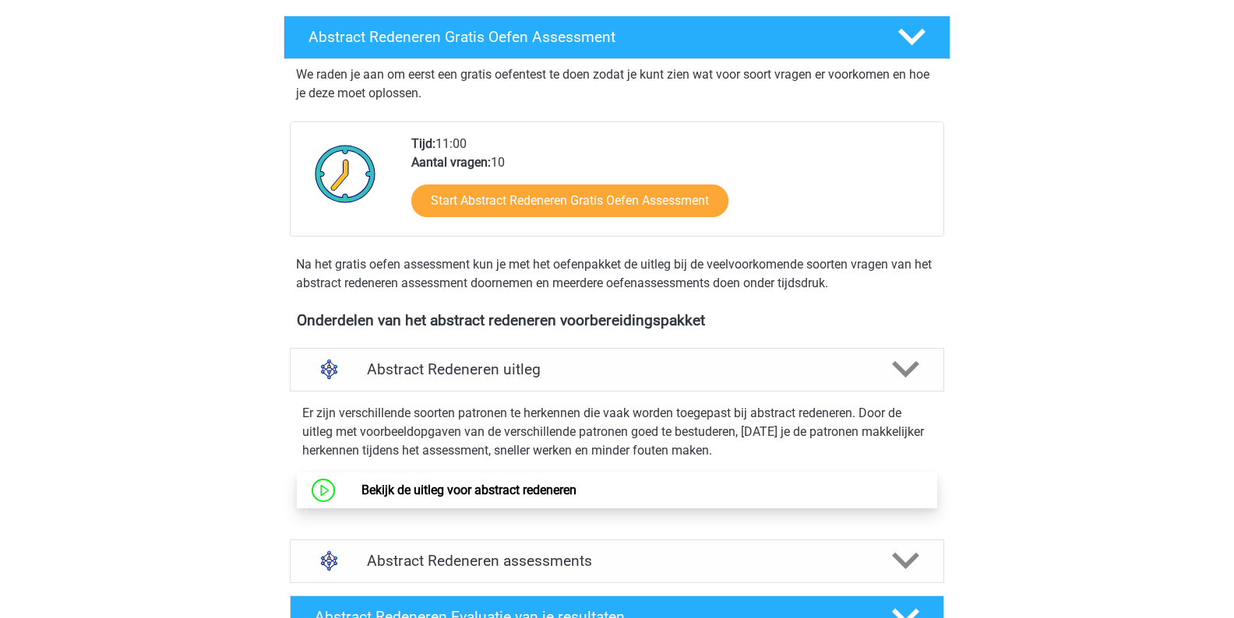
click at [553, 483] on link "Bekijk de uitleg voor abstract redeneren" at bounding box center [468, 490] width 215 height 15
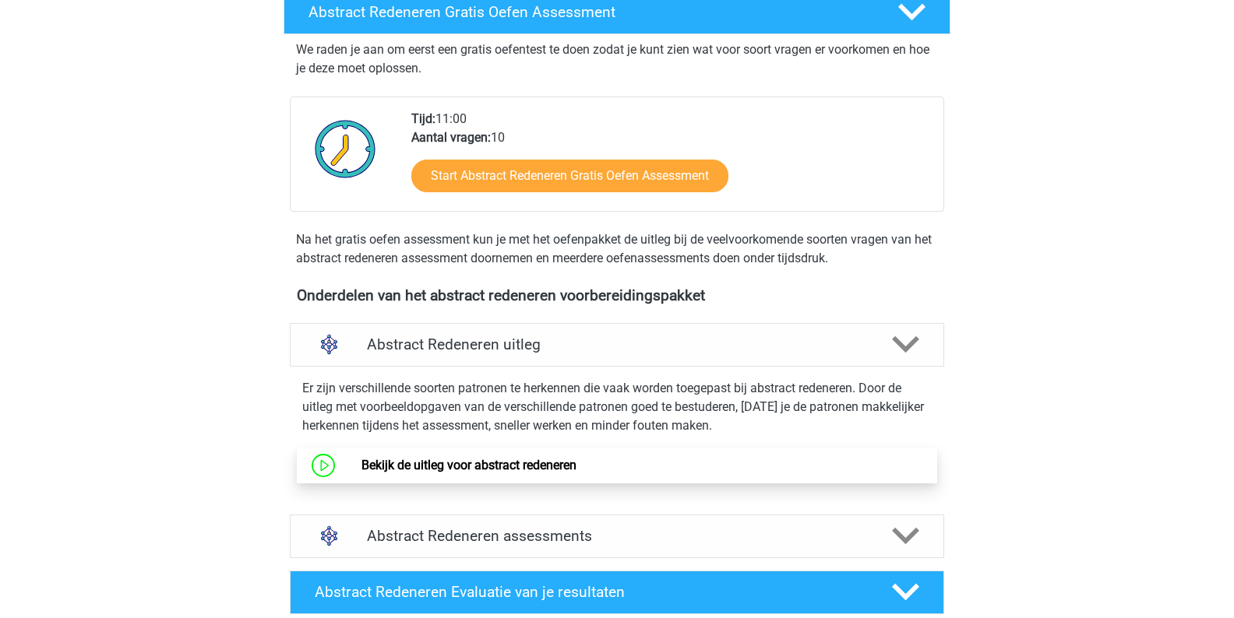
scroll to position [286, 0]
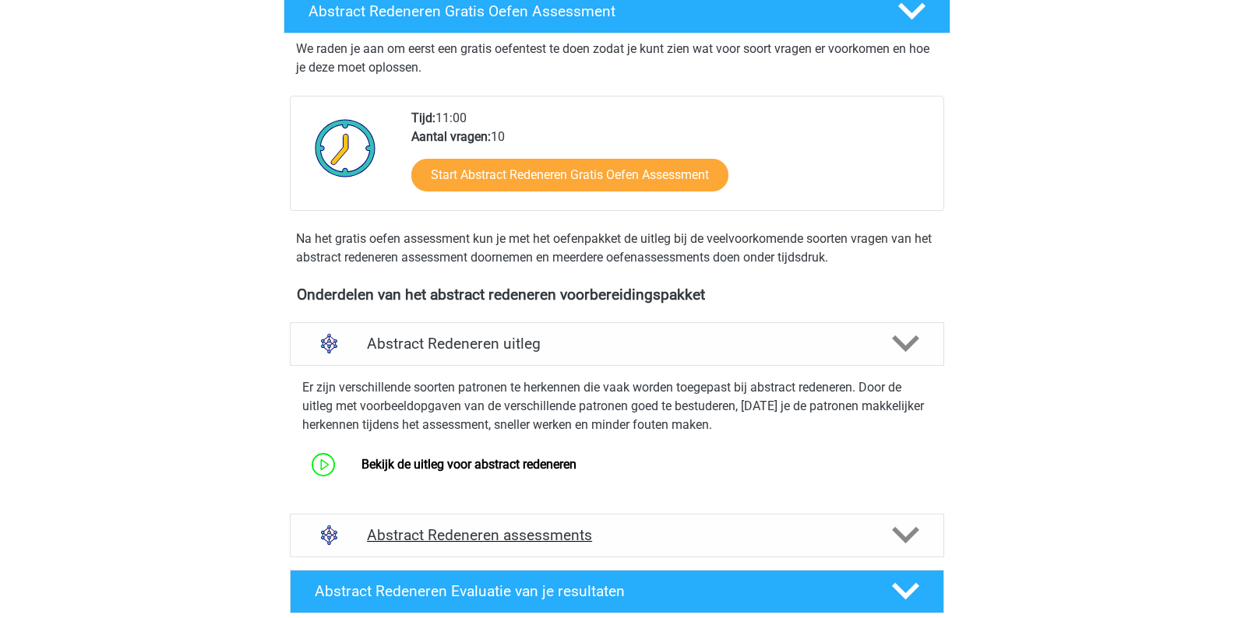
click at [636, 522] on div "Abstract Redeneren assessments" at bounding box center [617, 536] width 654 height 44
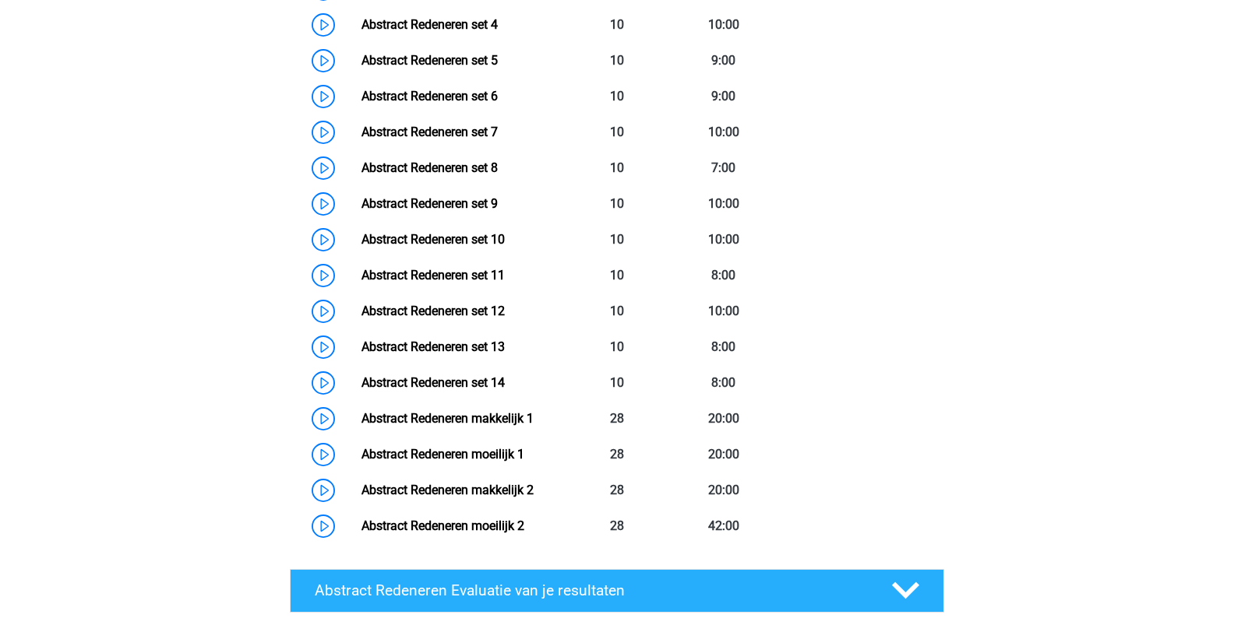
scroll to position [1068, 0]
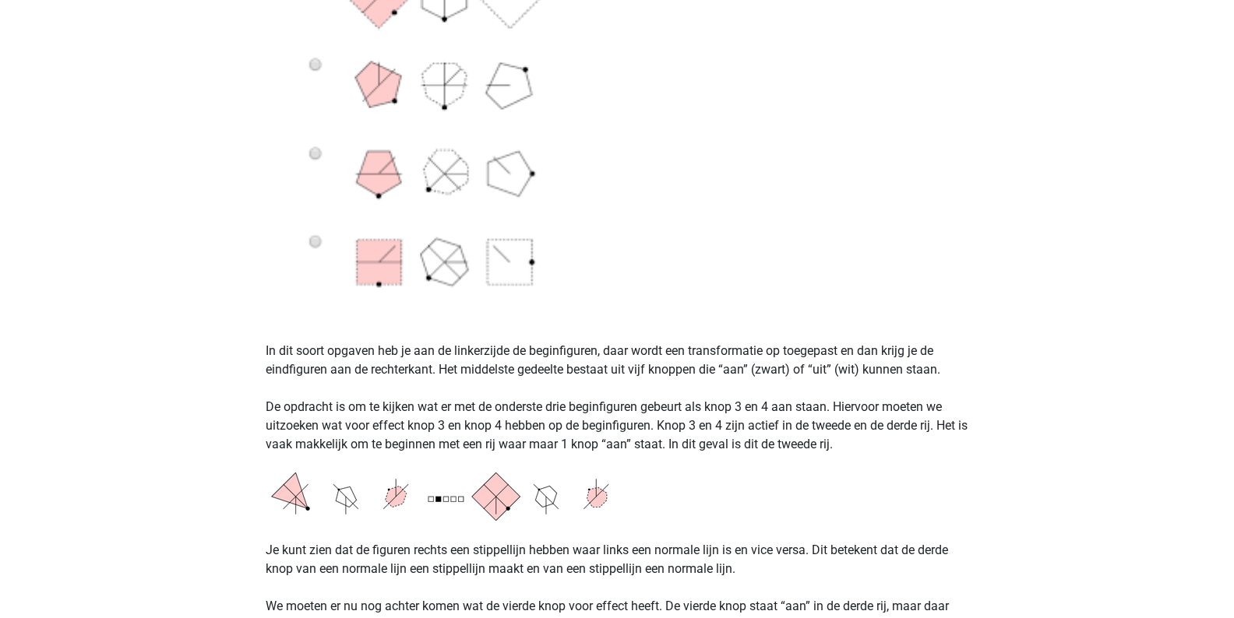
scroll to position [900, 0]
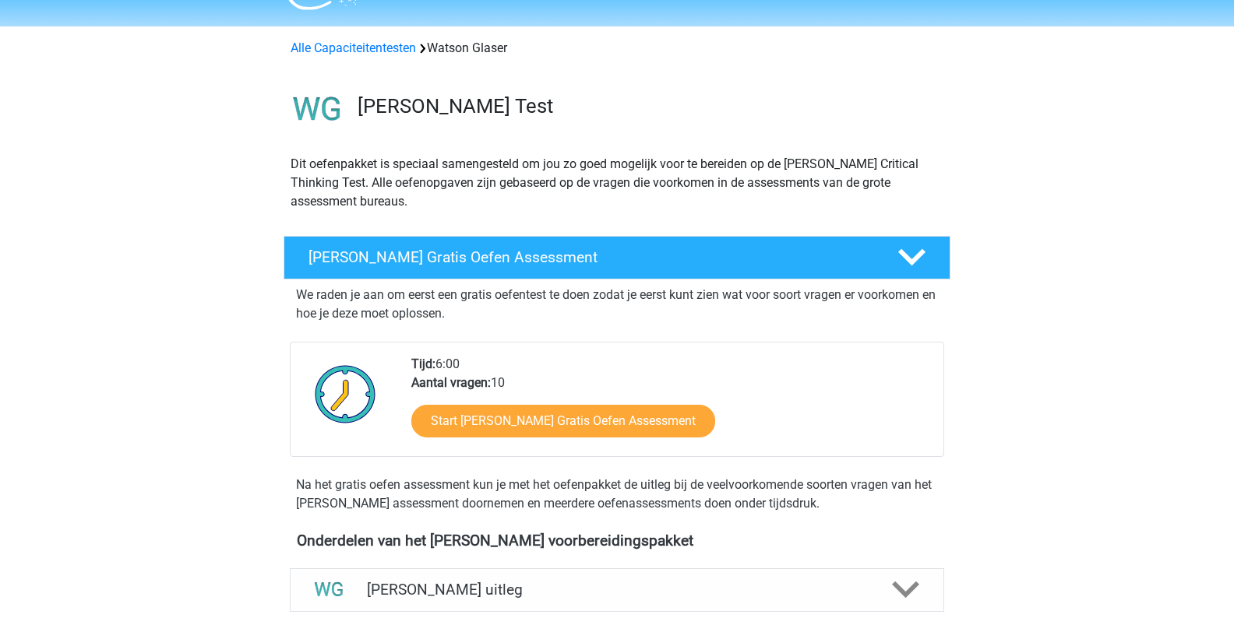
scroll to position [38, 0]
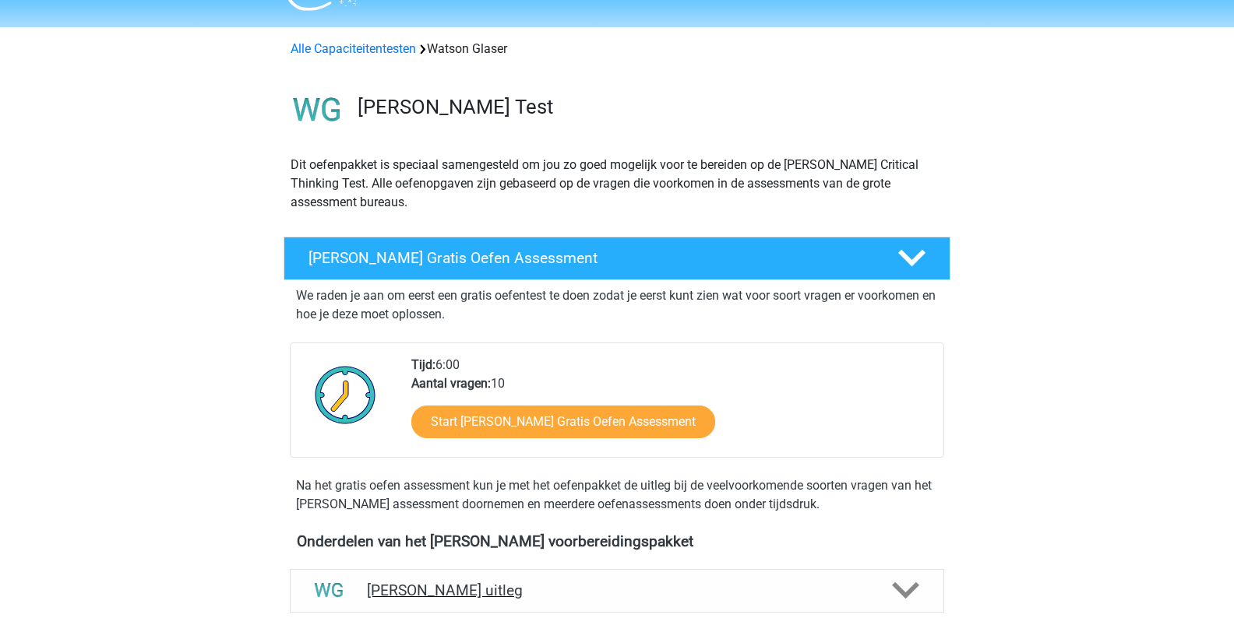
click at [398, 579] on div "Watson Glaser uitleg" at bounding box center [617, 591] width 654 height 44
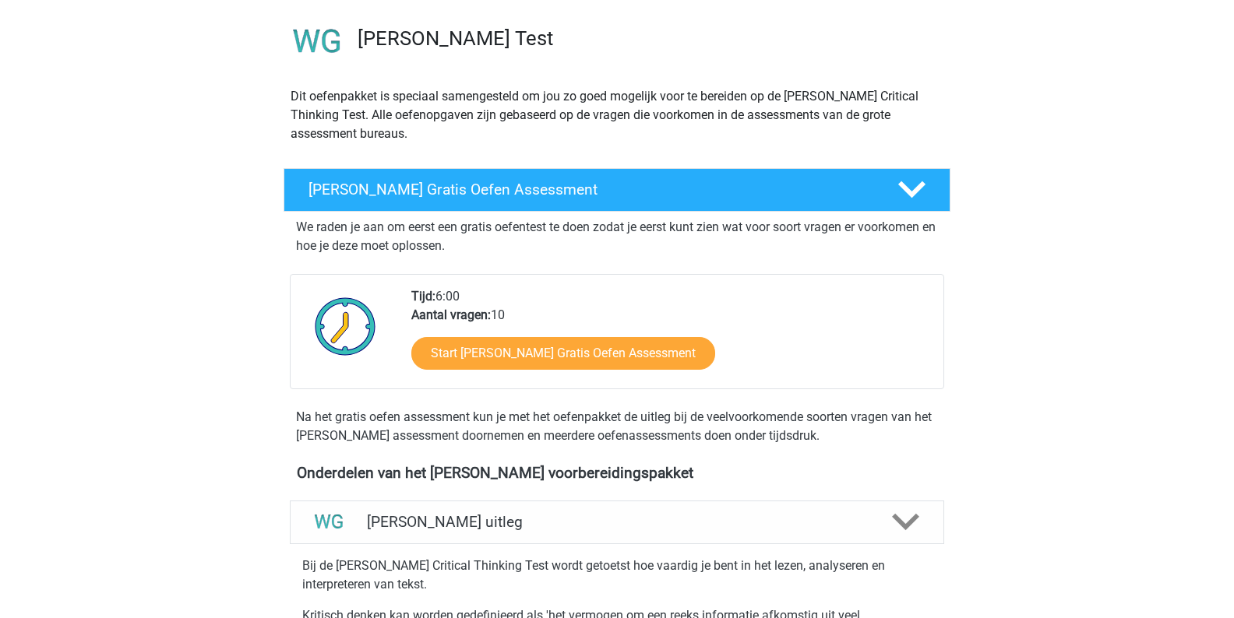
scroll to position [107, 0]
click at [462, 524] on h4 "Watson Glaser uitleg" at bounding box center [617, 522] width 500 height 18
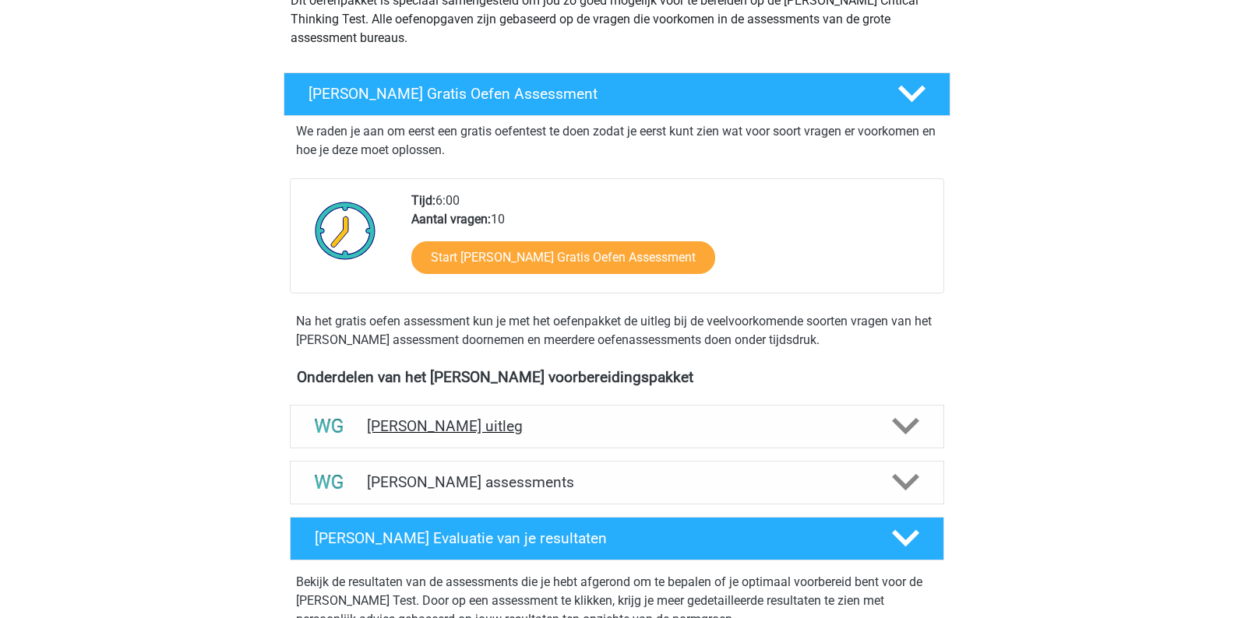
scroll to position [310, 0]
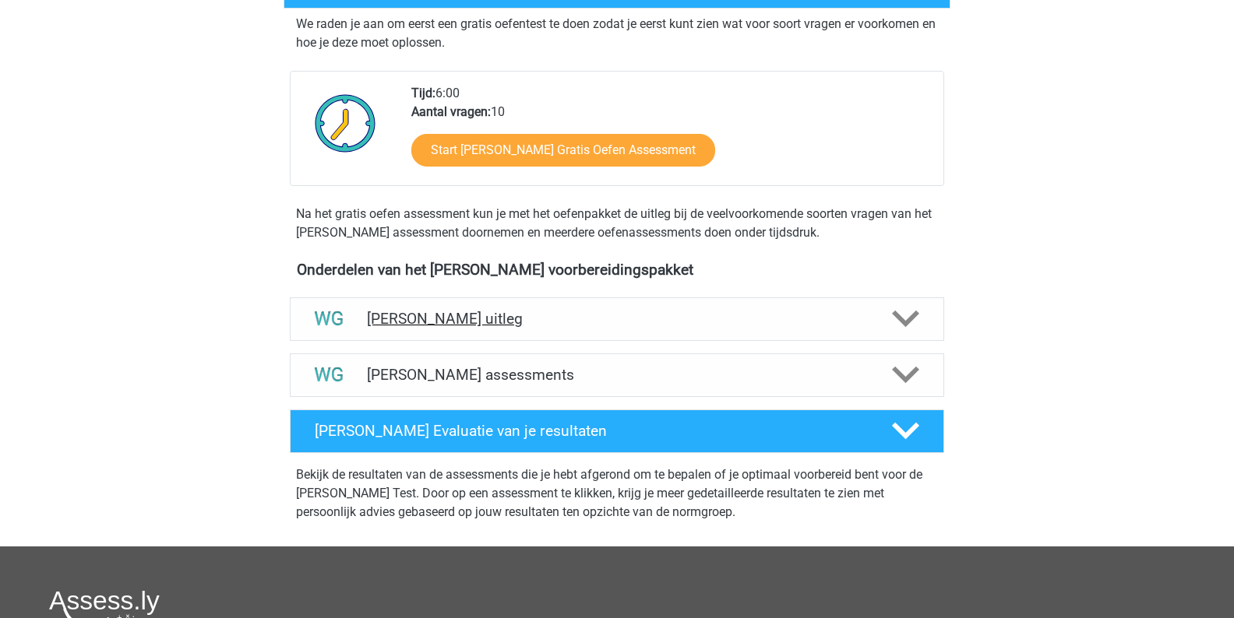
click at [540, 315] on h4 "Watson Glaser uitleg" at bounding box center [617, 319] width 500 height 18
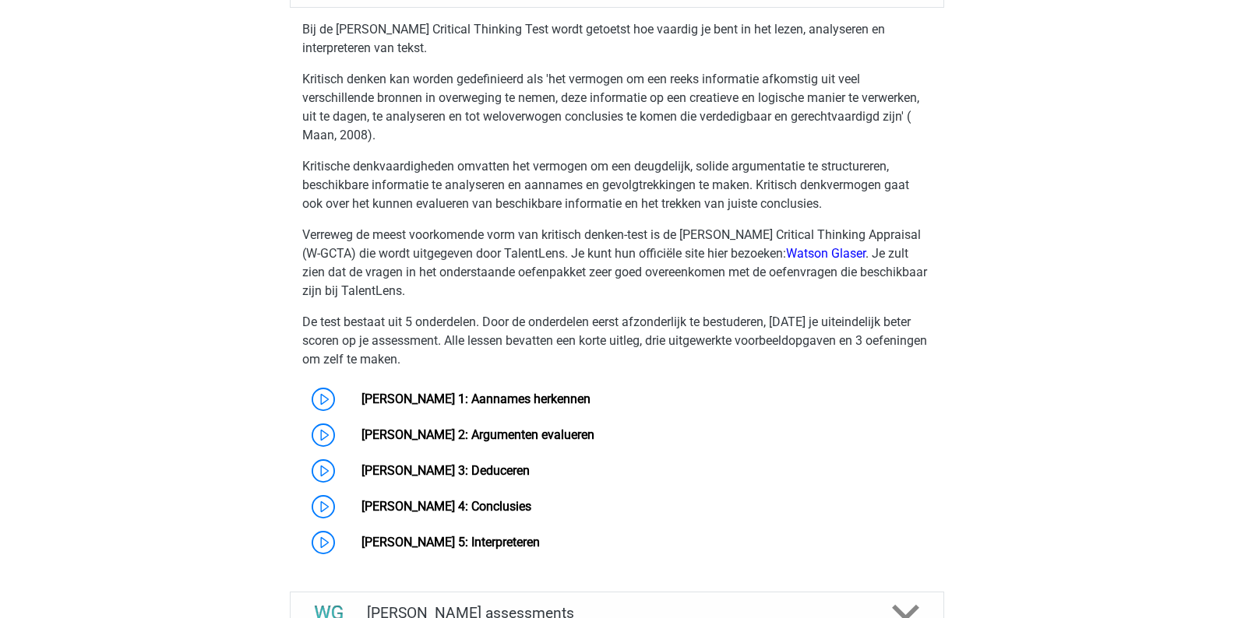
scroll to position [675, 0]
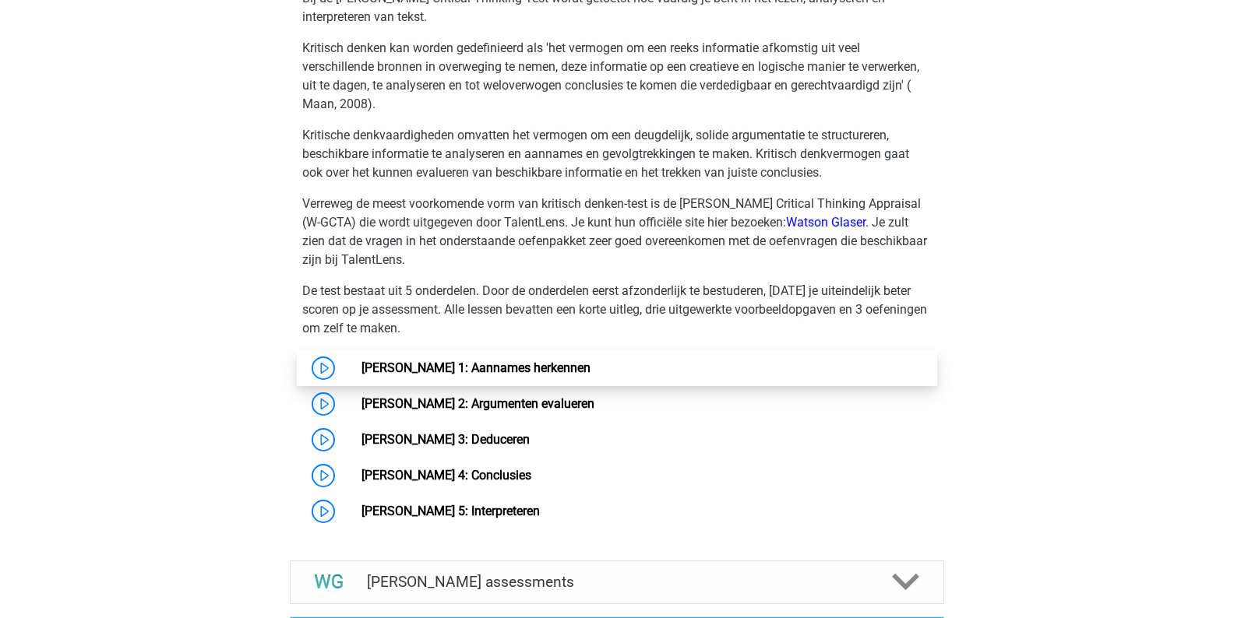
click at [533, 362] on link "Watson Glaser 1: Aannames herkennen" at bounding box center [475, 368] width 229 height 15
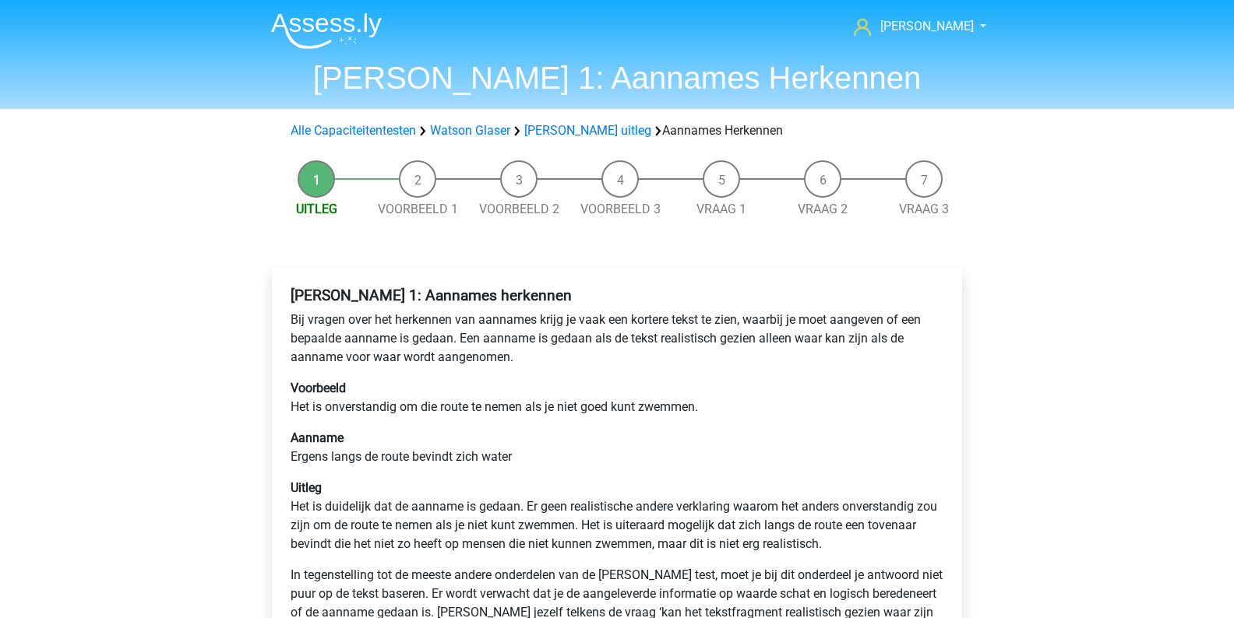
scroll to position [231, 0]
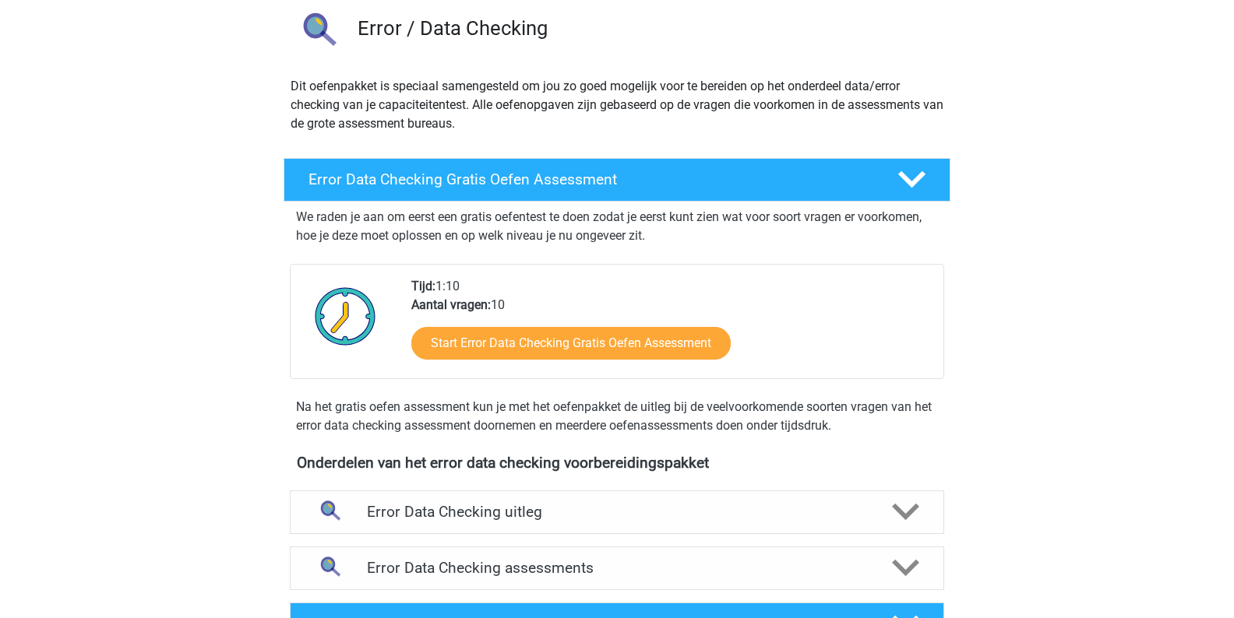
scroll to position [332, 0]
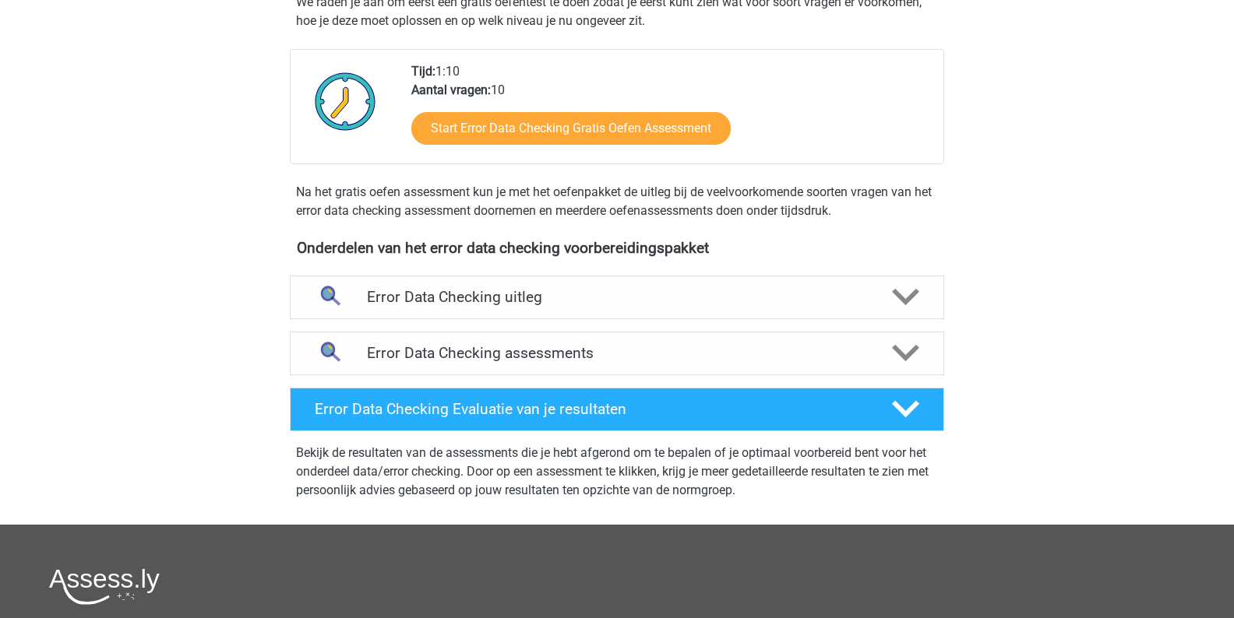
click at [582, 320] on div "Error Data Checking uitleg Bij het onderdeel data/error checking van je capacit…" at bounding box center [616, 297] width 715 height 56
click at [549, 311] on div "Error Data Checking uitleg" at bounding box center [617, 298] width 654 height 44
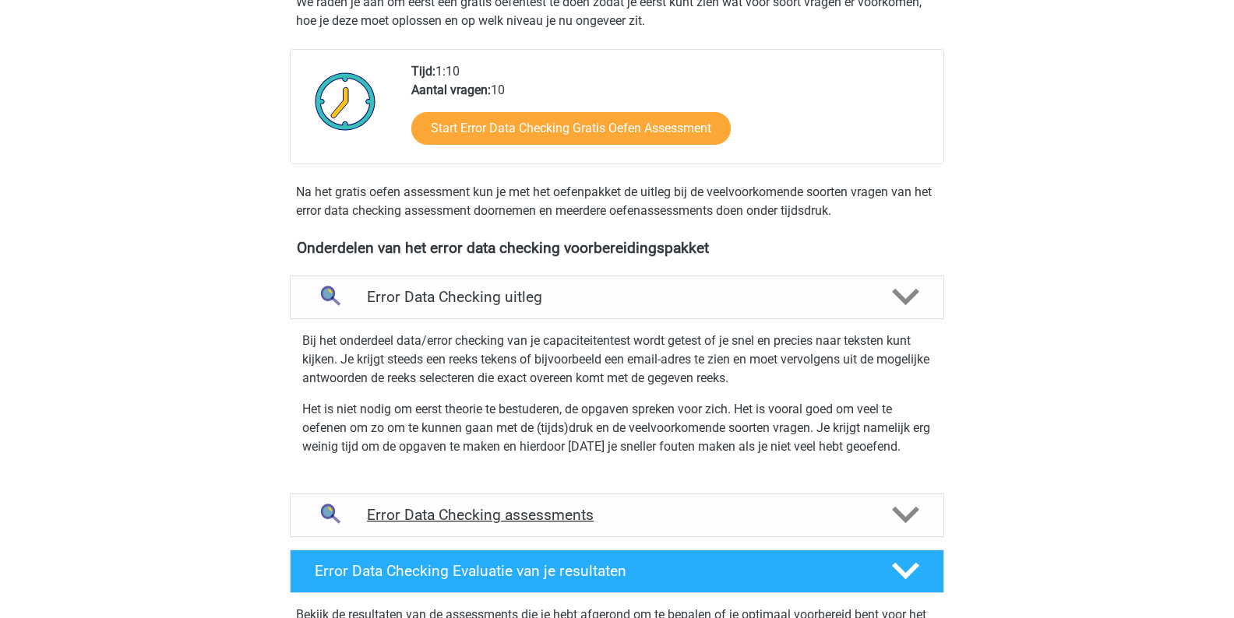
click at [627, 494] on div "Error Data Checking assessments" at bounding box center [617, 516] width 654 height 44
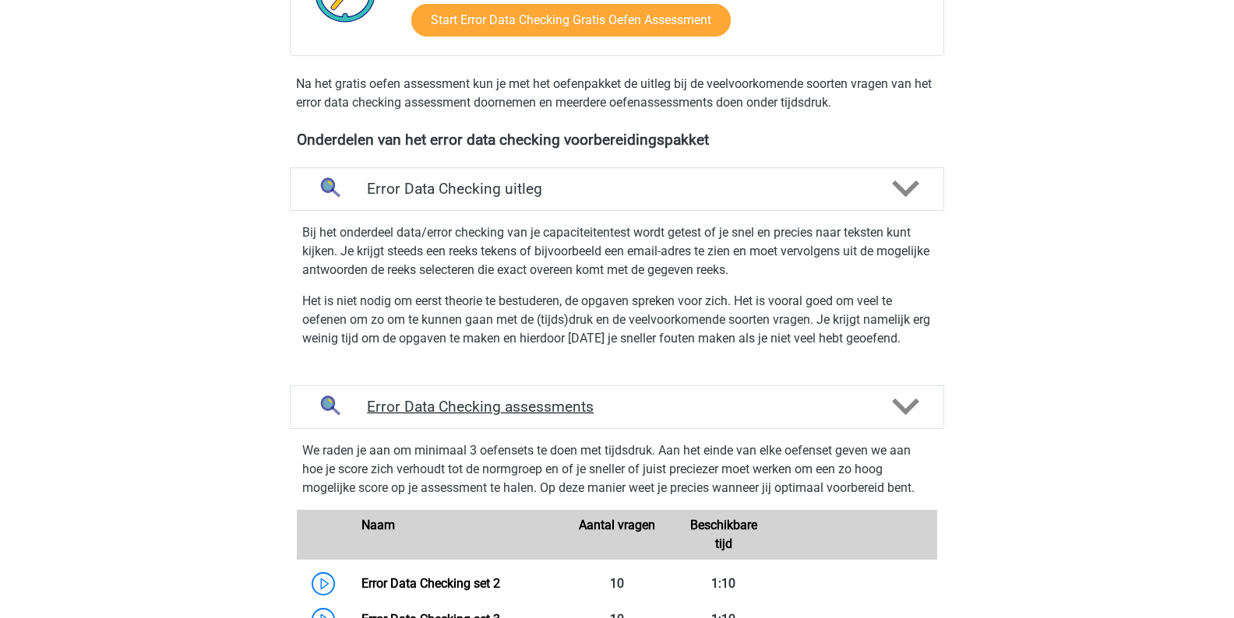
scroll to position [705, 0]
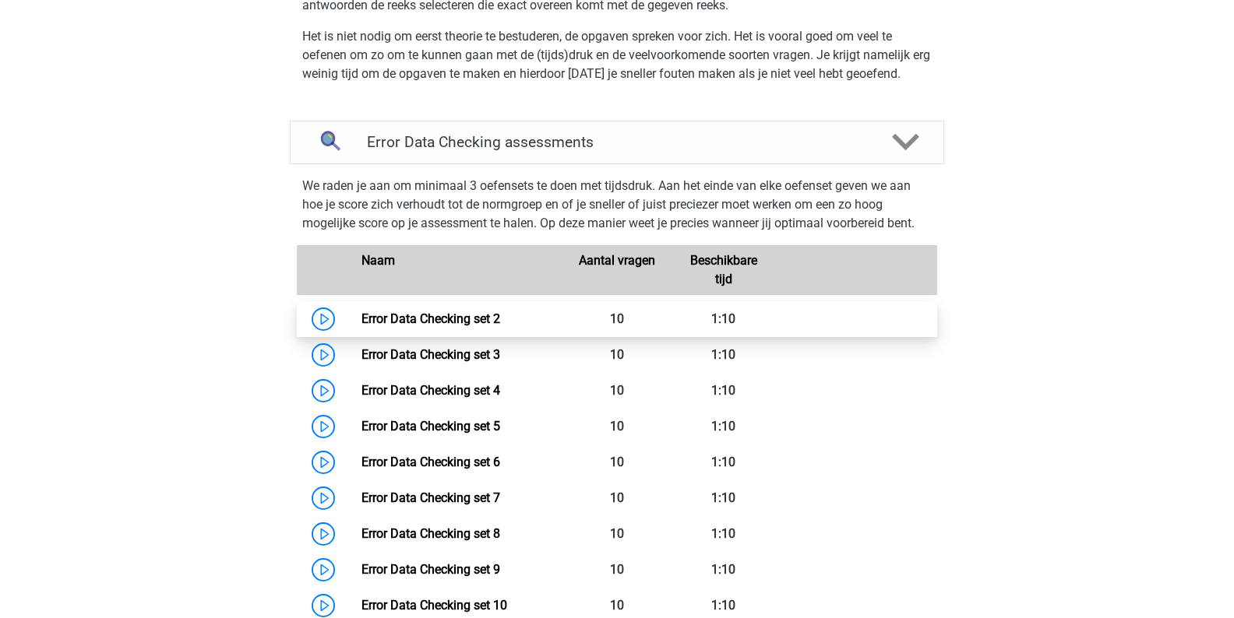
click at [500, 312] on link "Error Data Checking set 2" at bounding box center [430, 319] width 139 height 15
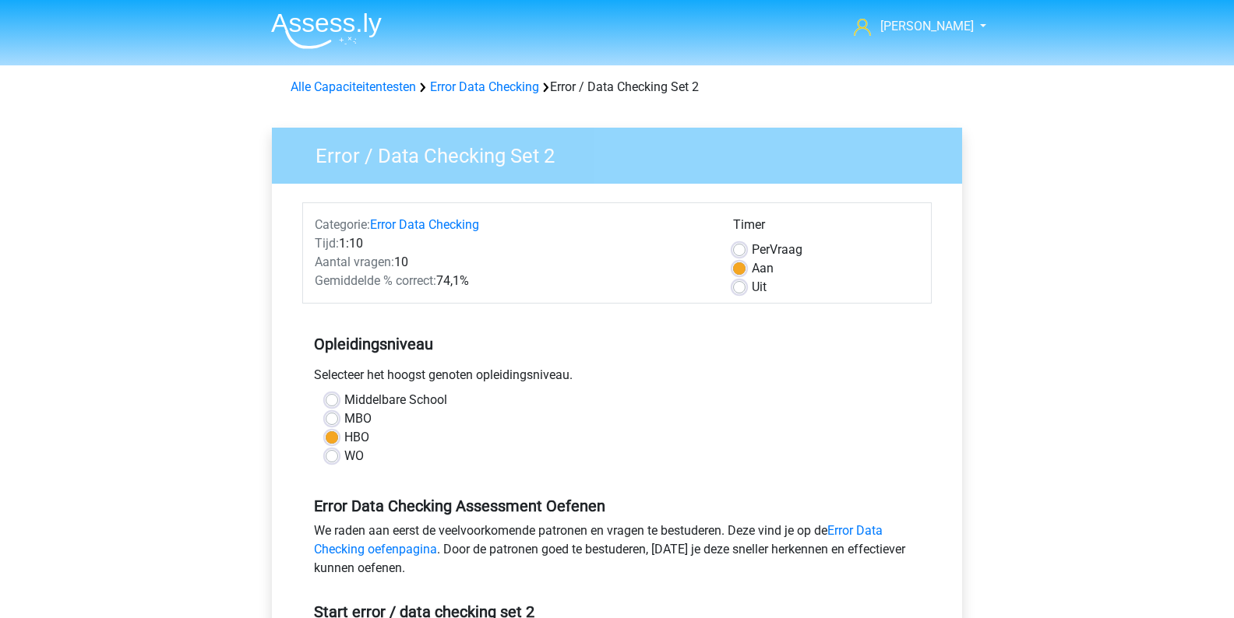
scroll to position [227, 0]
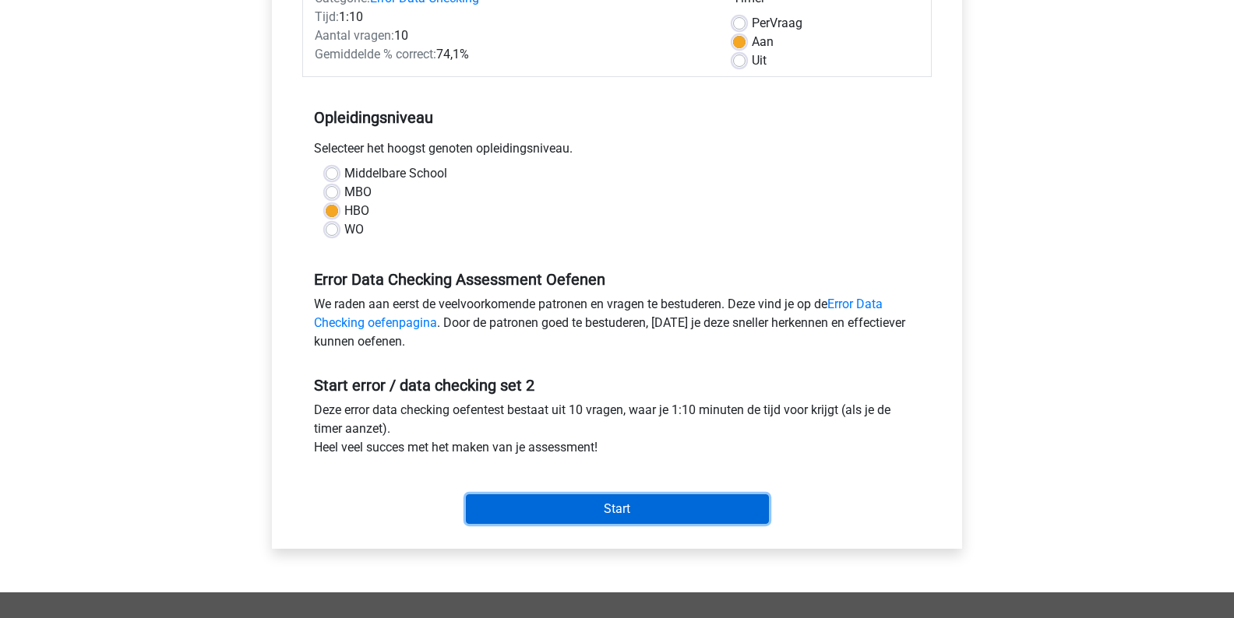
click at [545, 513] on input "Start" at bounding box center [617, 510] width 303 height 30
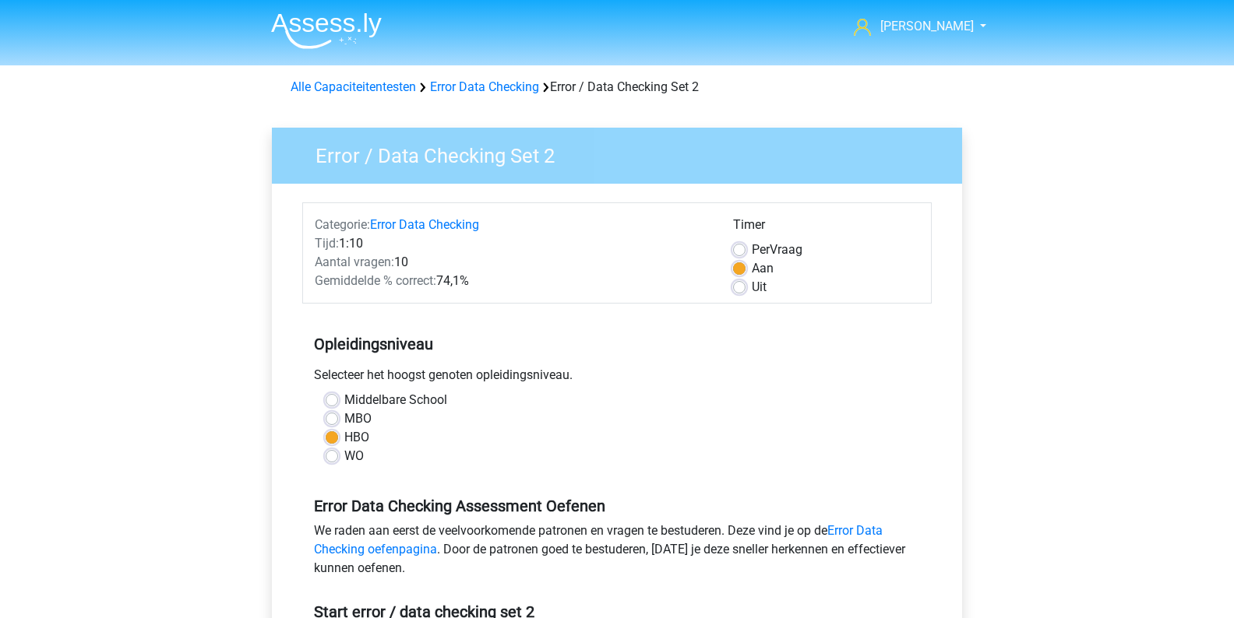
scroll to position [227, 0]
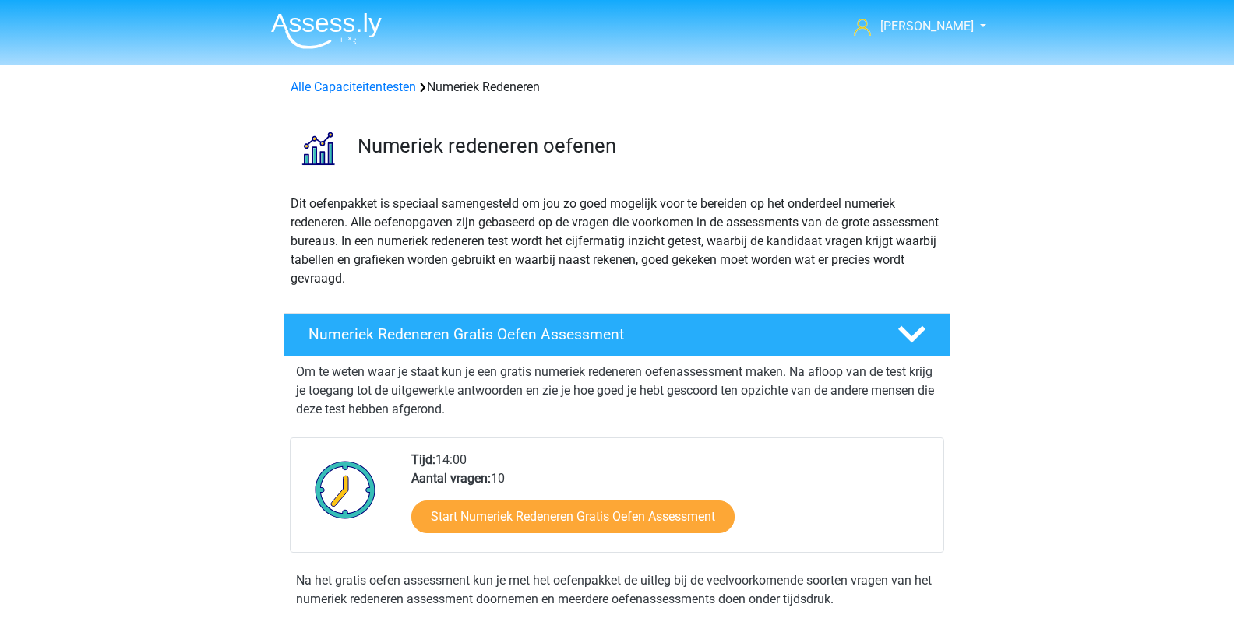
scroll to position [444, 0]
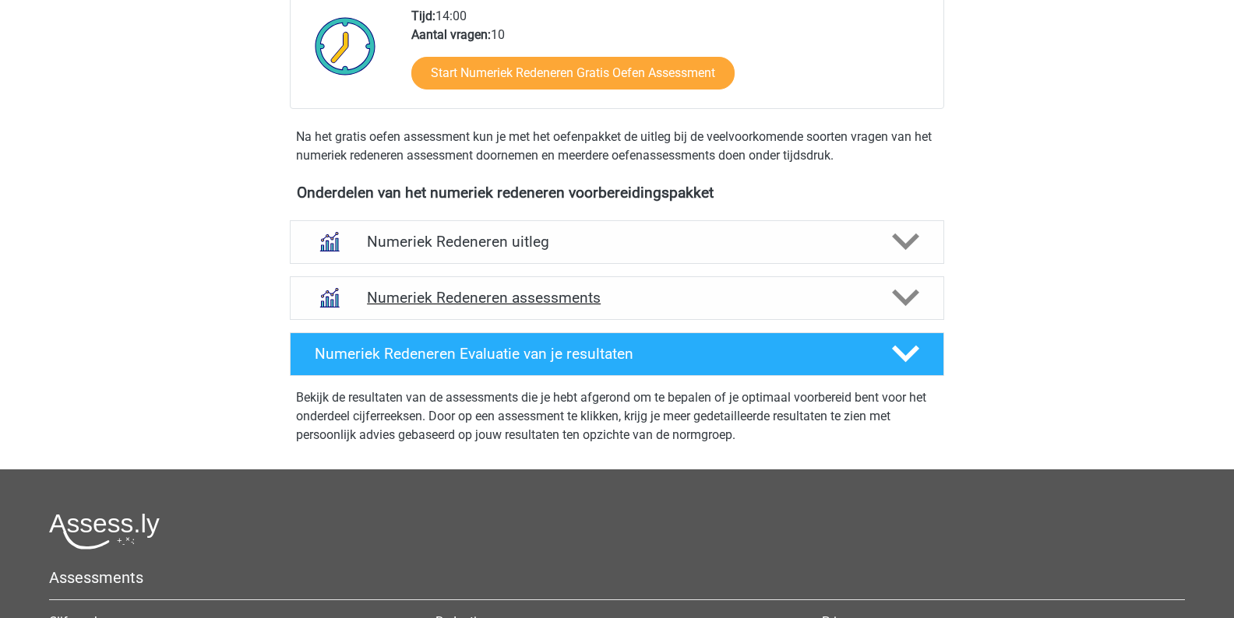
click at [692, 287] on div "Numeriek Redeneren assessments" at bounding box center [617, 299] width 654 height 44
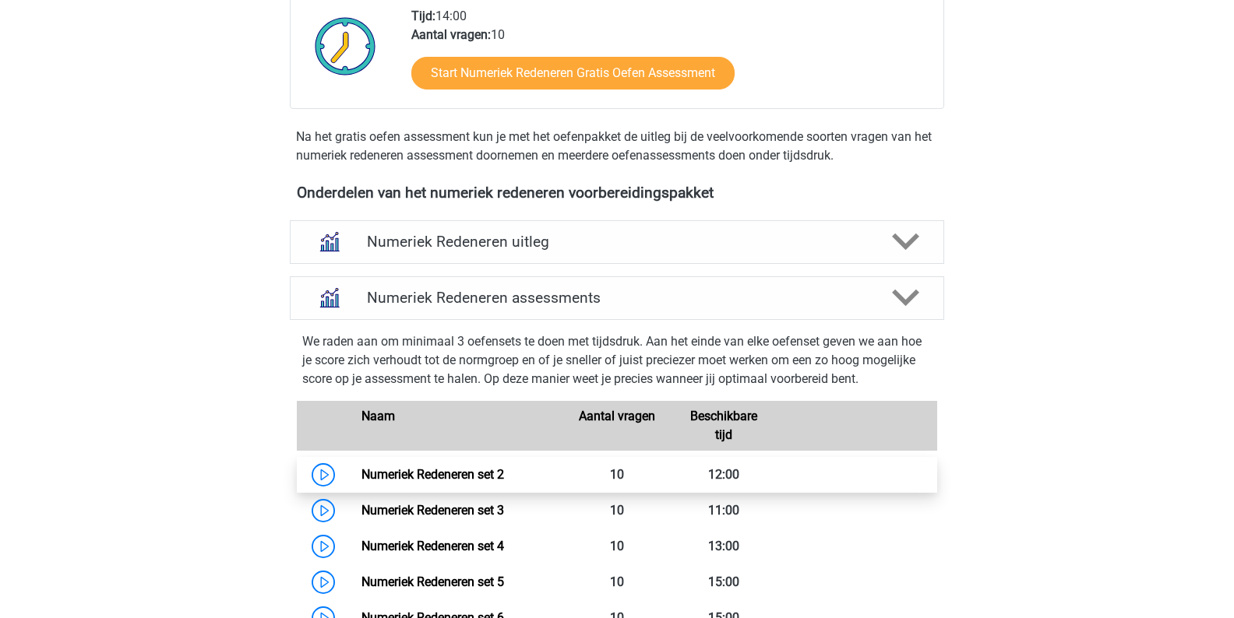
click at [491, 474] on link "Numeriek Redeneren set 2" at bounding box center [432, 474] width 143 height 15
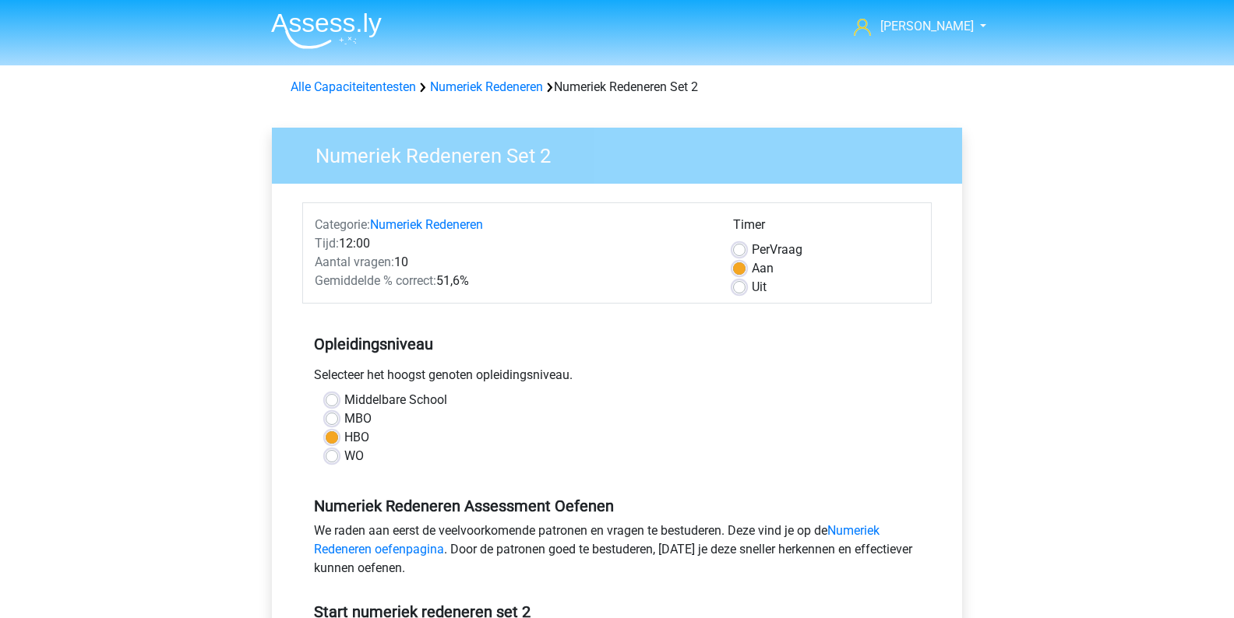
scroll to position [236, 0]
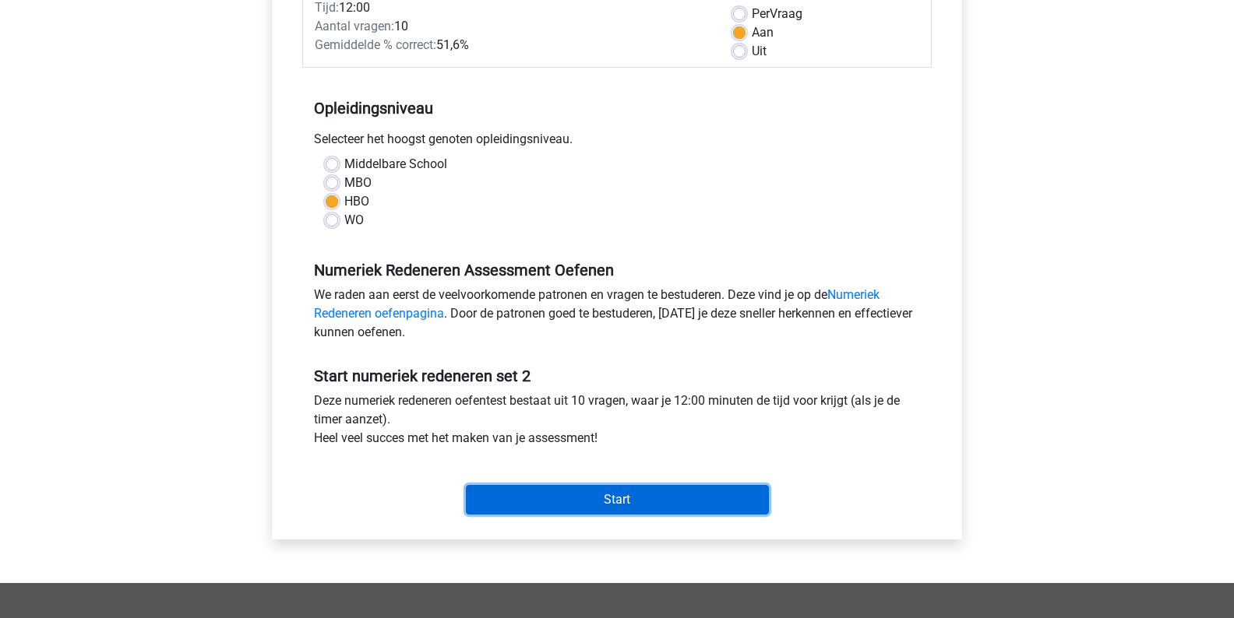
click at [494, 500] on input "Start" at bounding box center [617, 500] width 303 height 30
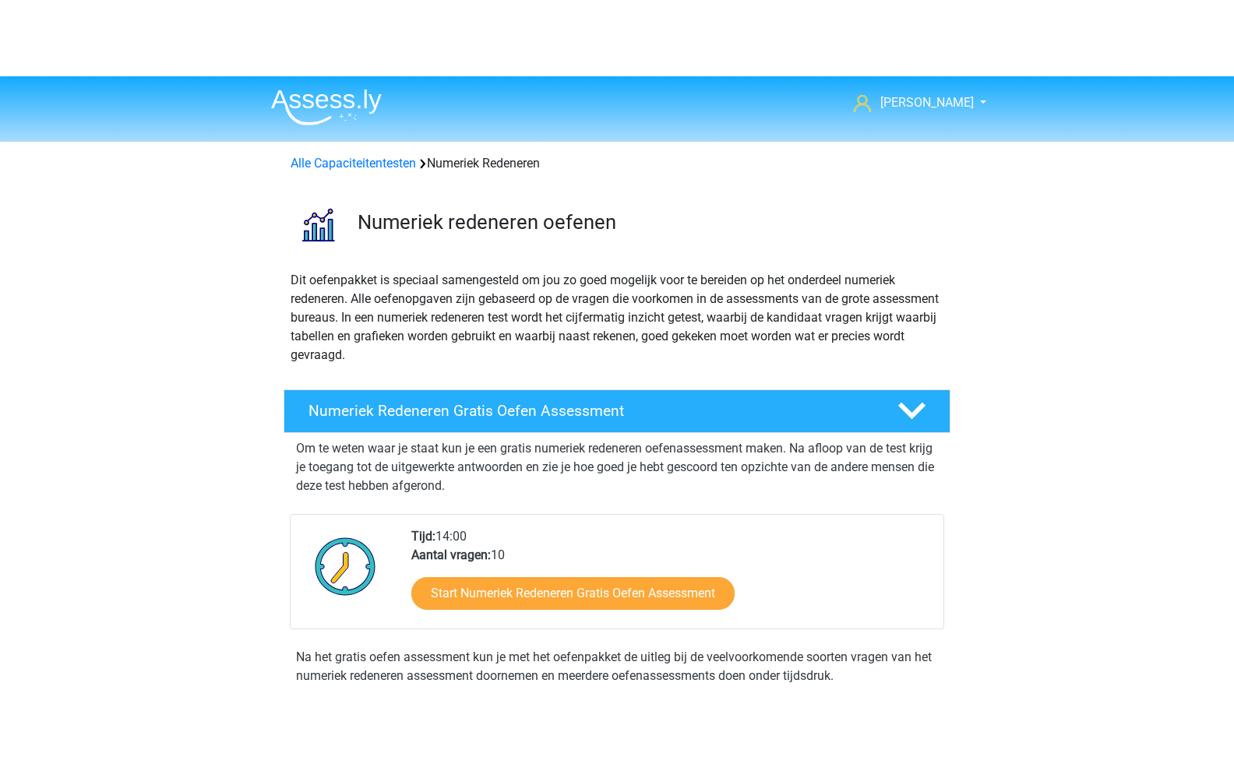
scroll to position [444, 0]
